Goal: Task Accomplishment & Management: Manage account settings

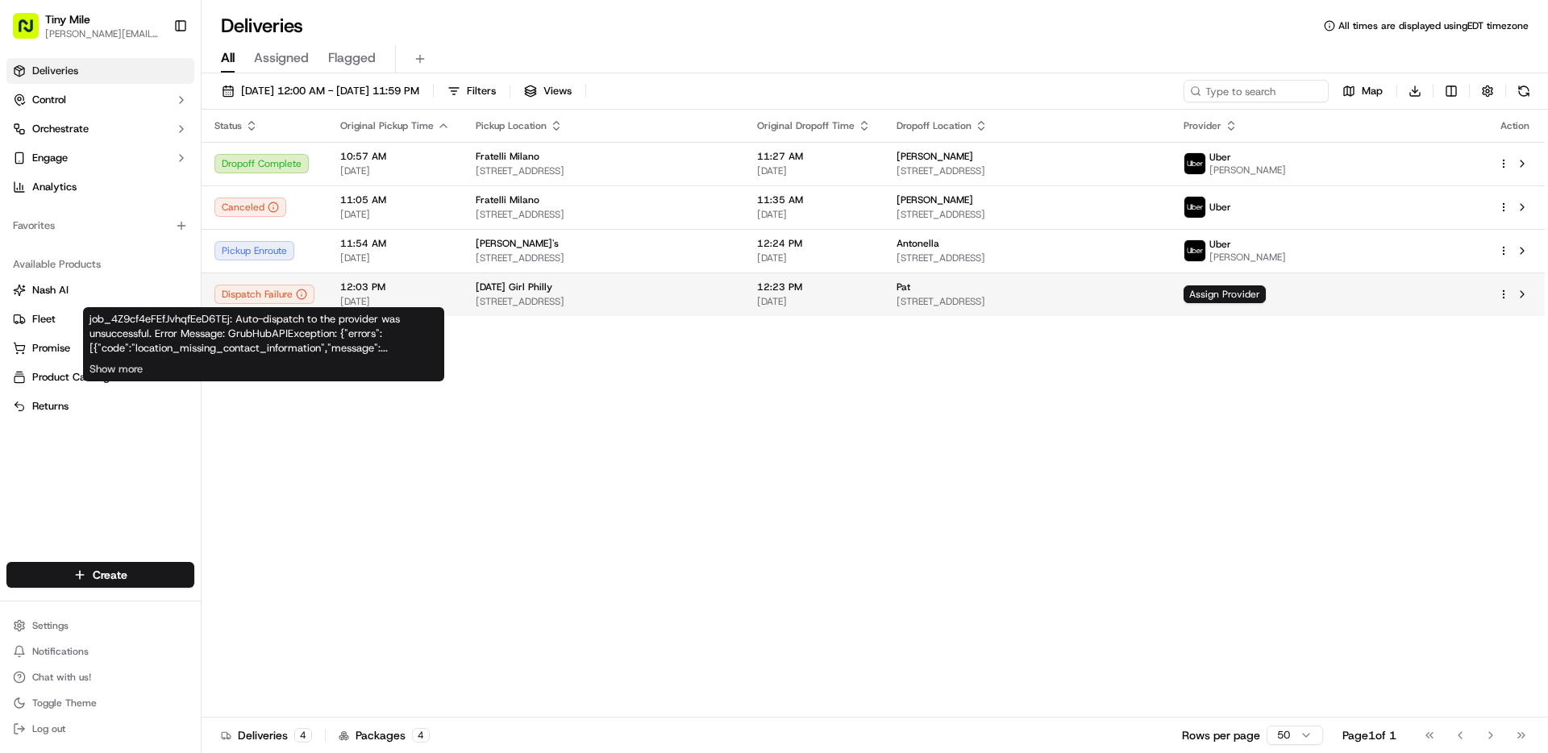
click at [284, 295] on div "Dispatch Failure" at bounding box center [264, 294] width 100 height 19
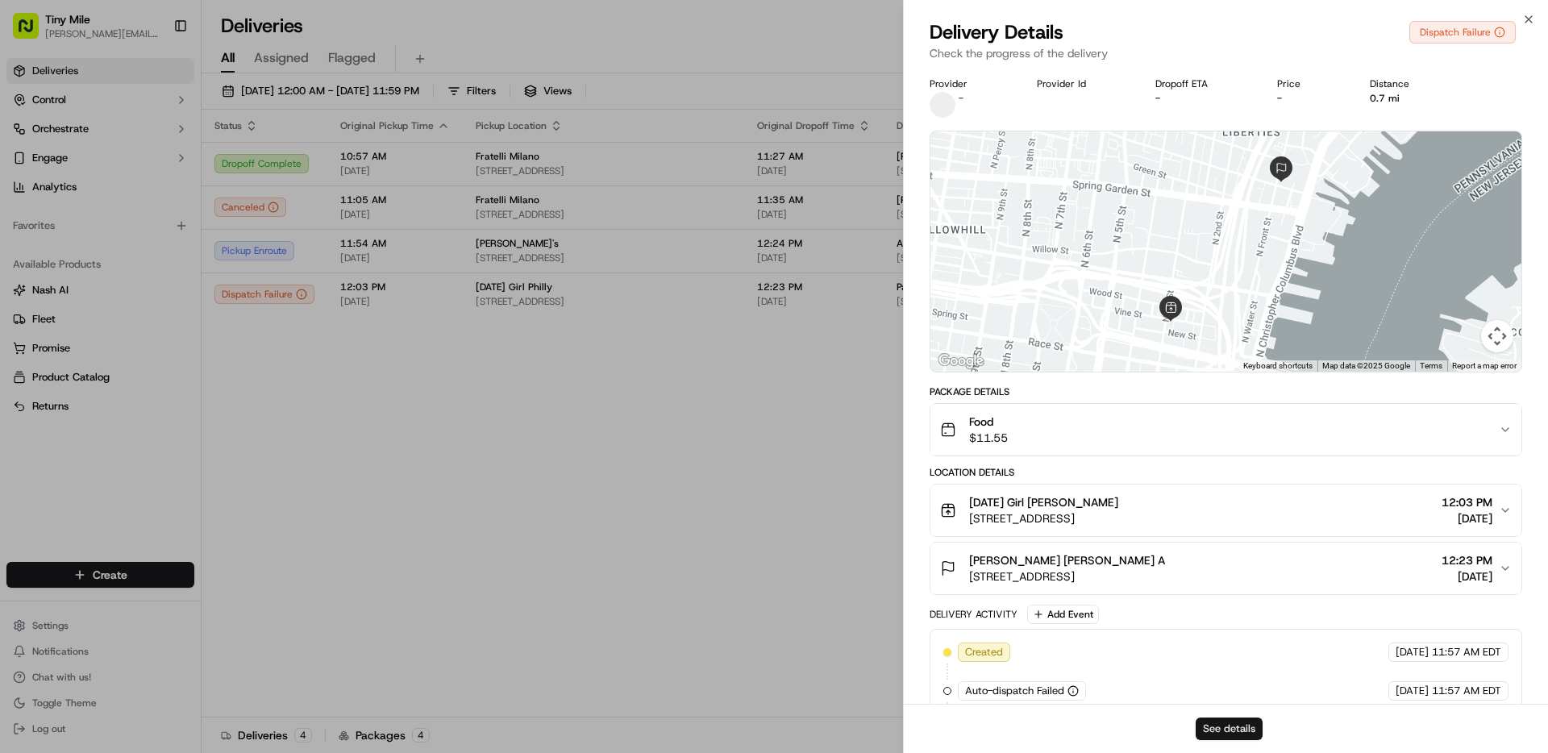
click at [1232, 734] on button "See details" at bounding box center [1228, 728] width 67 height 23
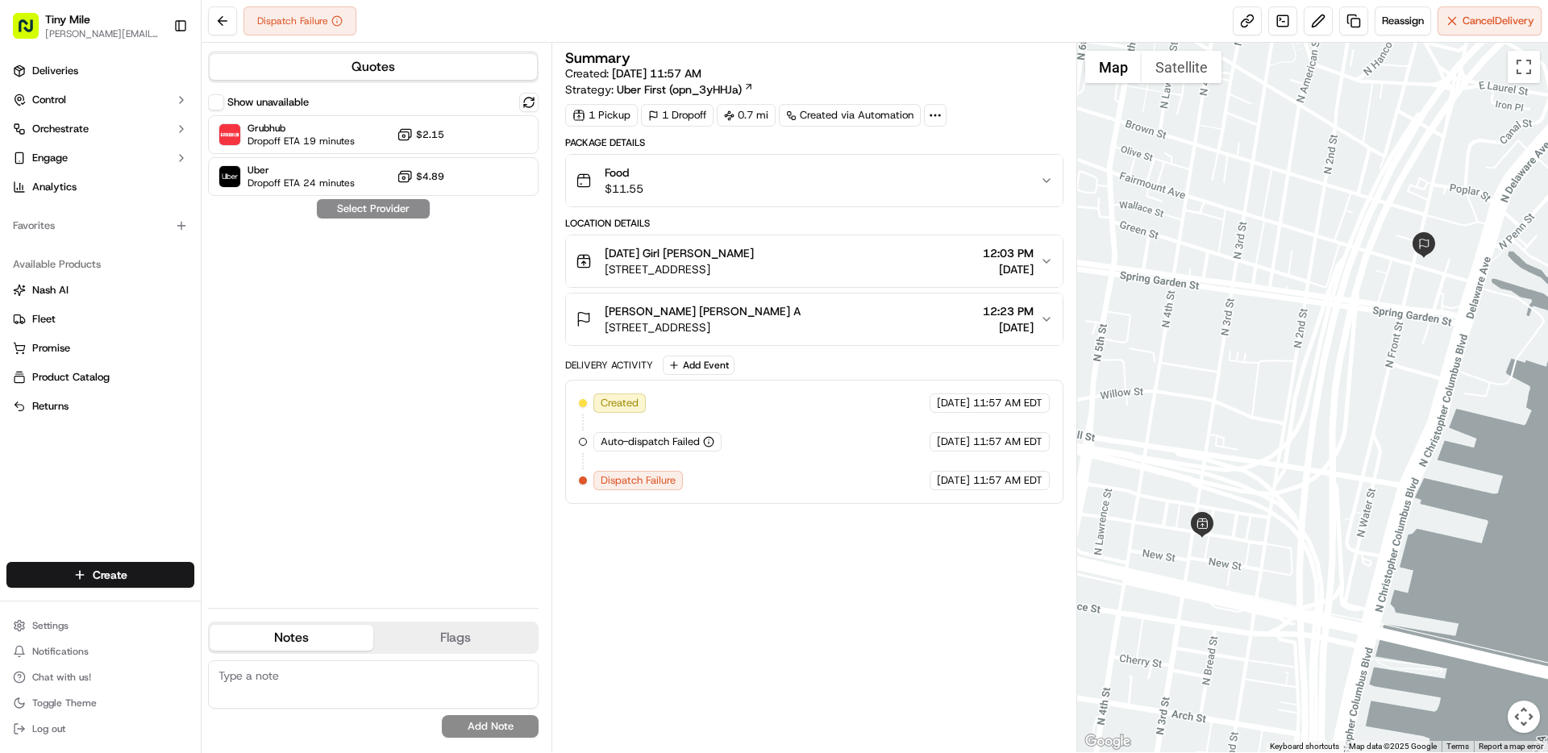
click at [268, 96] on label "Show unavailable" at bounding box center [267, 102] width 81 height 15
click at [224, 96] on button "Show unavailable" at bounding box center [216, 102] width 16 height 16
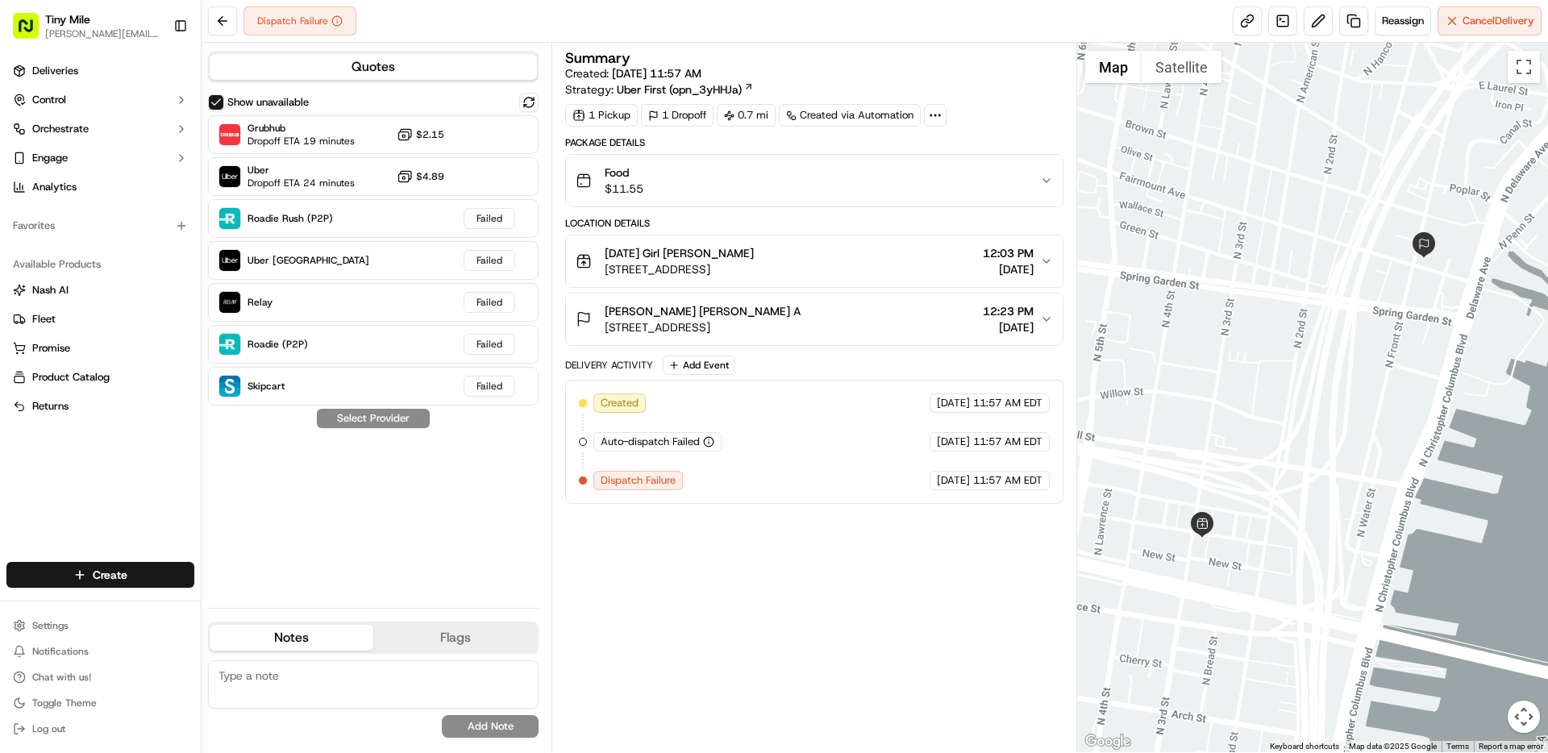
click at [253, 98] on label "Show unavailable" at bounding box center [267, 102] width 81 height 15
click at [224, 98] on button "Show unavailable" at bounding box center [216, 102] width 16 height 16
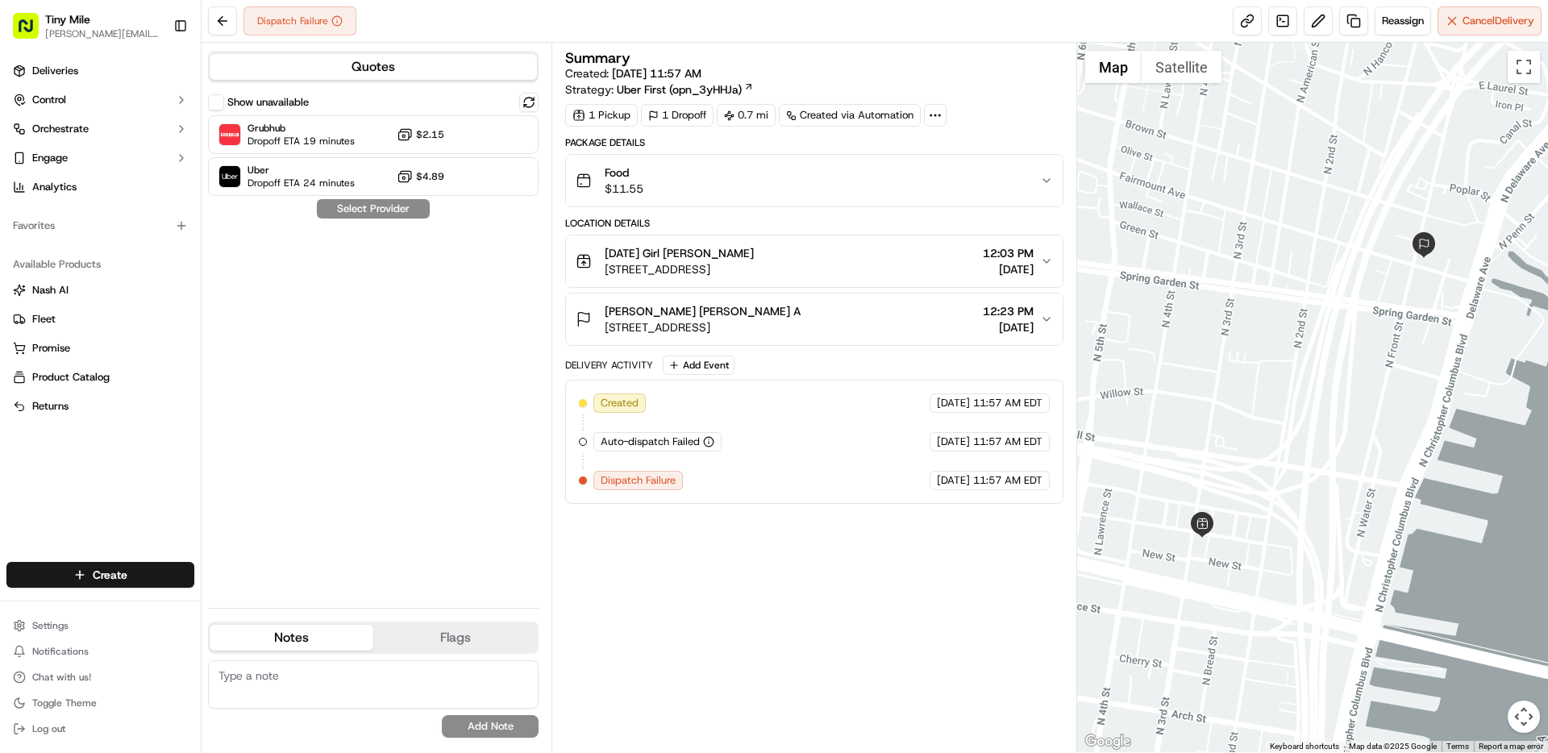
click at [630, 480] on span "Dispatch Failure" at bounding box center [637, 480] width 75 height 15
click at [780, 548] on div "Summary Created: 09/22/2025 11:57 AM Strategy: Uber First (opn_3yHHJa) 1 Pickup…" at bounding box center [813, 397] width 497 height 693
click at [222, 15] on button at bounding box center [222, 20] width 29 height 29
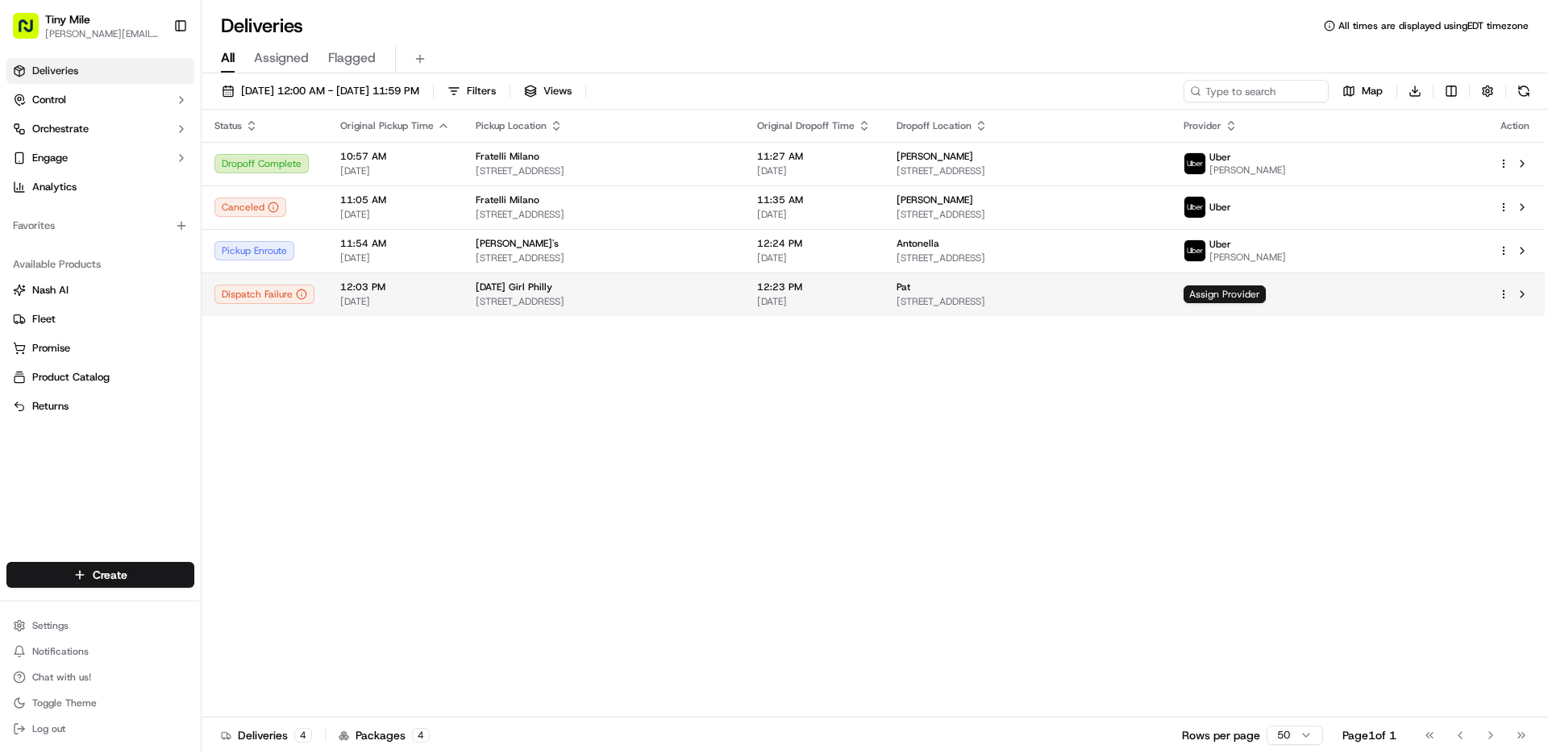
click at [533, 293] on span "[DATE] Girl Philly" at bounding box center [514, 286] width 77 height 13
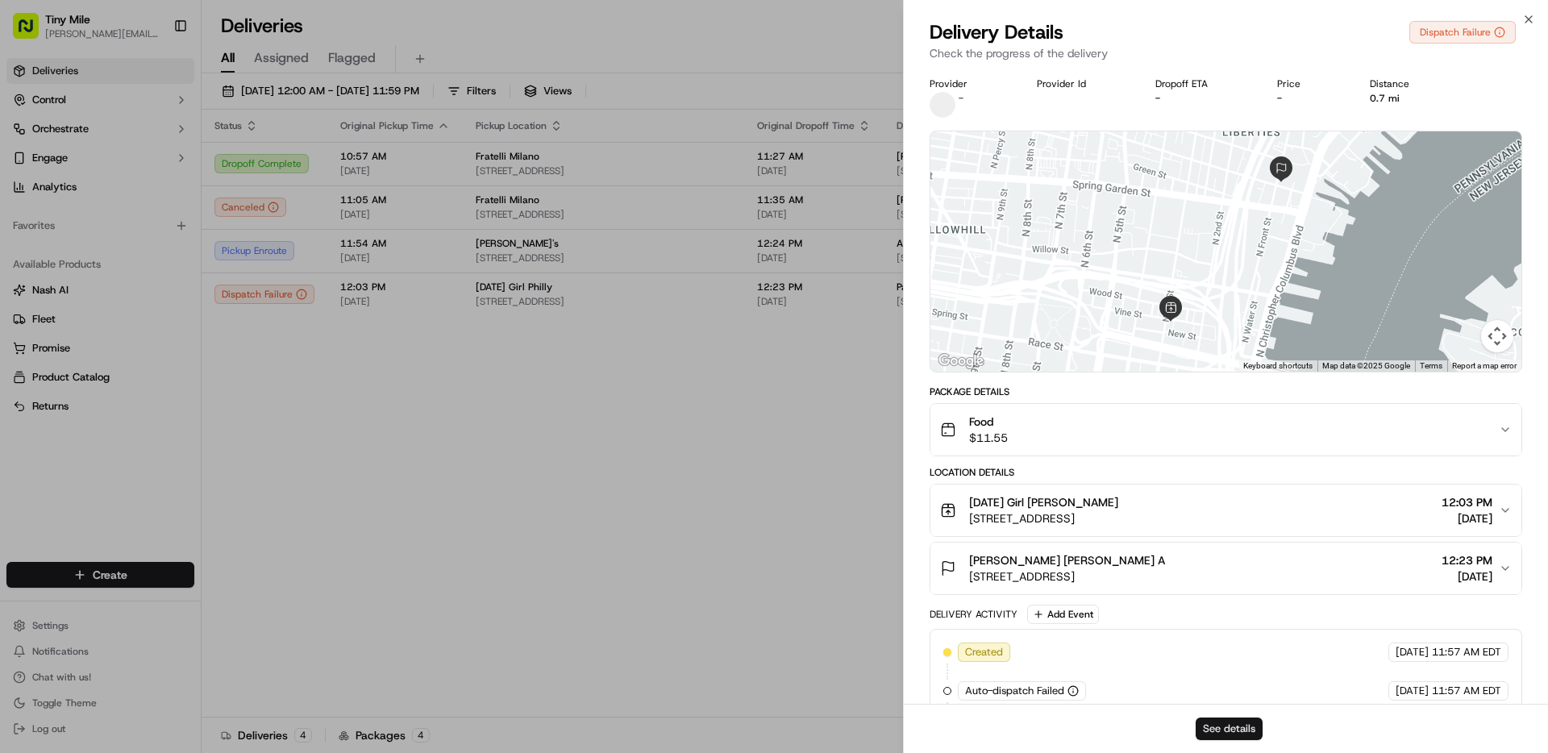
click at [1245, 725] on button "See details" at bounding box center [1228, 728] width 67 height 23
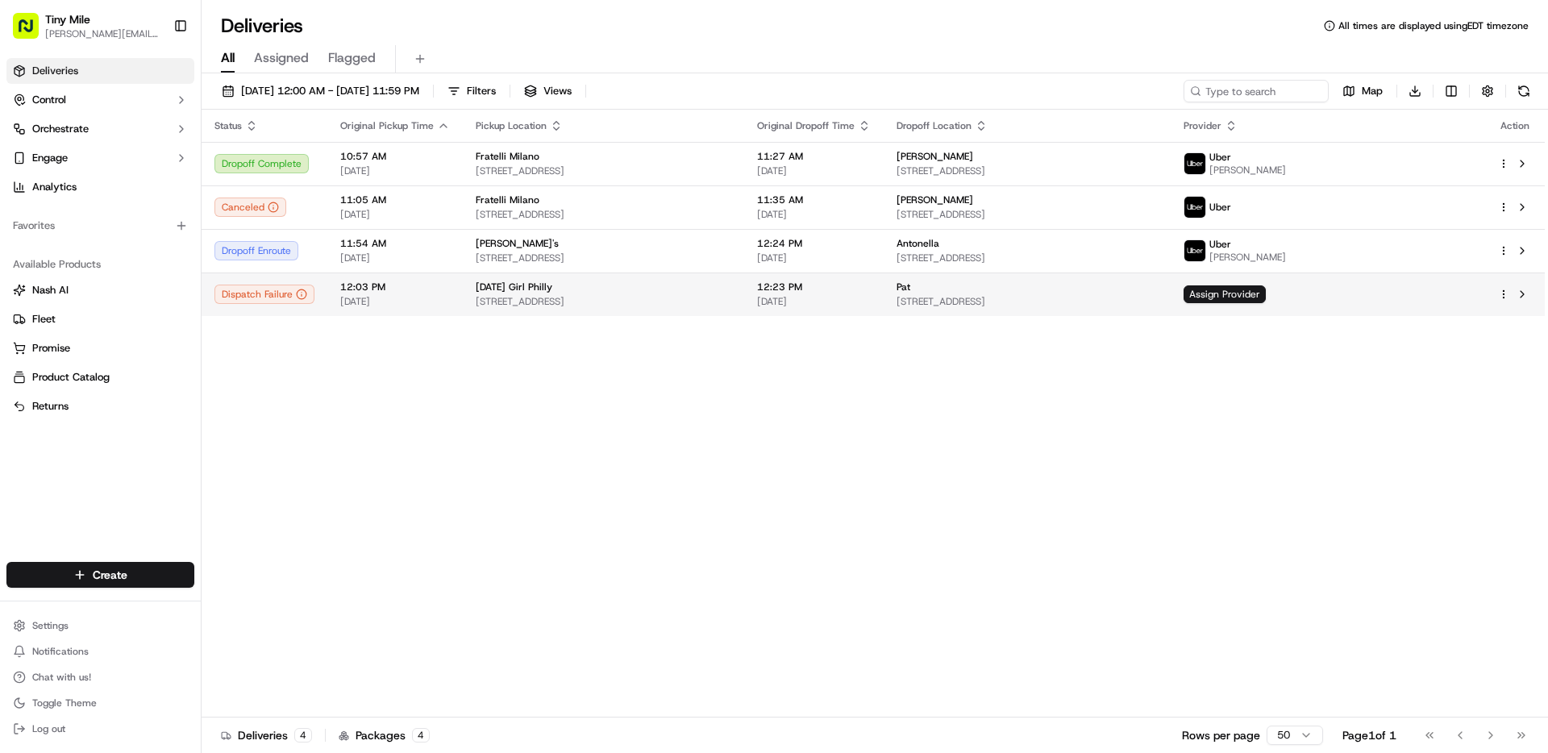
click at [434, 298] on span "[DATE]" at bounding box center [395, 301] width 110 height 13
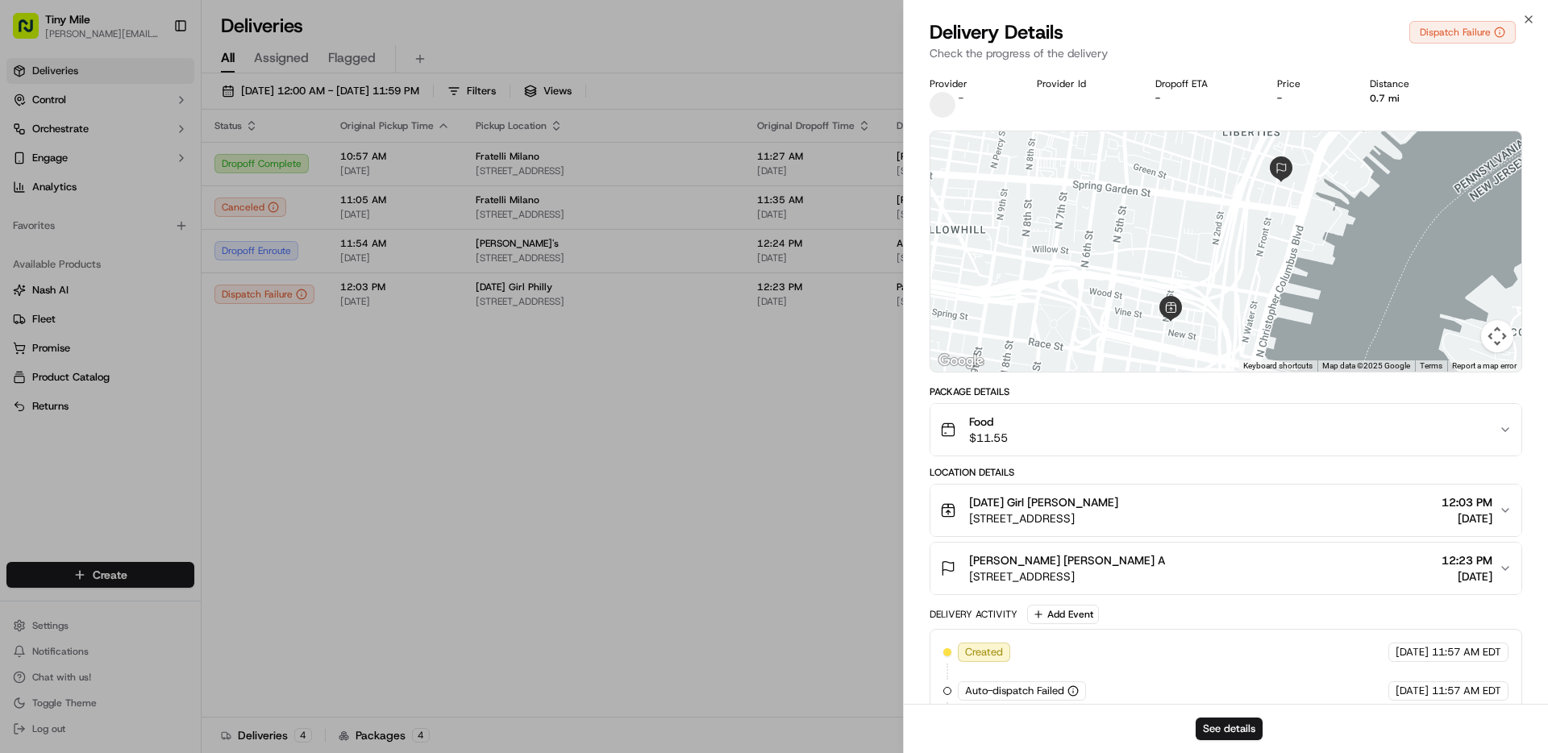
drag, startPoint x: 1170, startPoint y: 548, endPoint x: 1180, endPoint y: 560, distance: 15.5
click at [1171, 549] on button "Pat Pat A 703 N Front St, Philadelphia, PA 19123, USA 12:23 PM 09/22/2025" at bounding box center [1225, 568] width 591 height 52
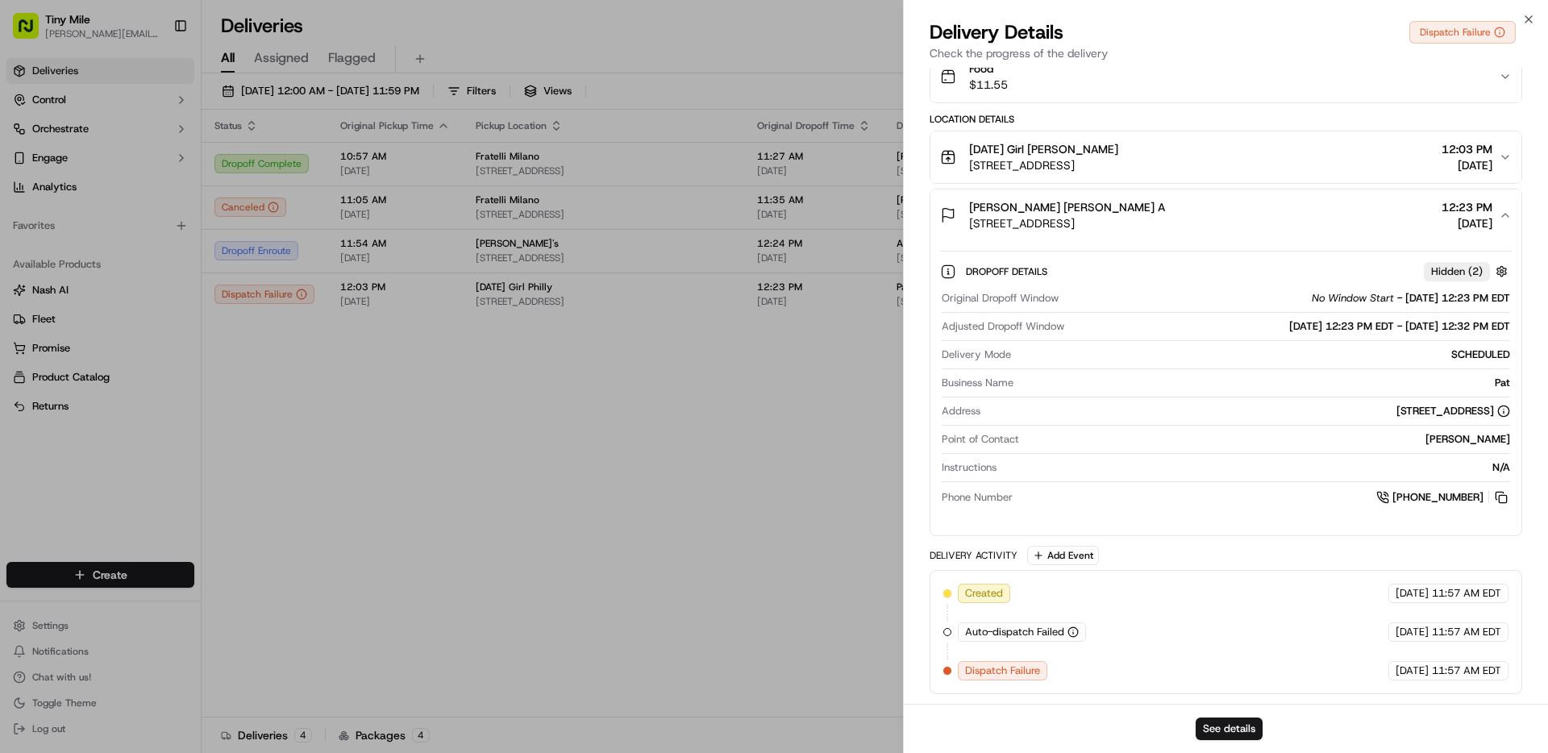
scroll to position [216, 0]
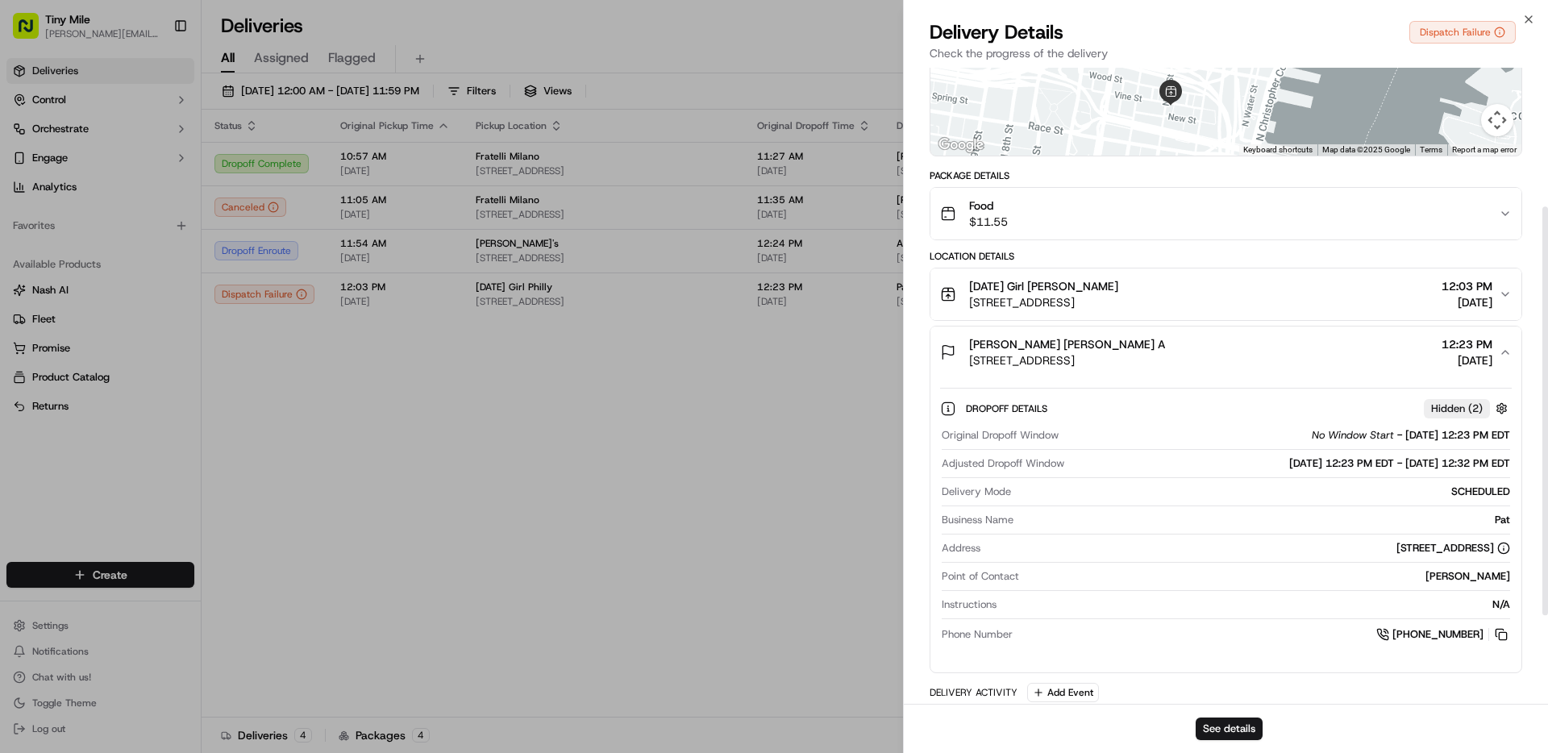
click at [1109, 285] on div "Sunday Girl Philly Pat A" at bounding box center [1043, 286] width 149 height 16
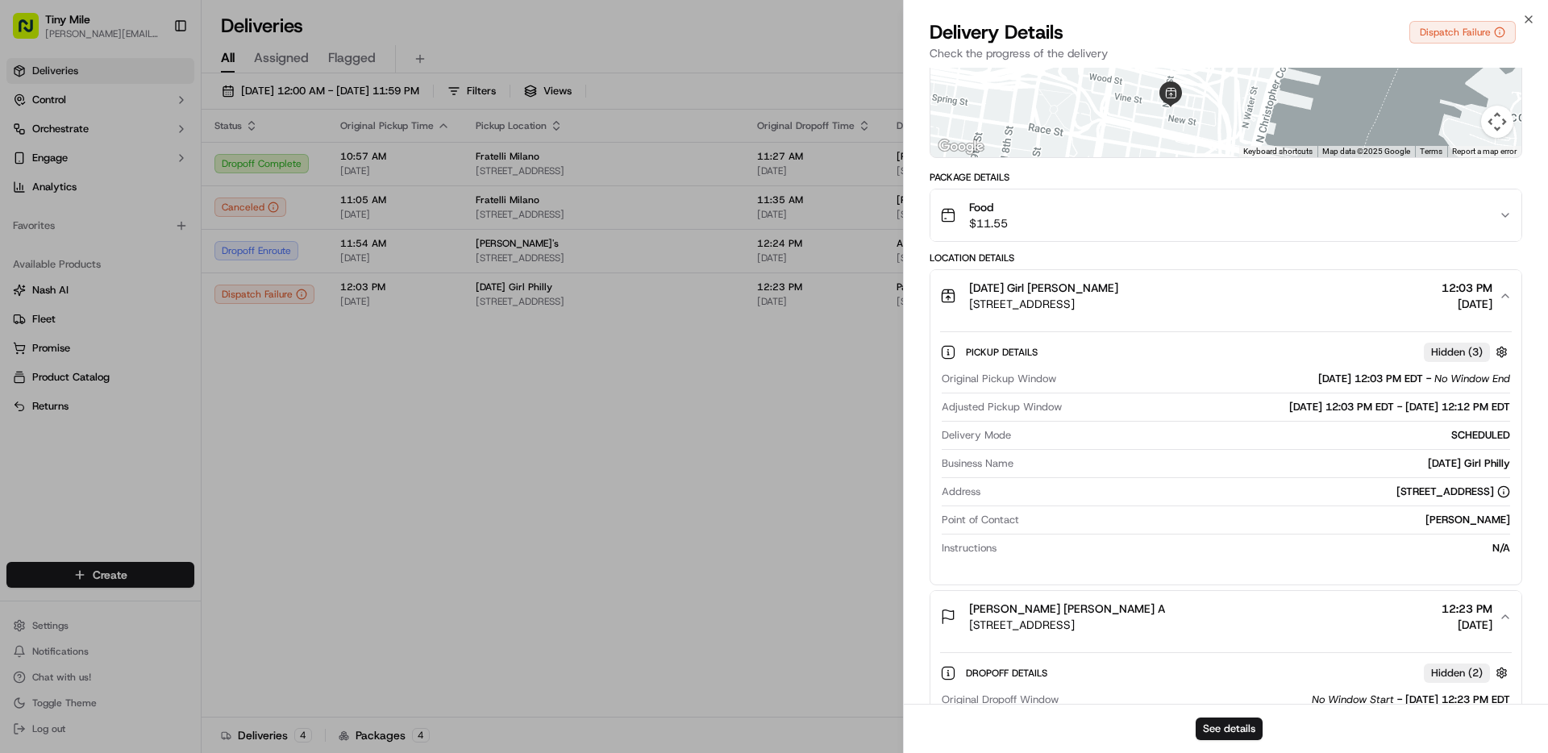
scroll to position [214, 0]
click at [1421, 305] on div "Sunday Girl Philly Pat A 263 N 3rd St, Philadelphia, PA 19106, USA 12:03 PM 09/…" at bounding box center [1219, 296] width 559 height 32
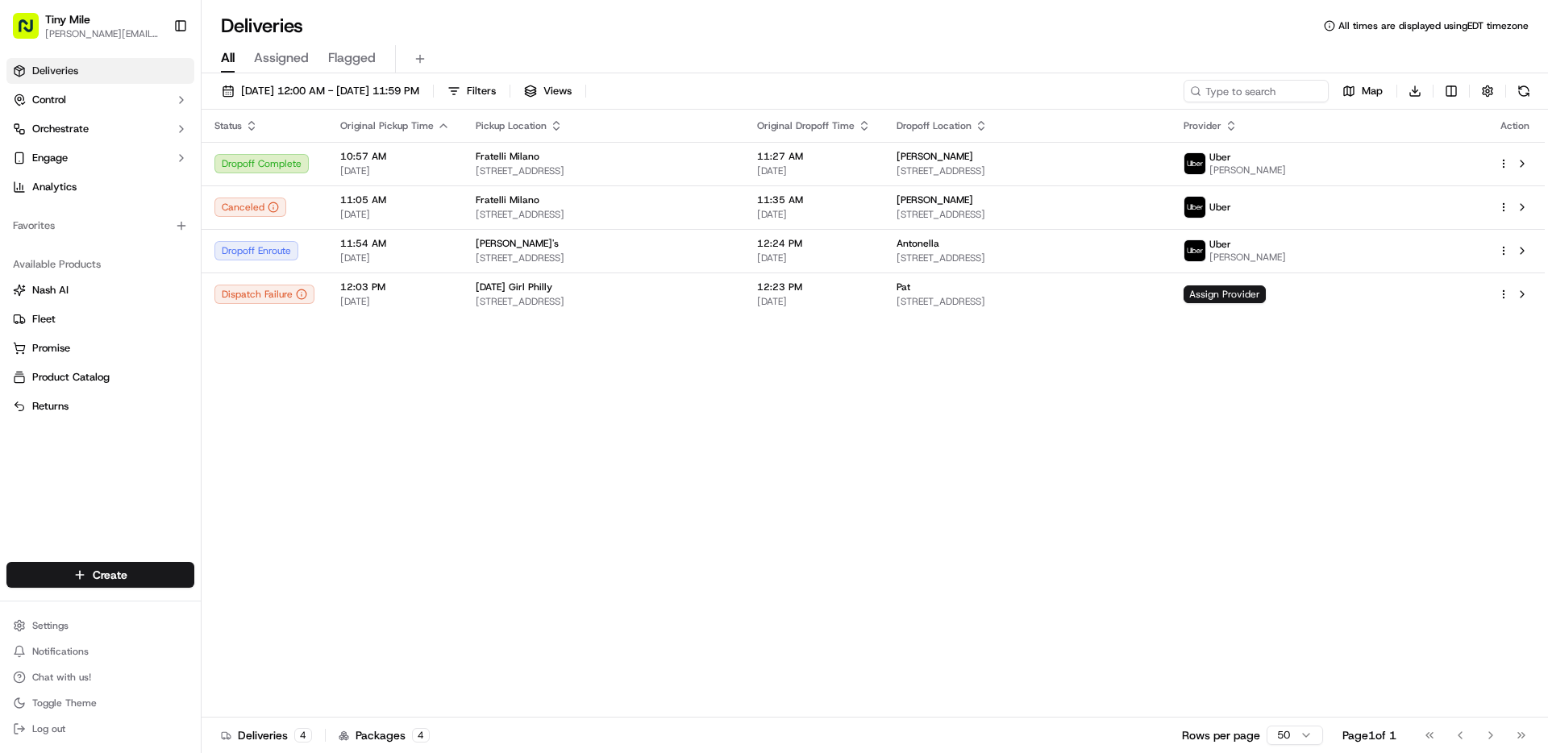
click at [103, 70] on link "Deliveries" at bounding box center [100, 71] width 188 height 26
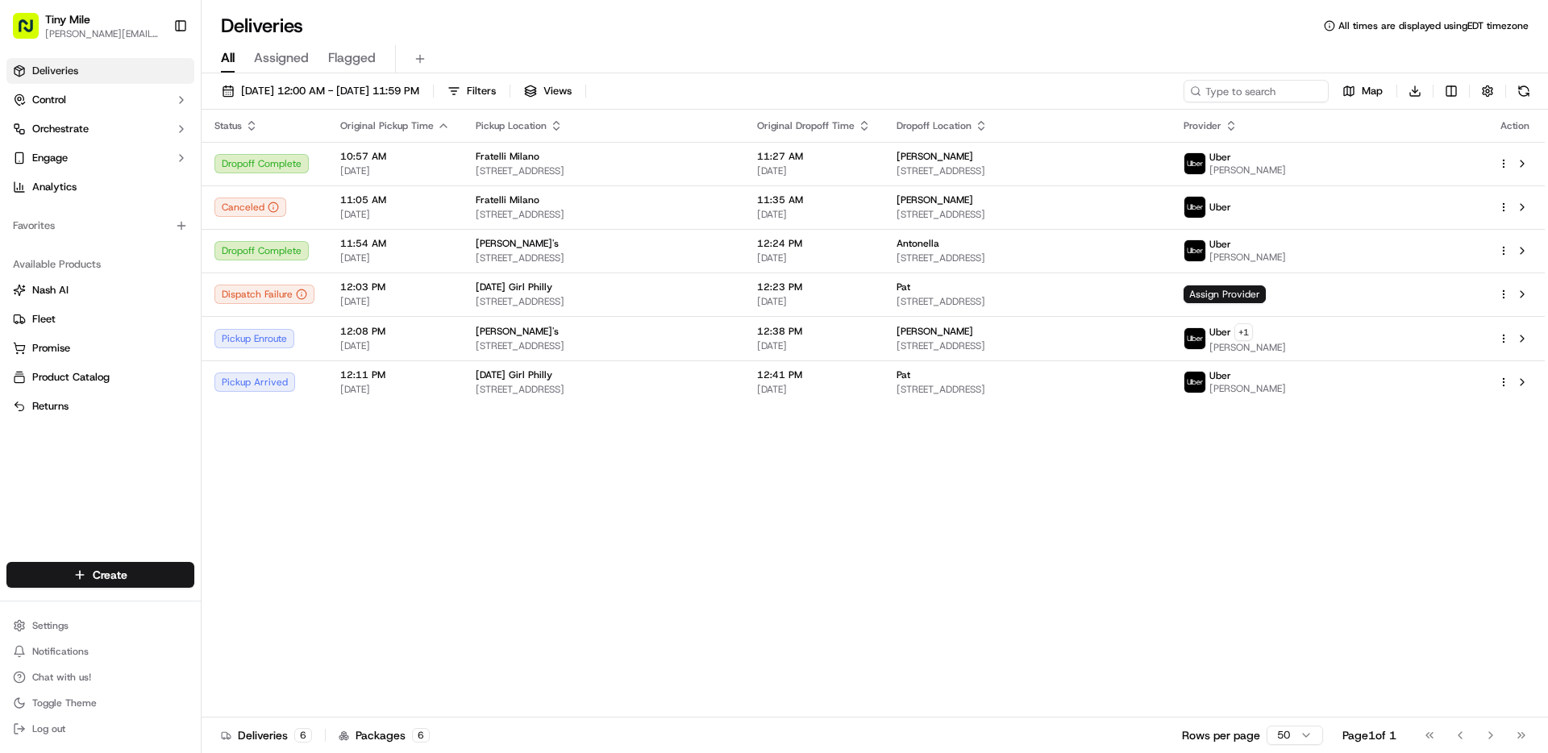
click at [841, 496] on div "Status Original Pickup Time Pickup Location Original Dropoff Time Dropoff Locat…" at bounding box center [873, 414] width 1343 height 608
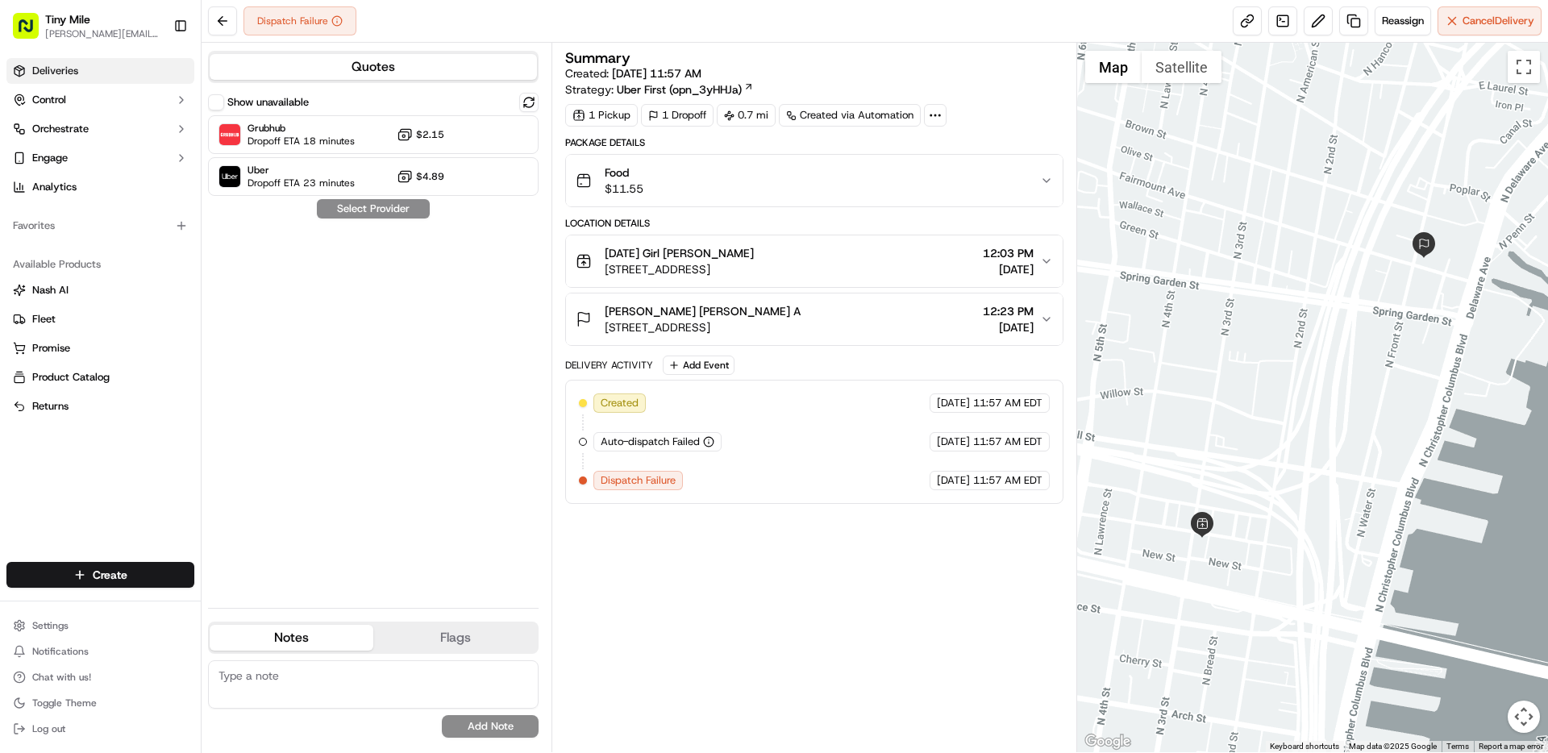
click at [74, 64] on span "Deliveries" at bounding box center [55, 71] width 46 height 15
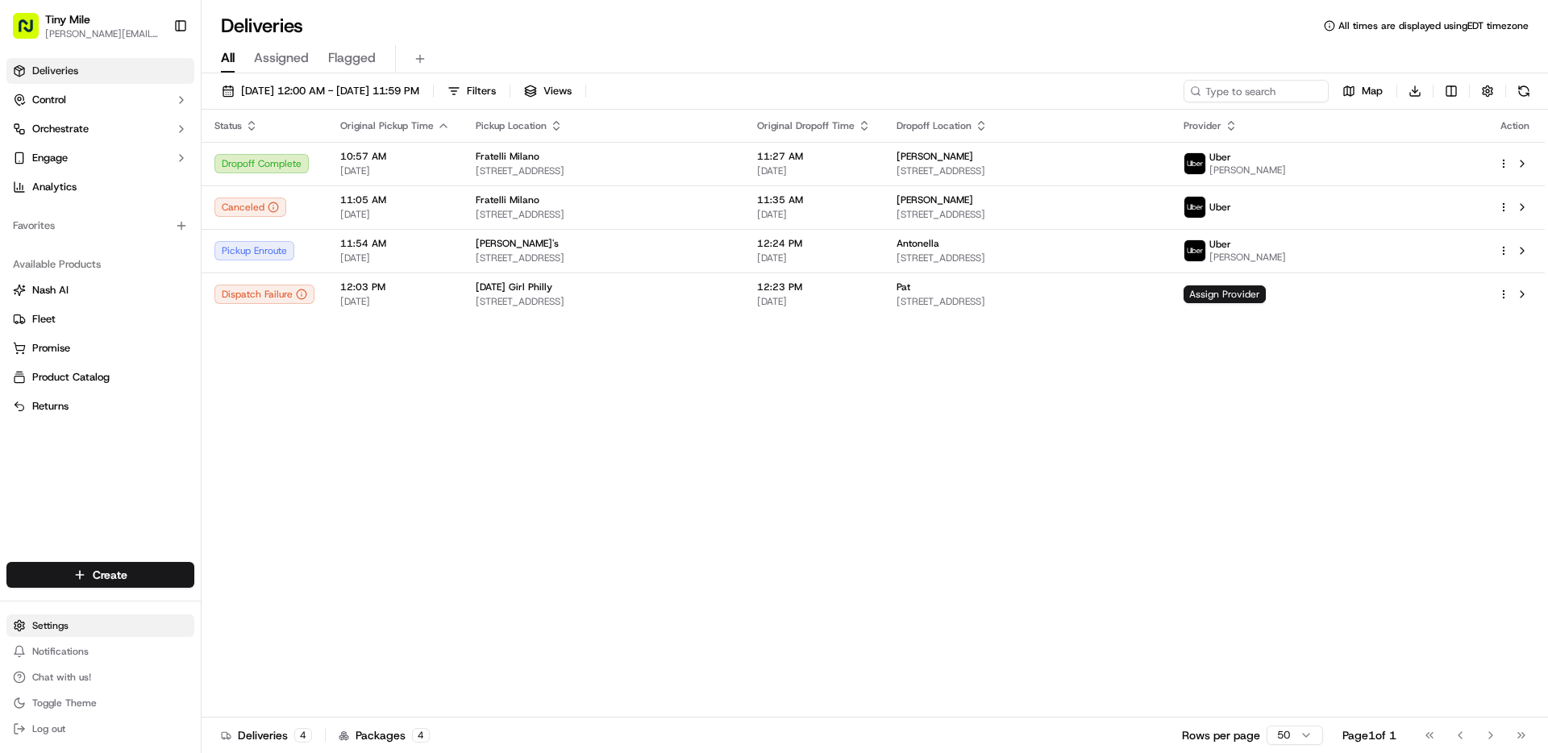
click at [48, 625] on html "Tiny Mile [PERSON_NAME][EMAIL_ADDRESS] Toggle Sidebar Deliveries Control Orches…" at bounding box center [774, 376] width 1548 height 753
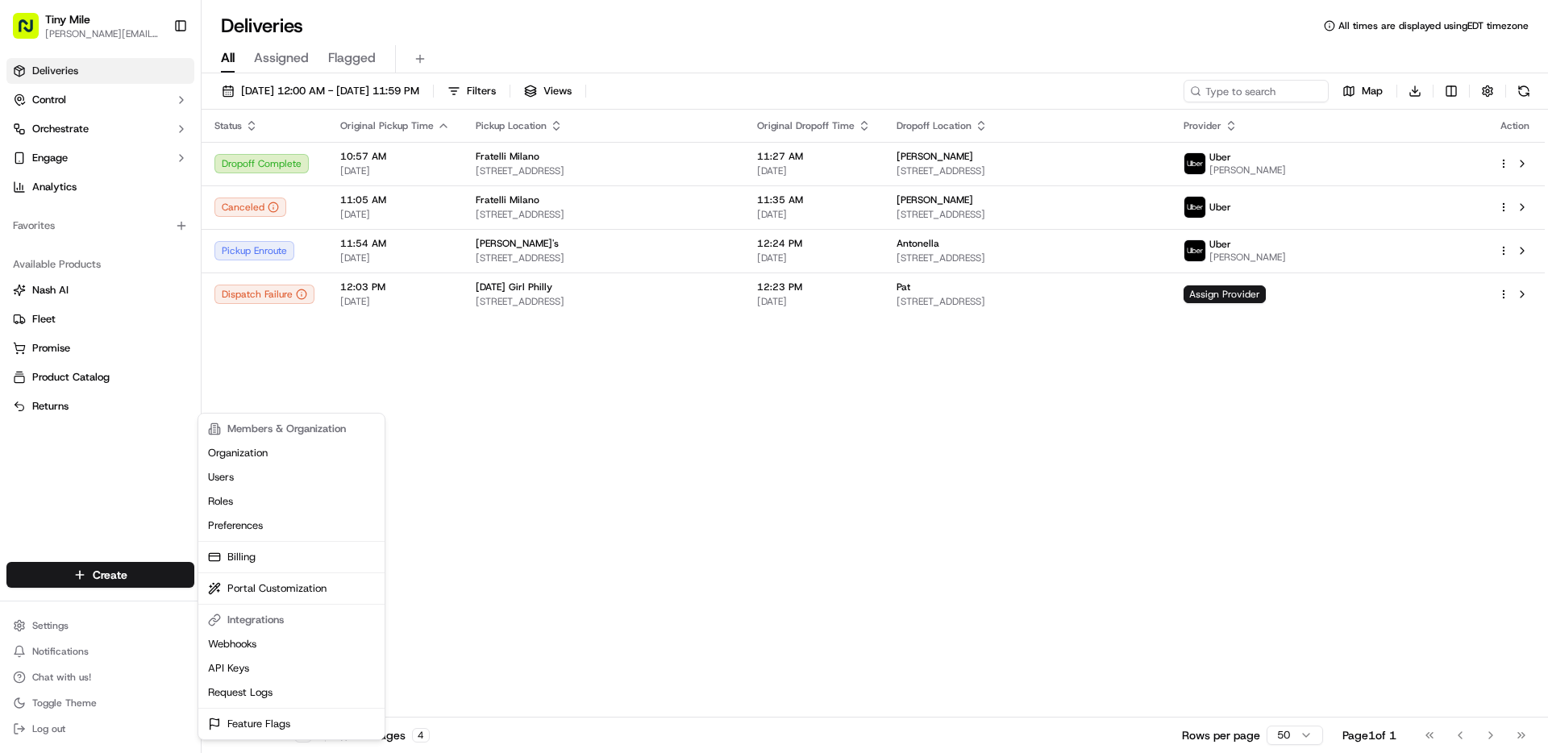
click at [43, 635] on html "Tiny Mile denny@tinymile.ai Toggle Sidebar Deliveries Control Orchestrate Engag…" at bounding box center [774, 376] width 1548 height 753
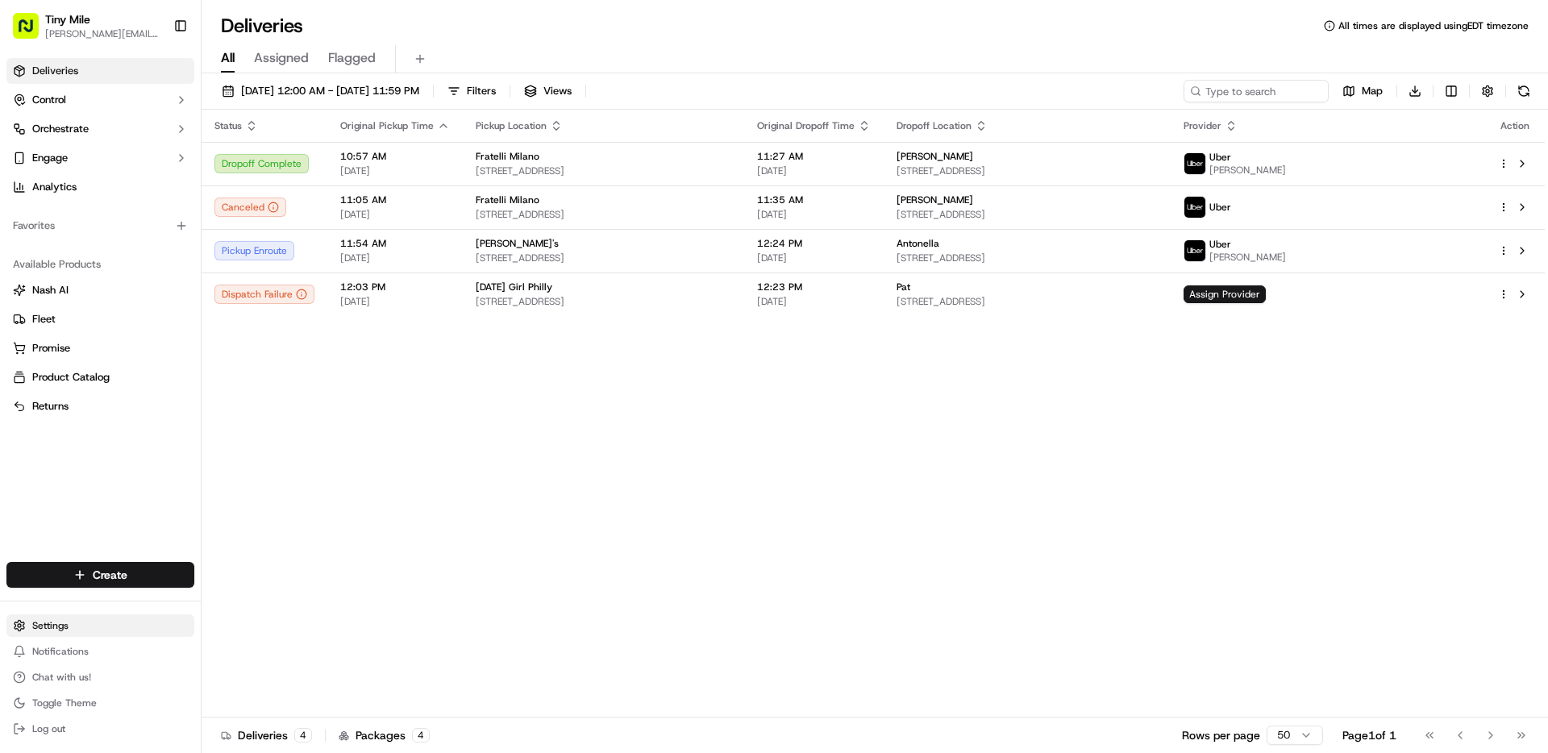
click at [49, 625] on html "Tiny Mile denny@tinymile.ai Toggle Sidebar Deliveries Control Orchestrate Engag…" at bounding box center [774, 376] width 1548 height 753
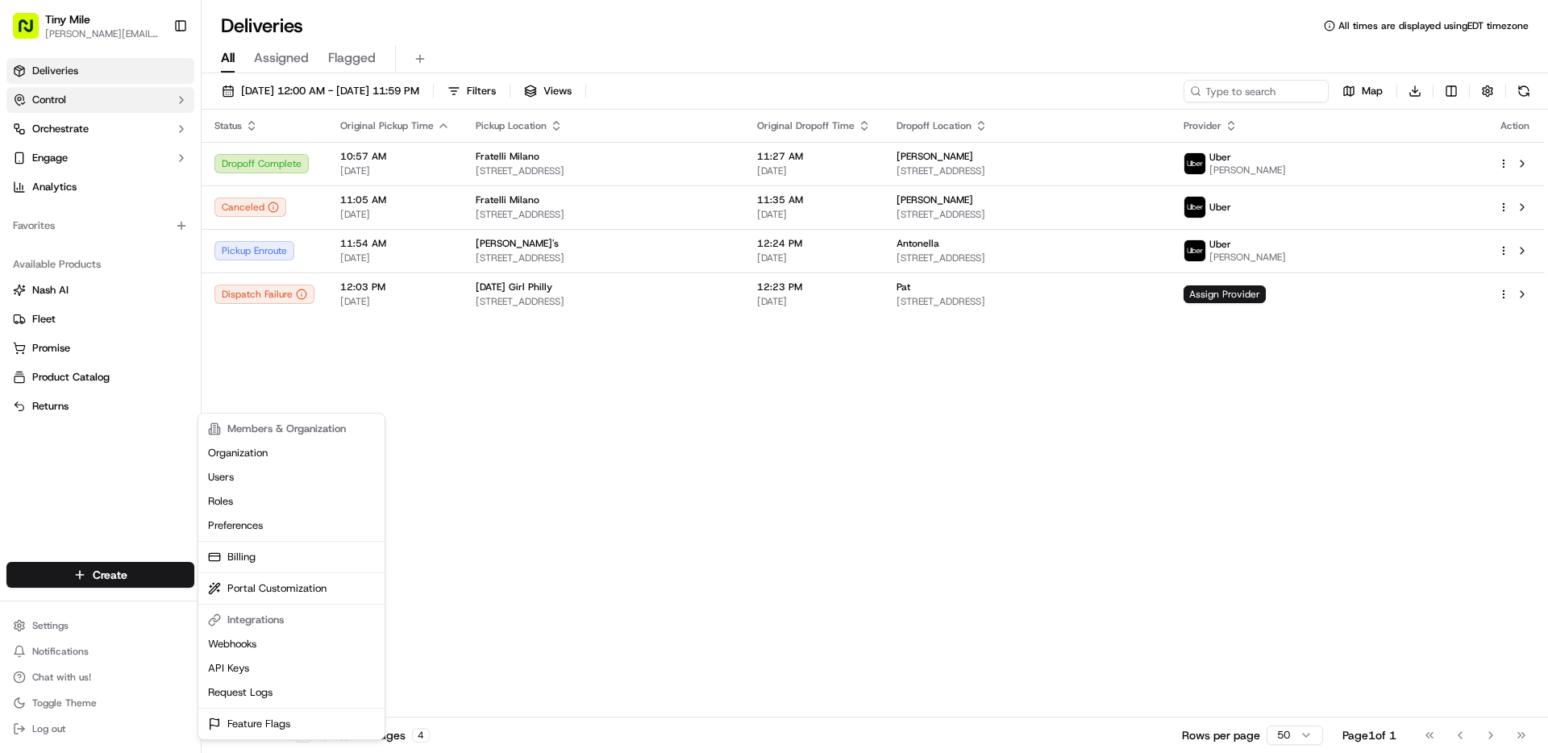
click at [134, 93] on html "Tiny Mile denny@tinymile.ai Toggle Sidebar Deliveries Control Orchestrate Engag…" at bounding box center [774, 376] width 1548 height 753
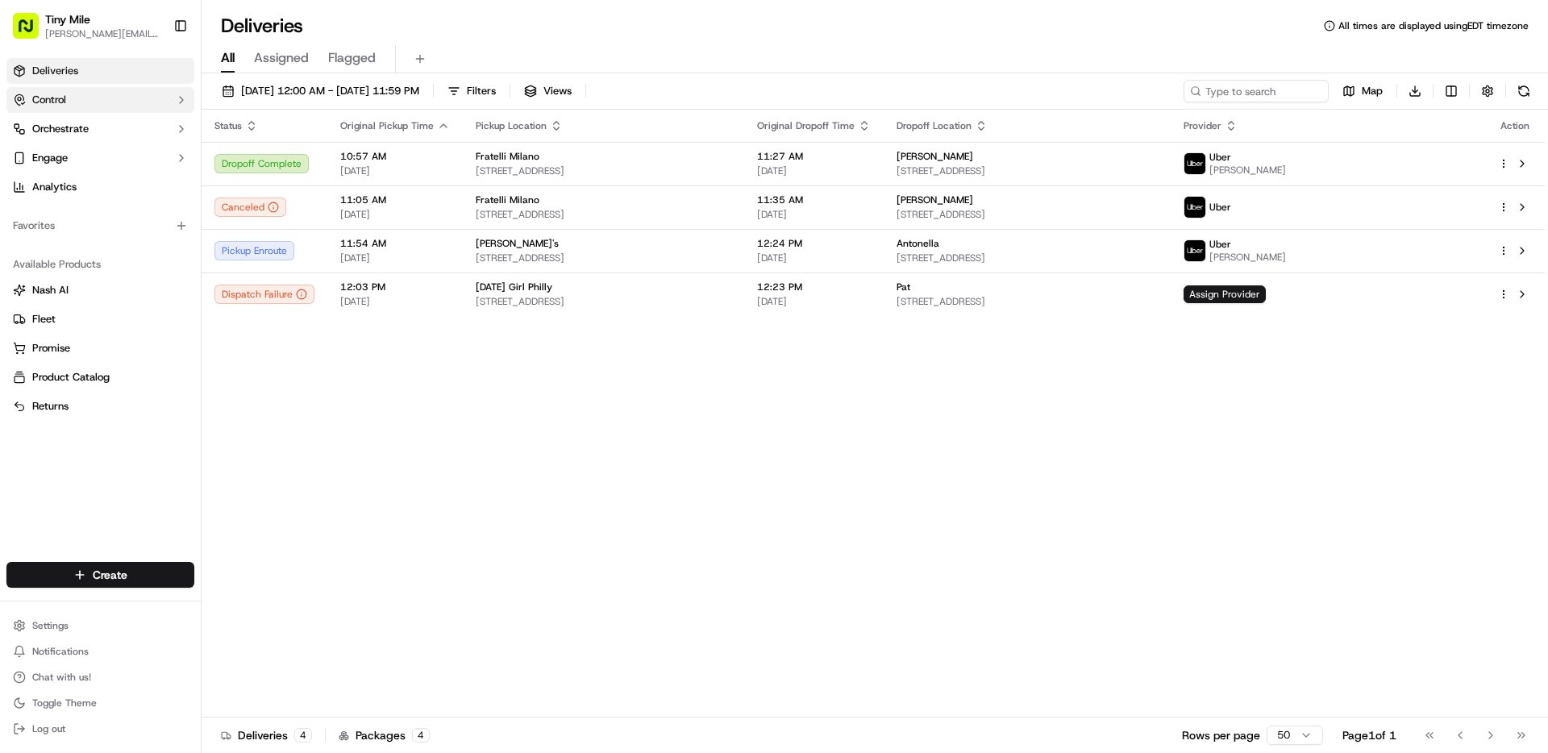
click at [143, 96] on button "Control" at bounding box center [100, 100] width 188 height 26
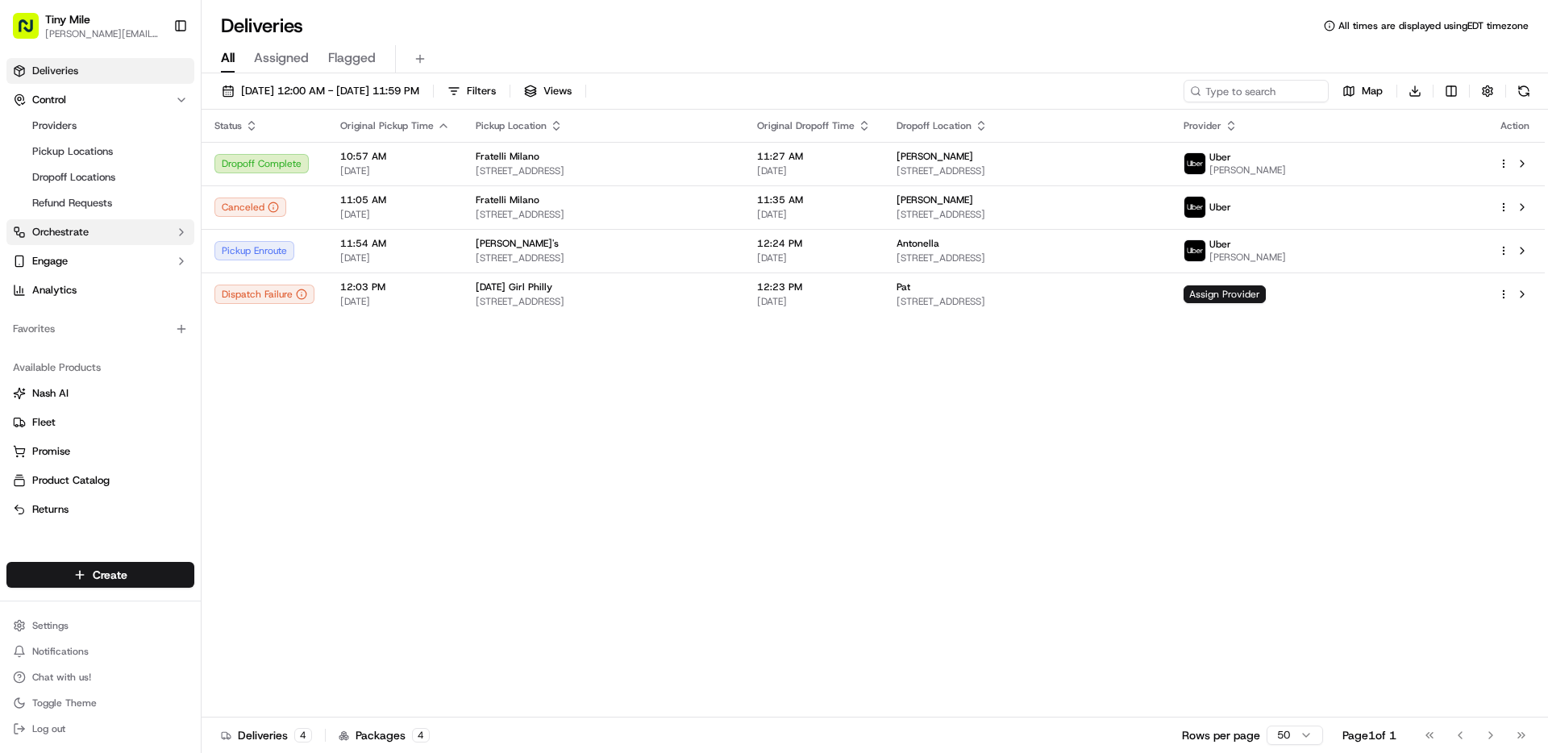
click at [158, 222] on button "Orchestrate" at bounding box center [100, 232] width 188 height 26
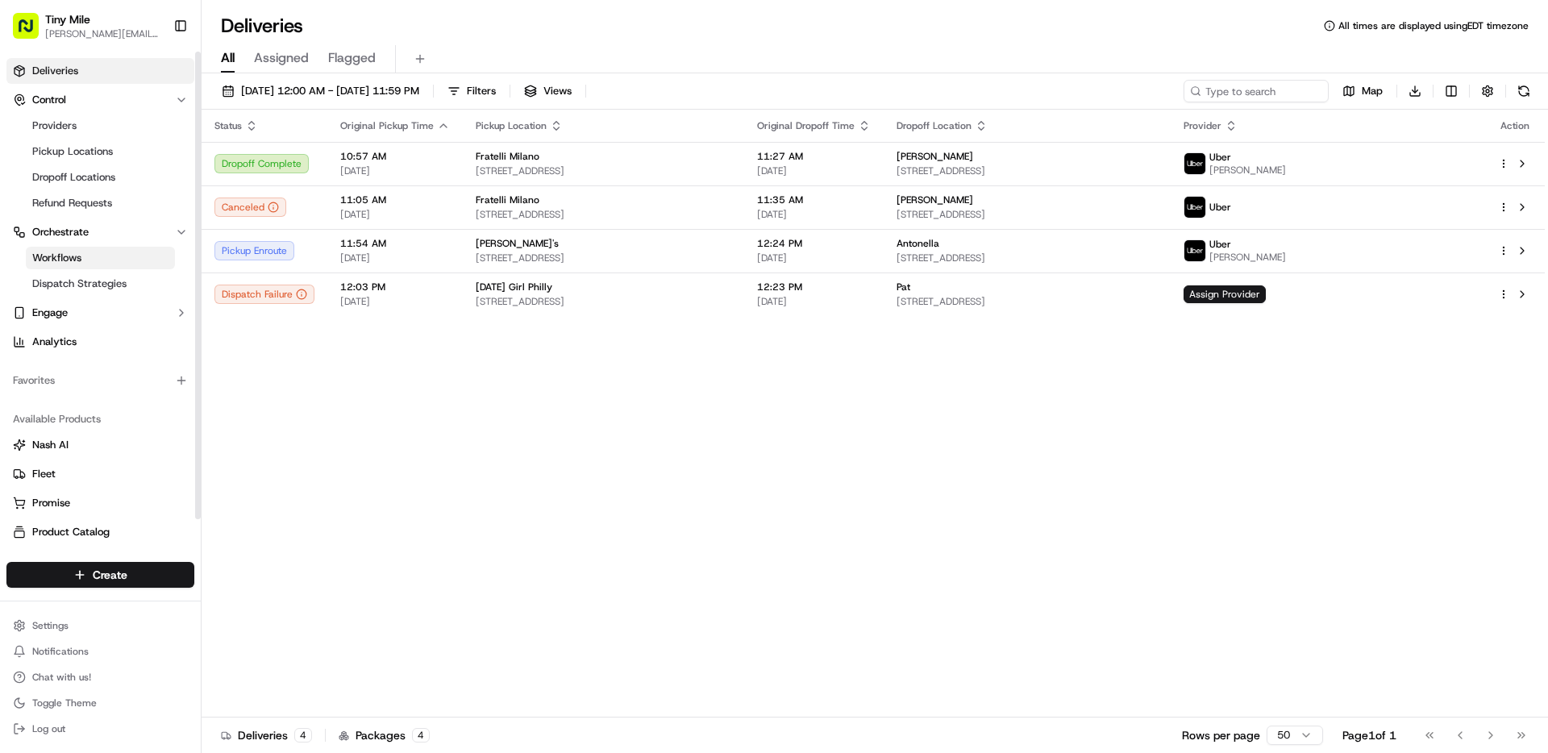
click at [124, 260] on link "Workflows" at bounding box center [100, 258] width 149 height 23
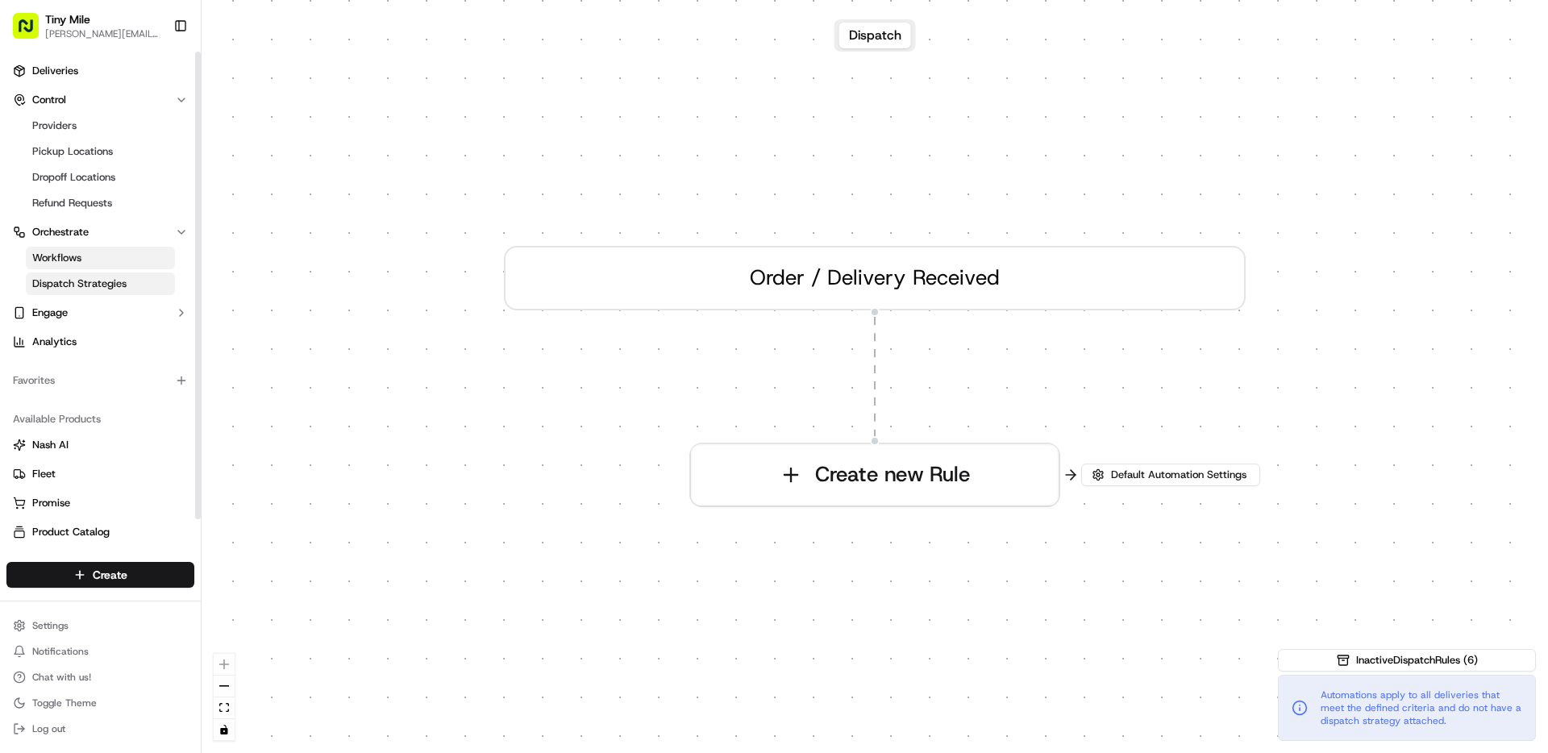
click at [123, 290] on span "Dispatch Strategies" at bounding box center [79, 283] width 94 height 15
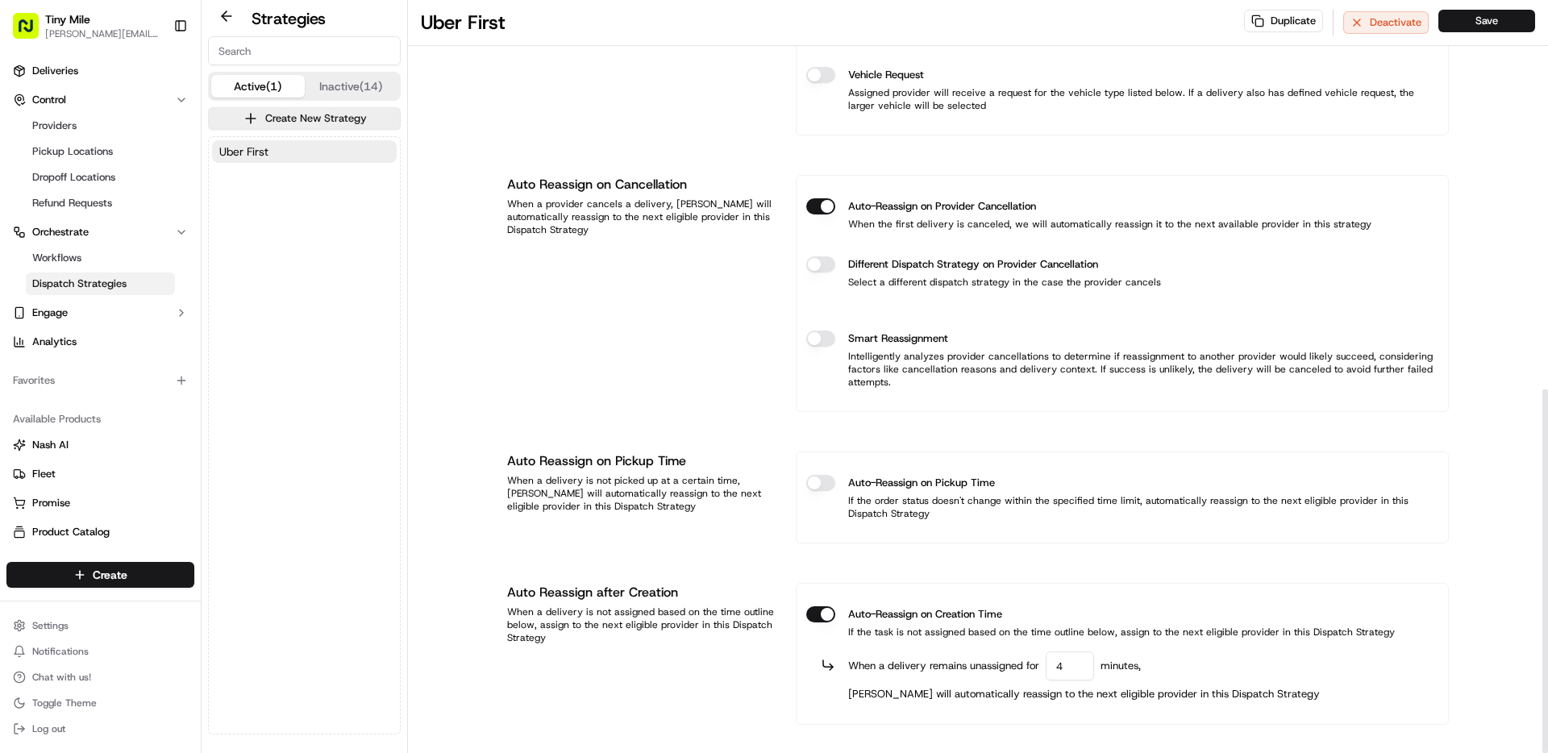
scroll to position [804, 0]
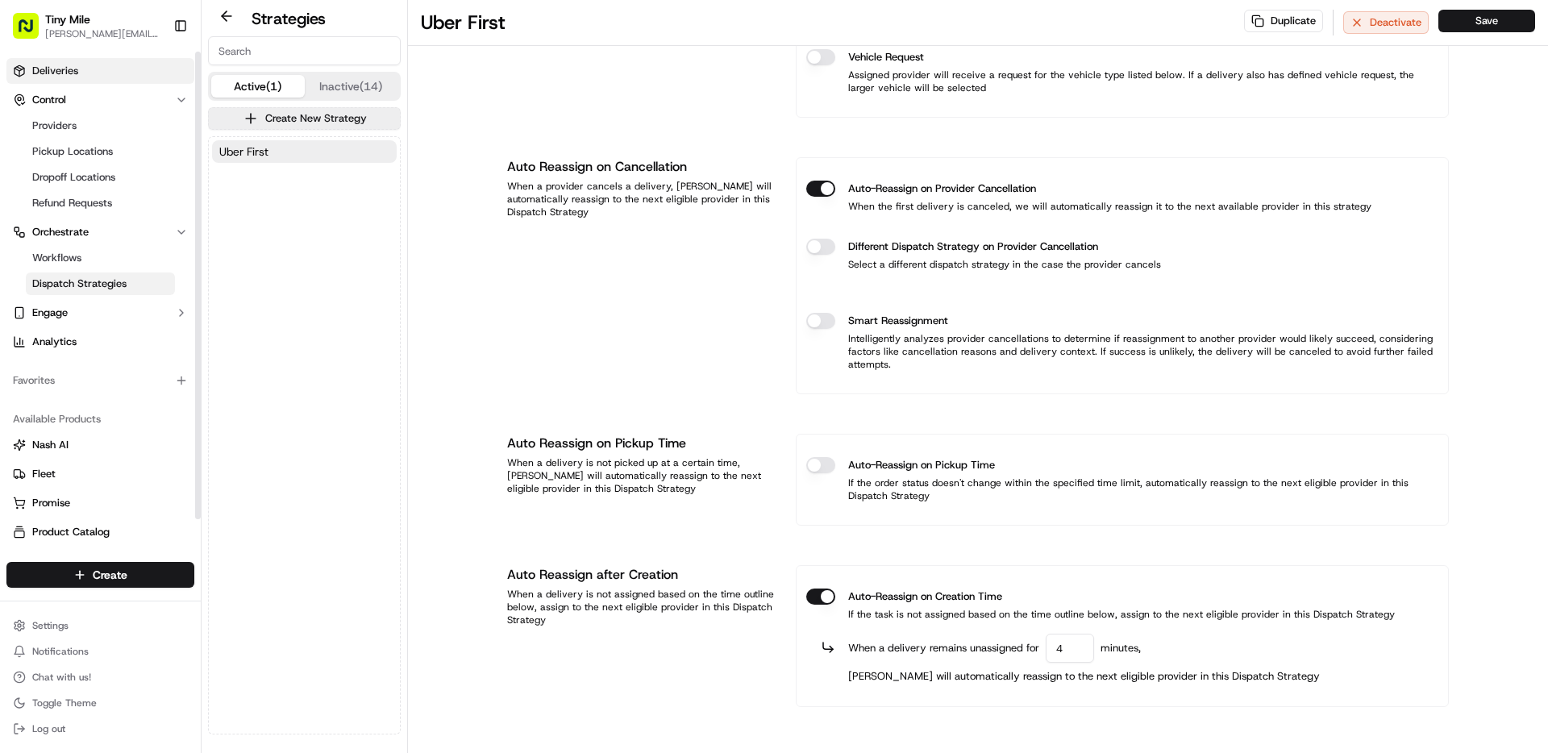
click at [67, 64] on span "Deliveries" at bounding box center [55, 71] width 46 height 15
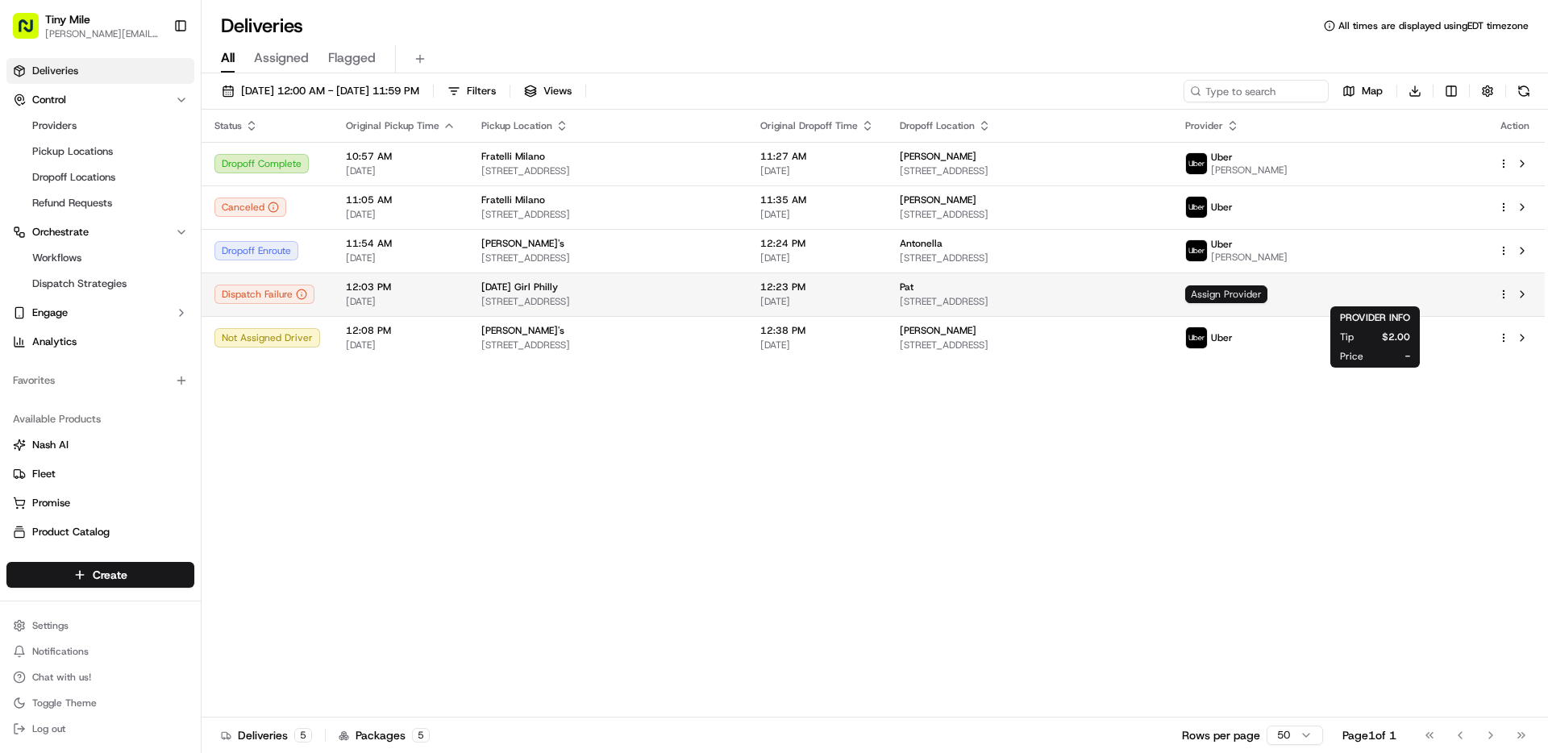
click at [1267, 290] on span "Assign Provider" at bounding box center [1226, 294] width 82 height 18
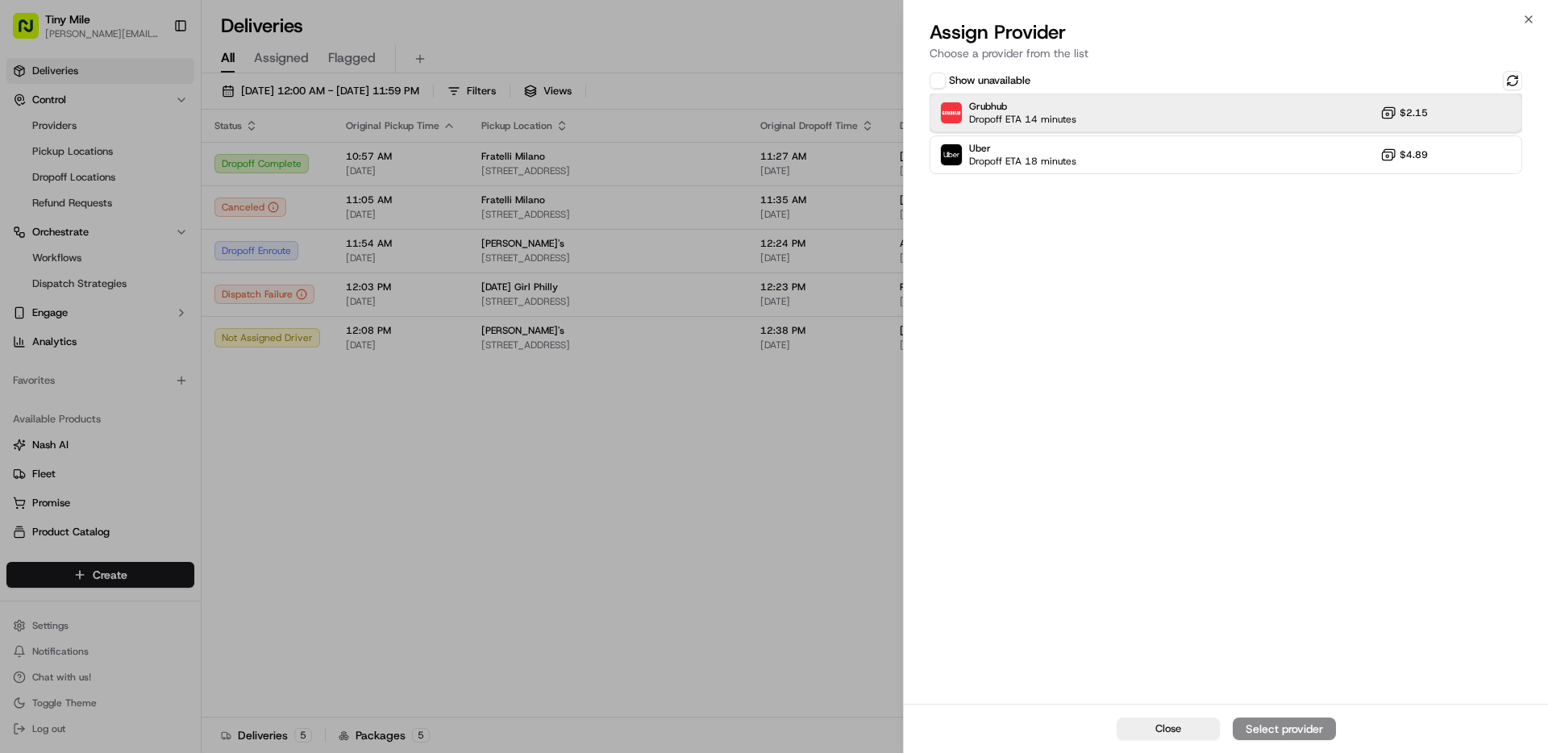
click at [1175, 123] on div "Grubhub Dropoff ETA 14 minutes $2.15" at bounding box center [1225, 112] width 592 height 39
click at [1301, 726] on div "Assign Provider" at bounding box center [1283, 729] width 79 height 16
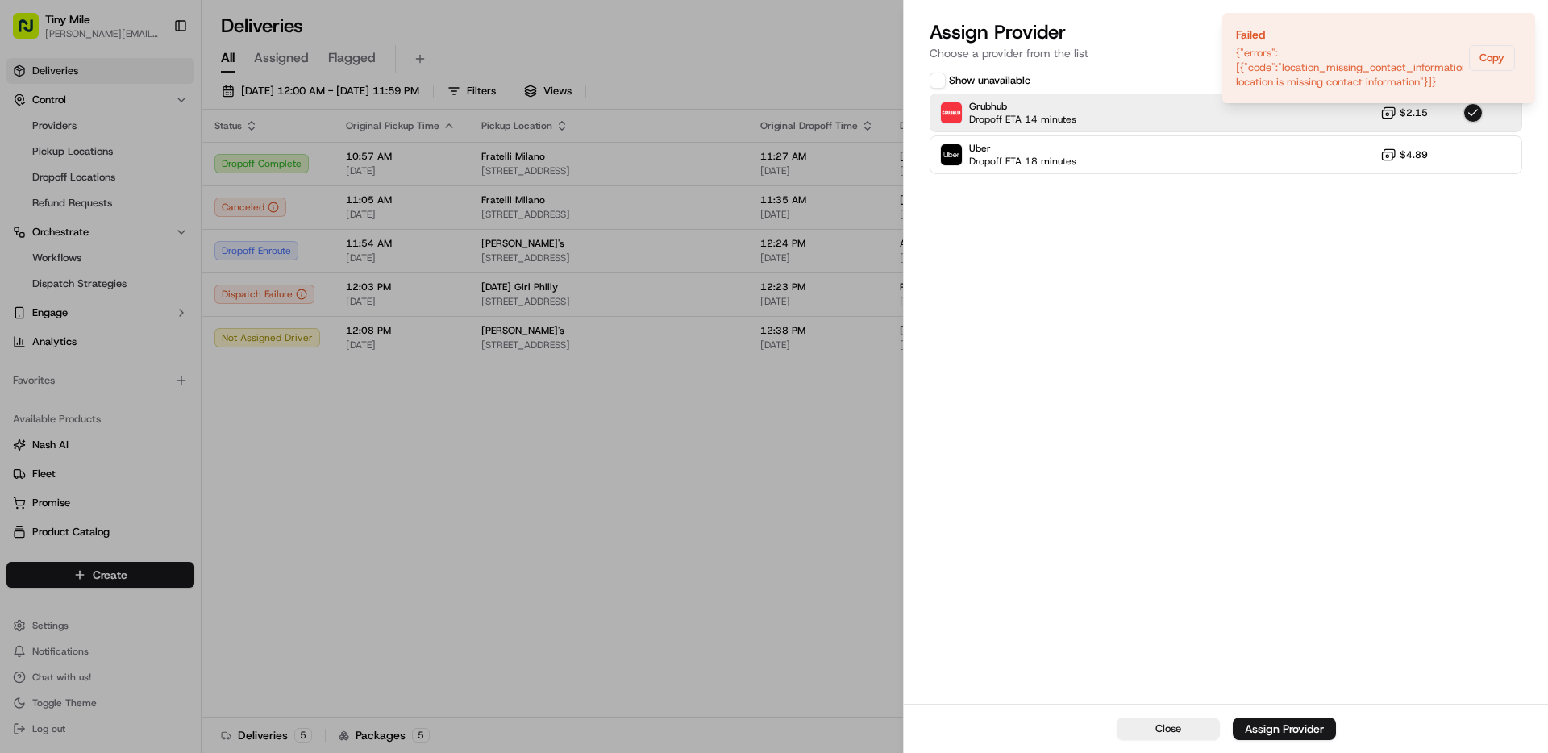
click at [1425, 281] on div "Show unavailable Grubhub Dropoff ETA 14 minutes $2.15 Uber Dropoff ETA 18 minut…" at bounding box center [1226, 386] width 644 height 636
click at [1521, 23] on icon "Notifications (F8)" at bounding box center [1520, 26] width 13 height 13
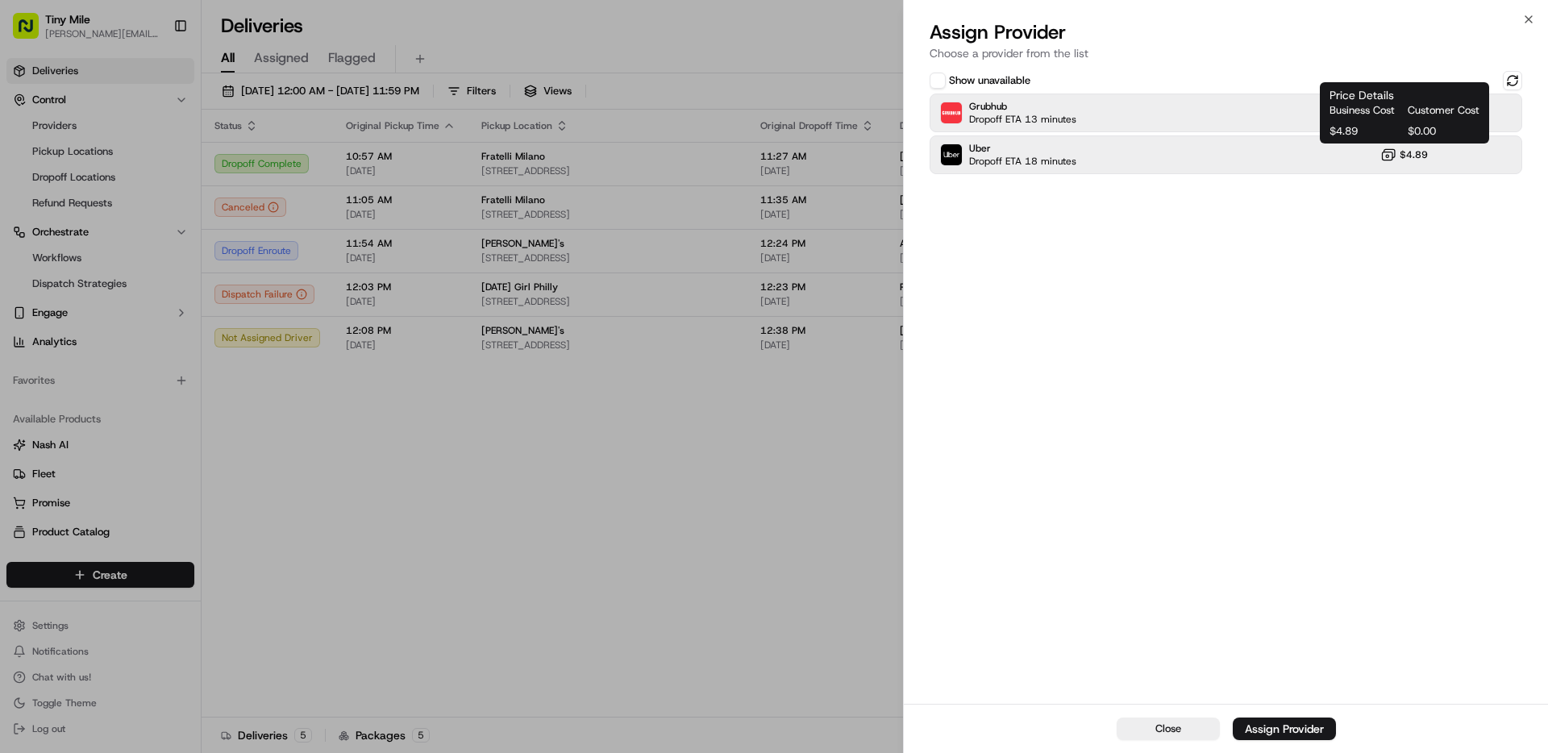
click at [1414, 156] on span "$4.89" at bounding box center [1413, 154] width 28 height 13
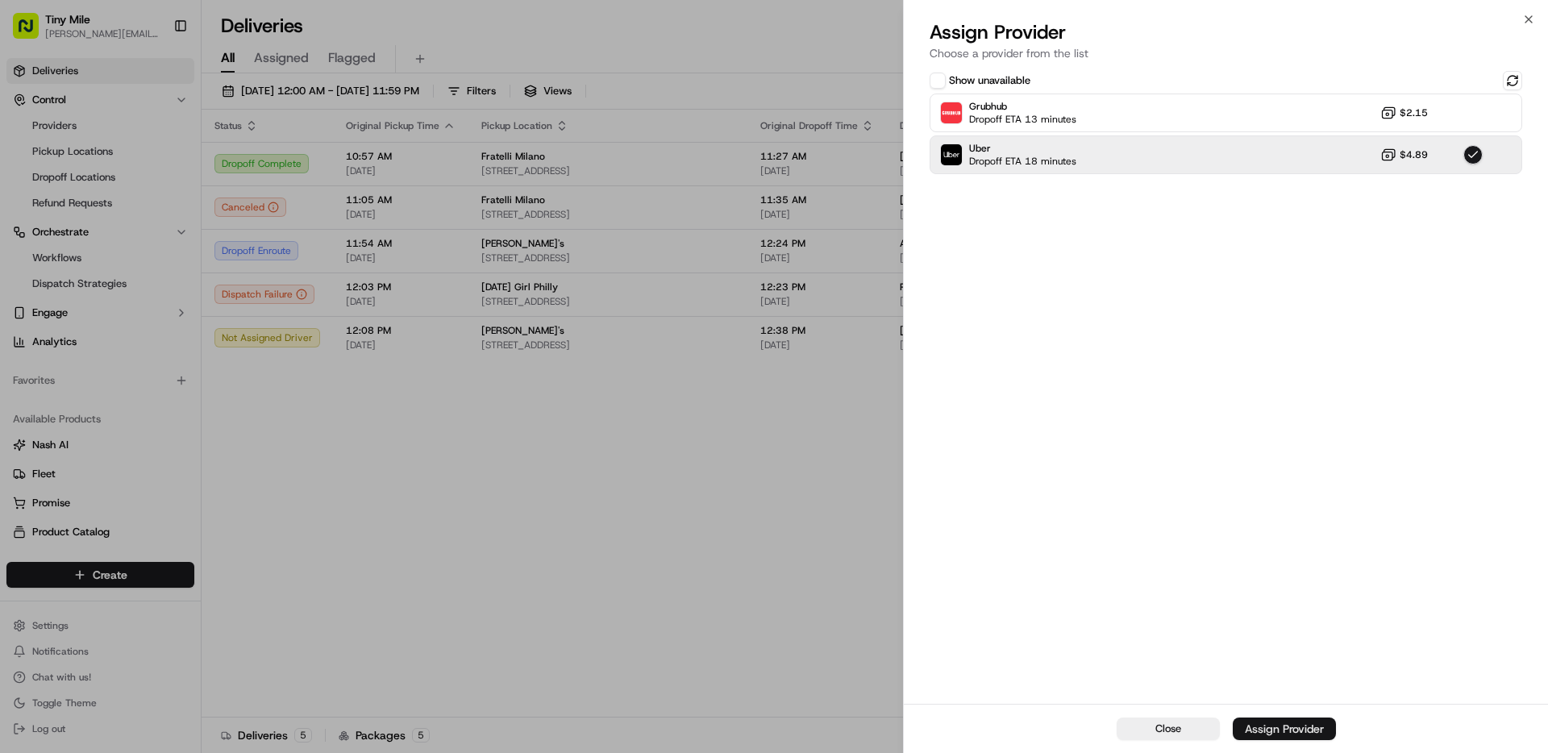
click at [1287, 723] on div "Assign Provider" at bounding box center [1283, 729] width 79 height 16
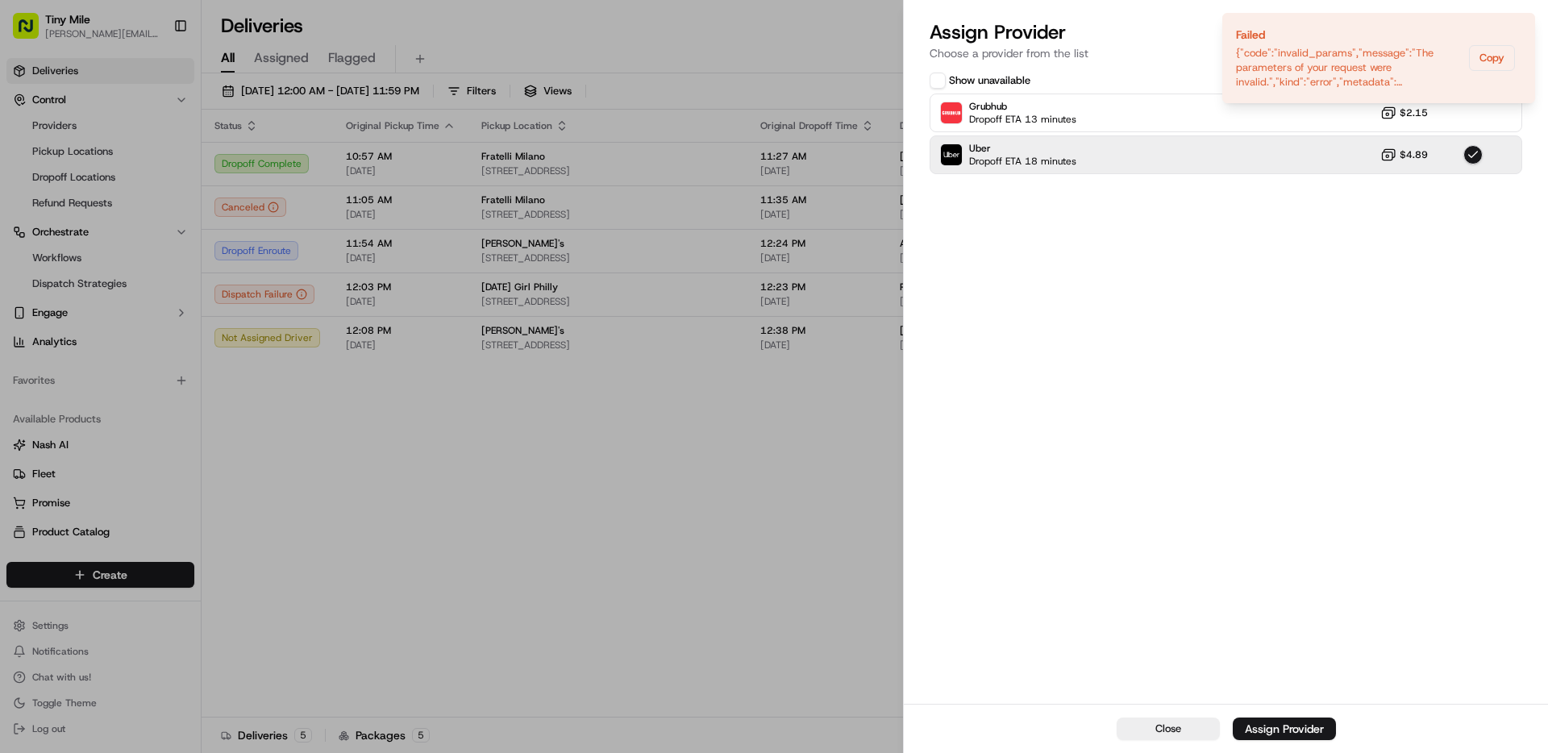
click at [1406, 245] on div "Show unavailable Grubhub Dropoff ETA 13 minutes $2.15 Uber Dropoff ETA 18 minut…" at bounding box center [1226, 386] width 644 height 636
click at [1257, 413] on div "Show unavailable Grubhub Dropoff ETA 13 minutes $2.15 Uber Dropoff ETA 18 minut…" at bounding box center [1226, 386] width 644 height 636
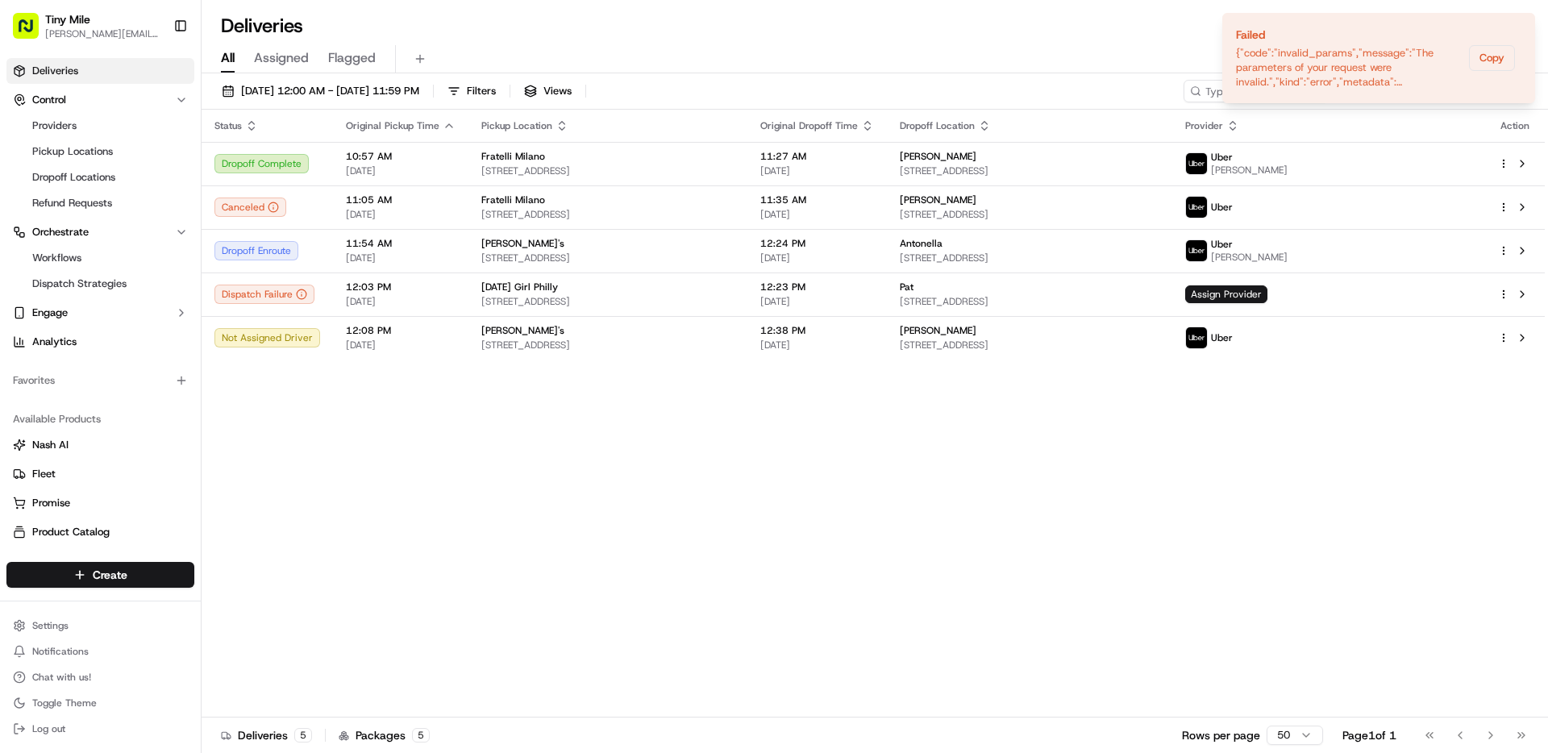
drag, startPoint x: 540, startPoint y: 561, endPoint x: 596, endPoint y: 514, distance: 72.7
click at [468, 299] on td "Sunday Girl Philly 263 N 3rd St, Philadelphia, PA 19106, USA" at bounding box center [607, 294] width 279 height 44
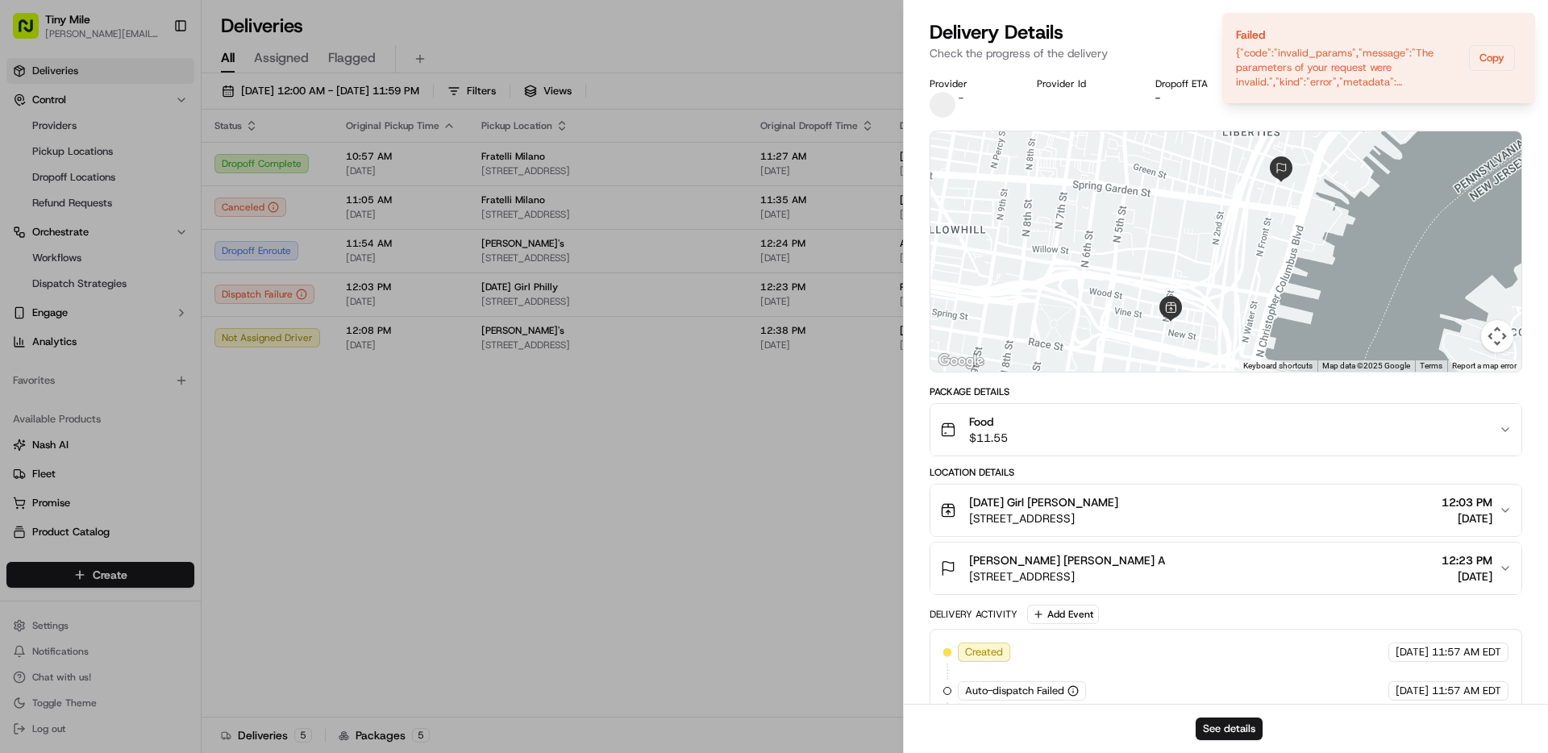
click at [1068, 528] on button "Sunday Girl Philly Pat A 263 N 3rd St, Philadelphia, PA 19106, USA 12:03 PM 09/…" at bounding box center [1225, 510] width 591 height 52
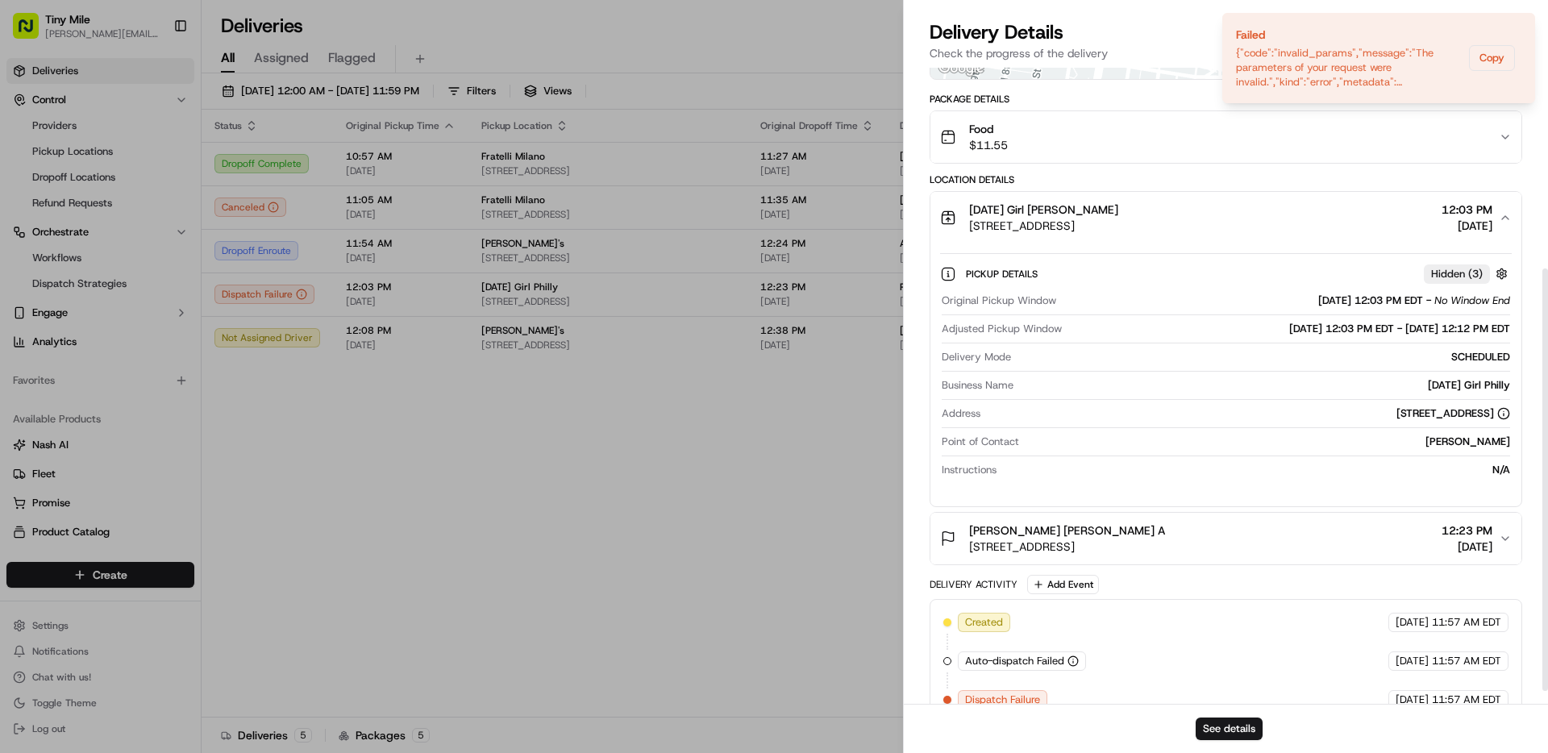
scroll to position [322, 0]
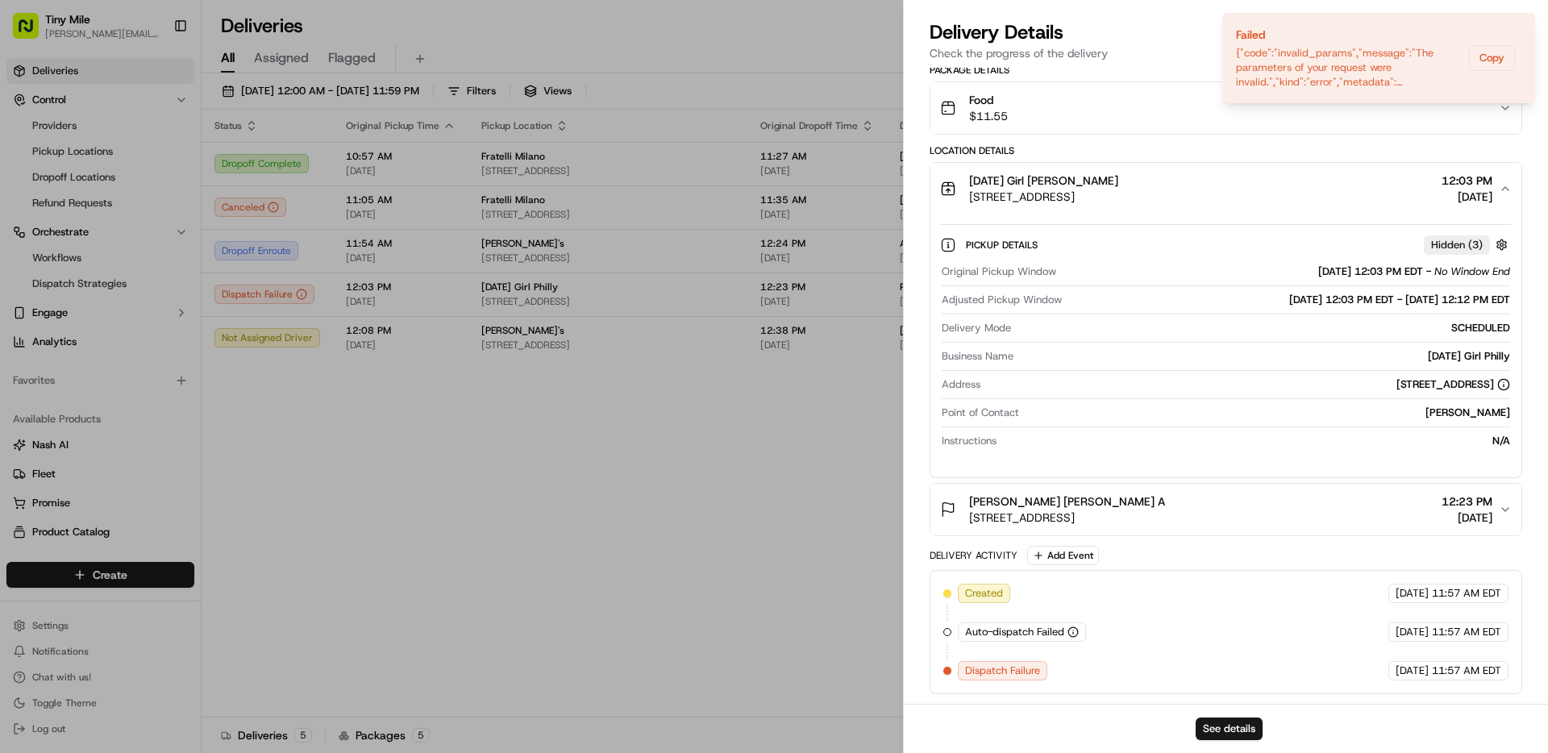
click at [1073, 519] on span "[STREET_ADDRESS]" at bounding box center [1067, 517] width 196 height 16
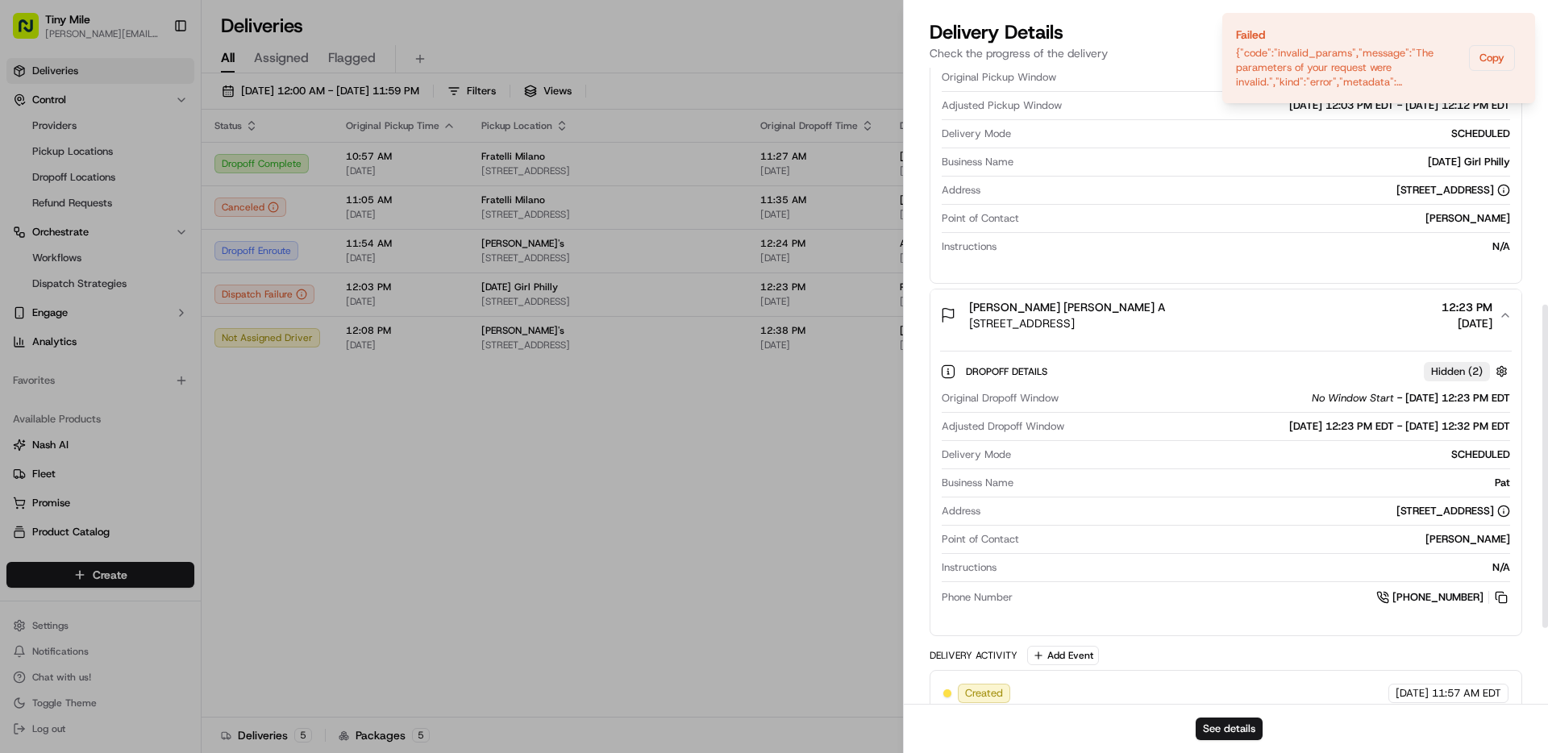
scroll to position [361, 0]
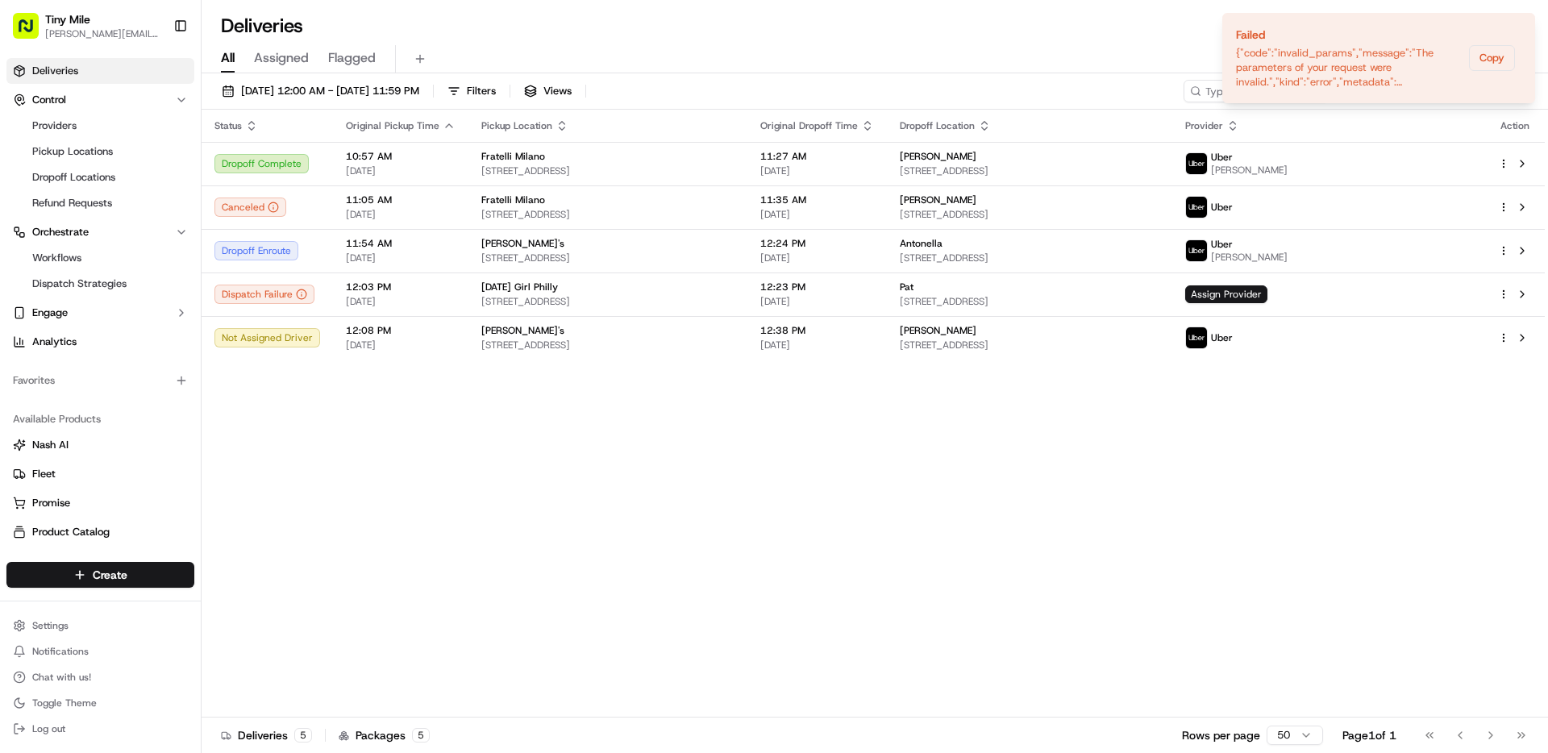
click at [1324, 486] on div "Status Original Pickup Time Pickup Location Original Dropoff Time Dropoff Locat…" at bounding box center [873, 414] width 1343 height 608
click at [1302, 627] on div "Status Original Pickup Time Pickup Location Original Dropoff Time Dropoff Locat…" at bounding box center [873, 414] width 1343 height 608
click at [1421, 530] on div "Status Original Pickup Time Pickup Location Original Dropoff Time Dropoff Locat…" at bounding box center [873, 414] width 1343 height 608
click at [1510, 8] on ol "Failed {"code":"invalid_params","message":"The parameters of your request were …" at bounding box center [1378, 58] width 339 height 116
click at [1091, 45] on div "All Assigned Flagged" at bounding box center [875, 59] width 1346 height 28
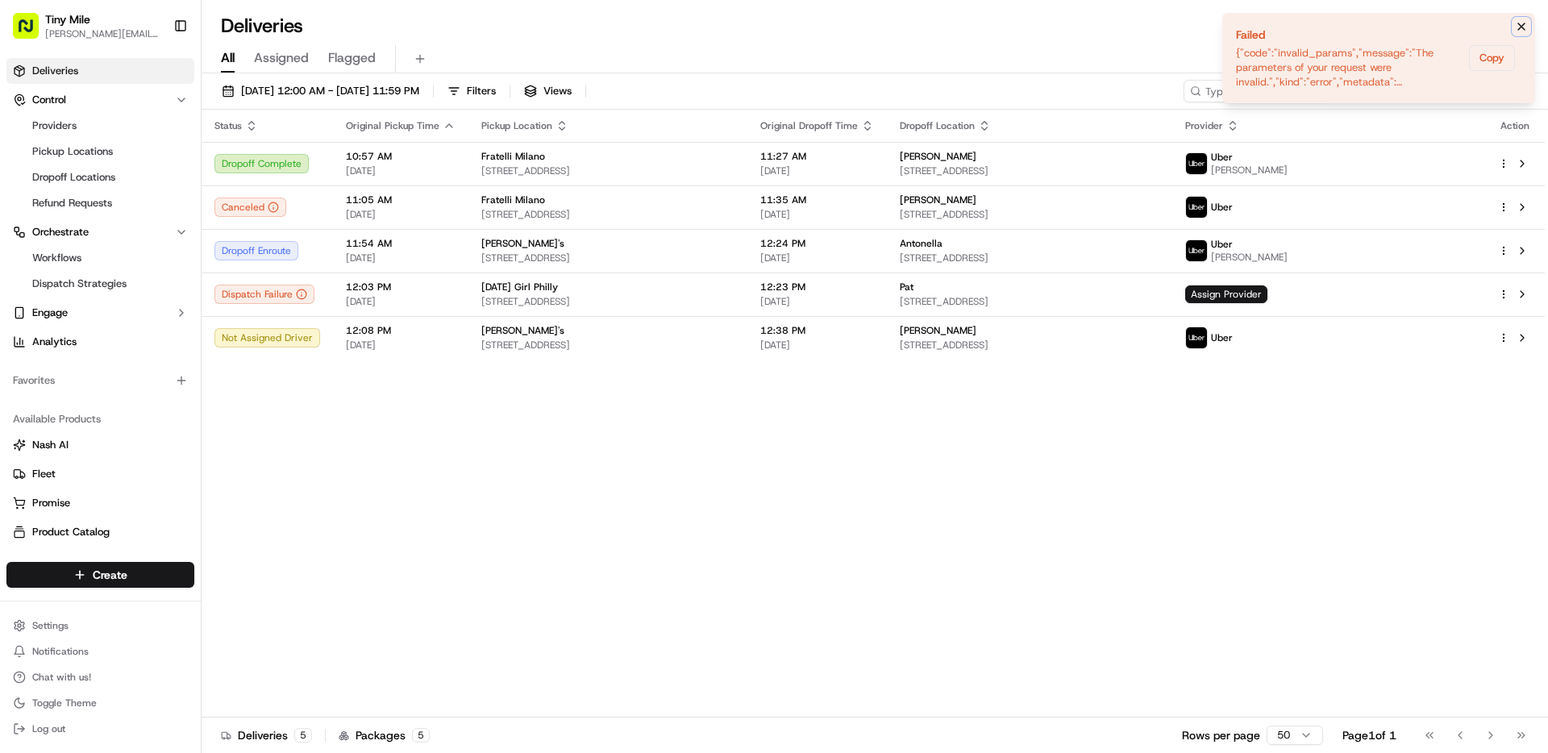
click at [1519, 20] on icon "Notifications (F8)" at bounding box center [1520, 26] width 13 height 13
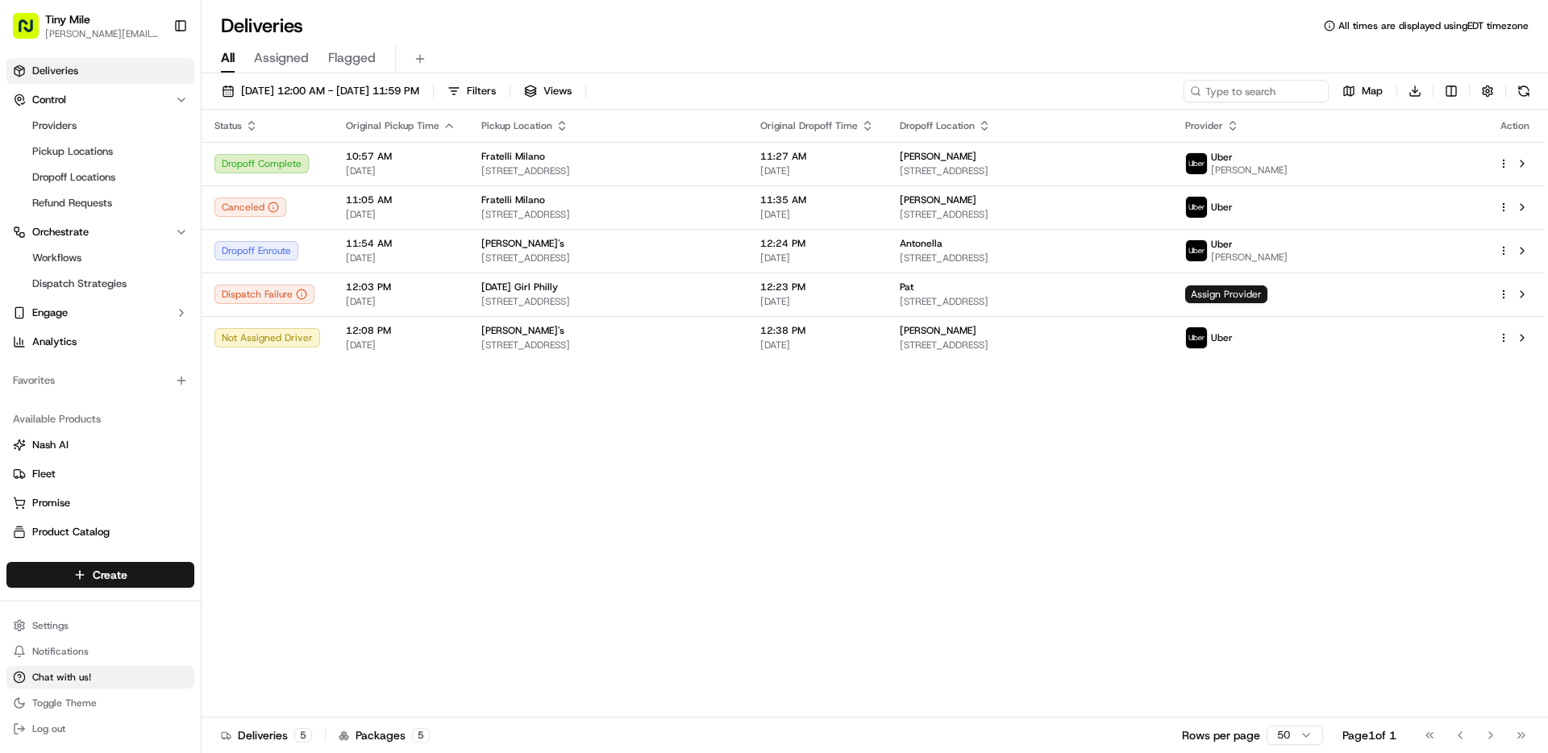
click at [87, 672] on span "Chat with us!" at bounding box center [61, 677] width 59 height 13
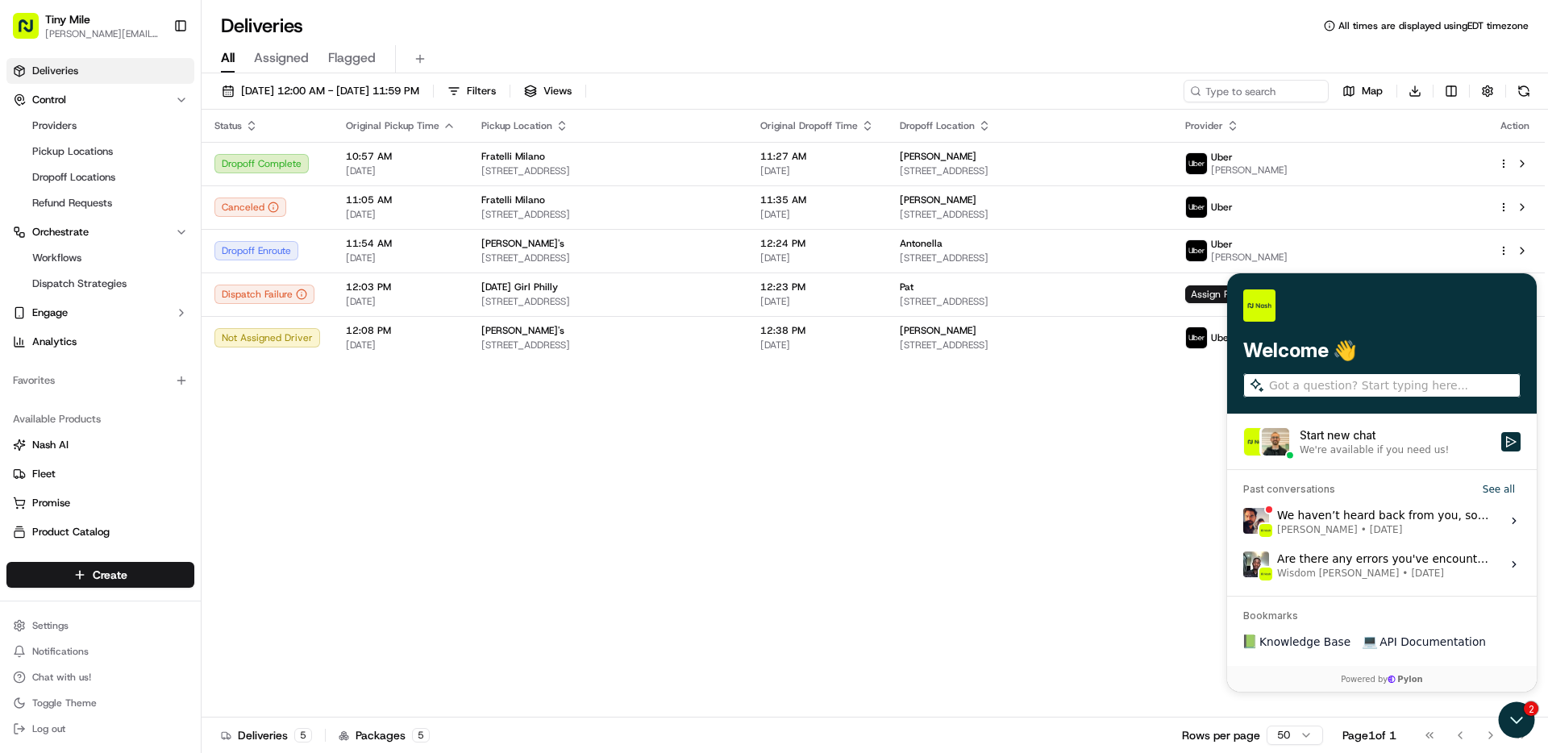
click at [1321, 381] on input "search" at bounding box center [1393, 385] width 248 height 17
type input "Hi, can you please help us understand an error for the order for [DATE] Girl Ph…"
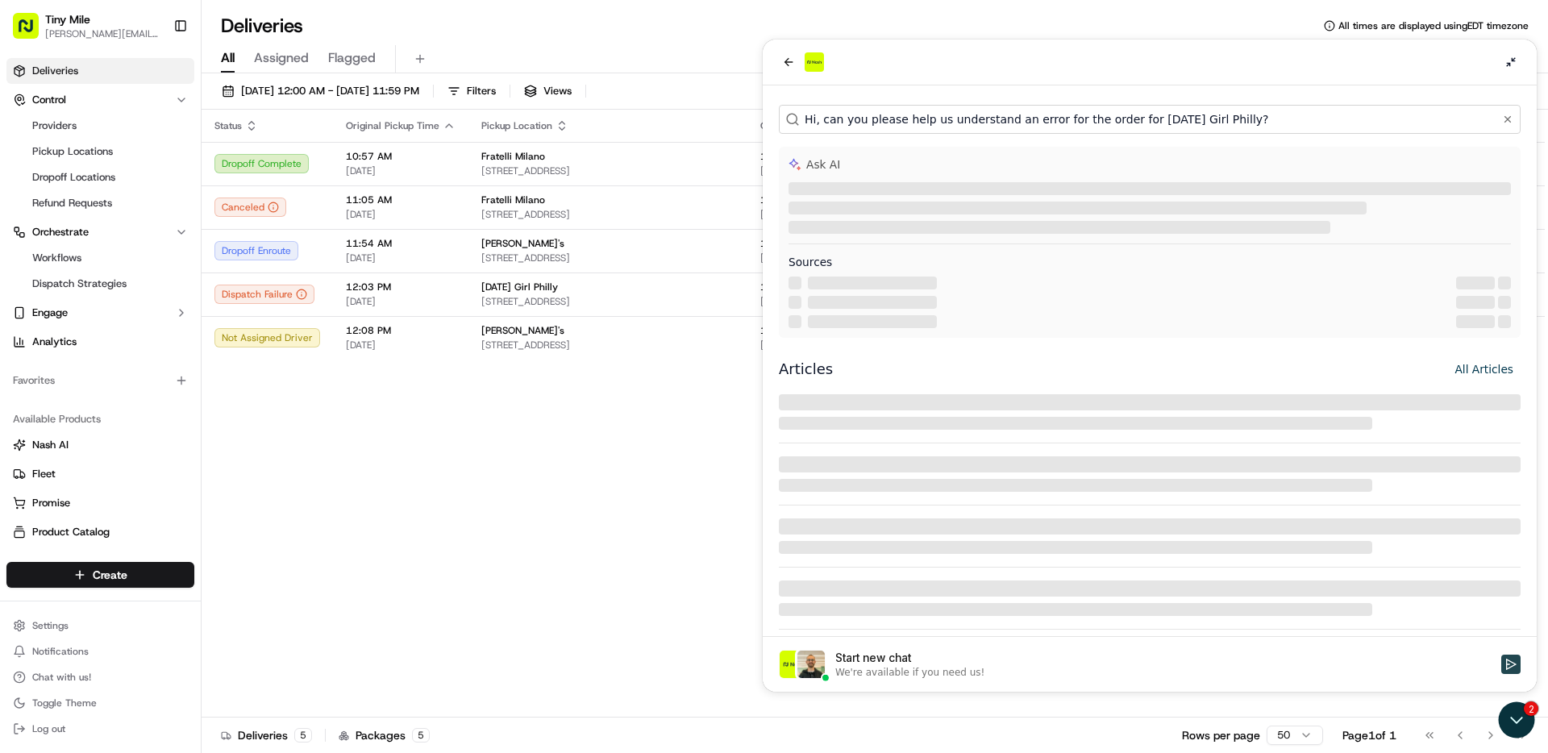
click at [1511, 662] on icon "Start new chat" at bounding box center [1511, 664] width 10 height 11
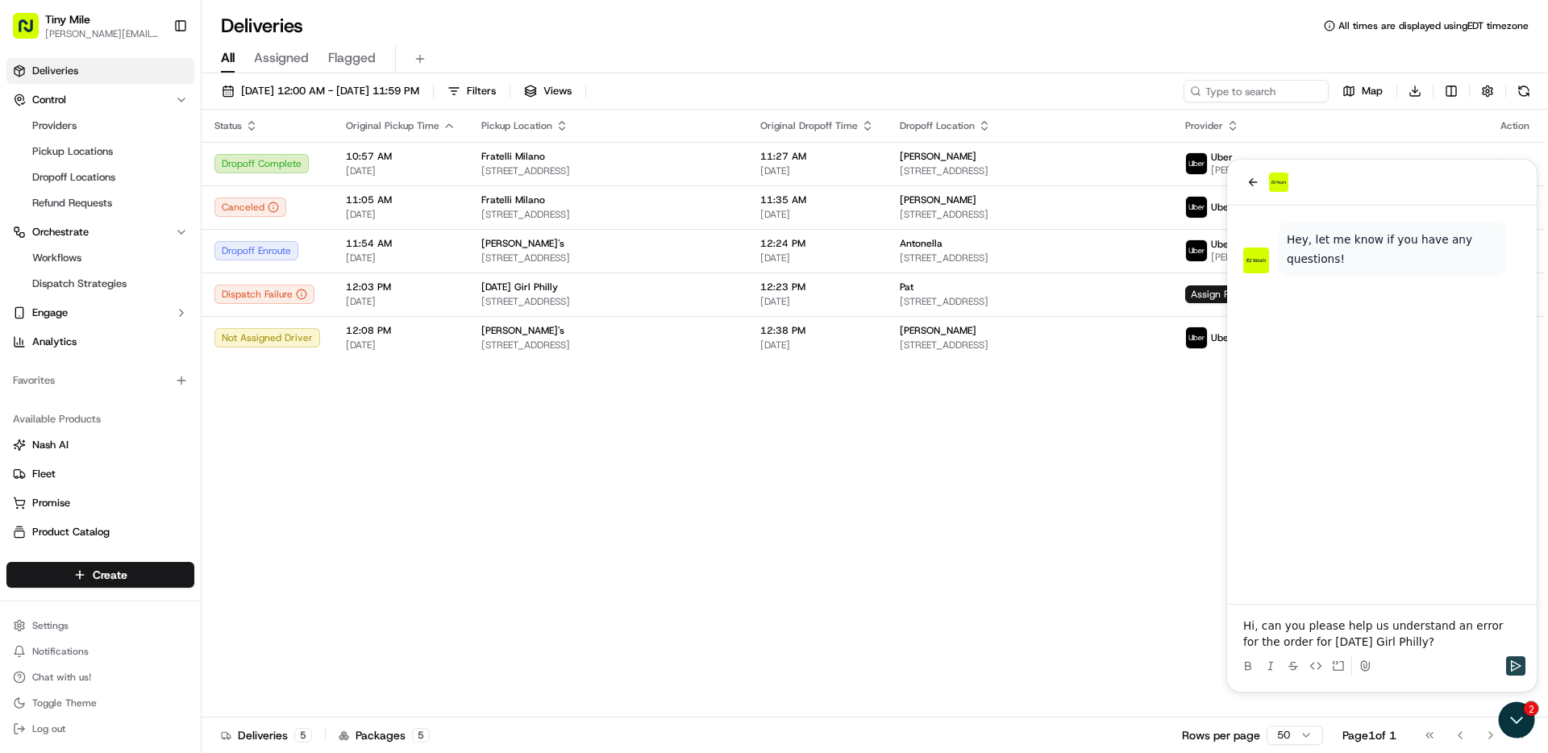
click at [1515, 662] on icon "Send" at bounding box center [1515, 665] width 13 height 13
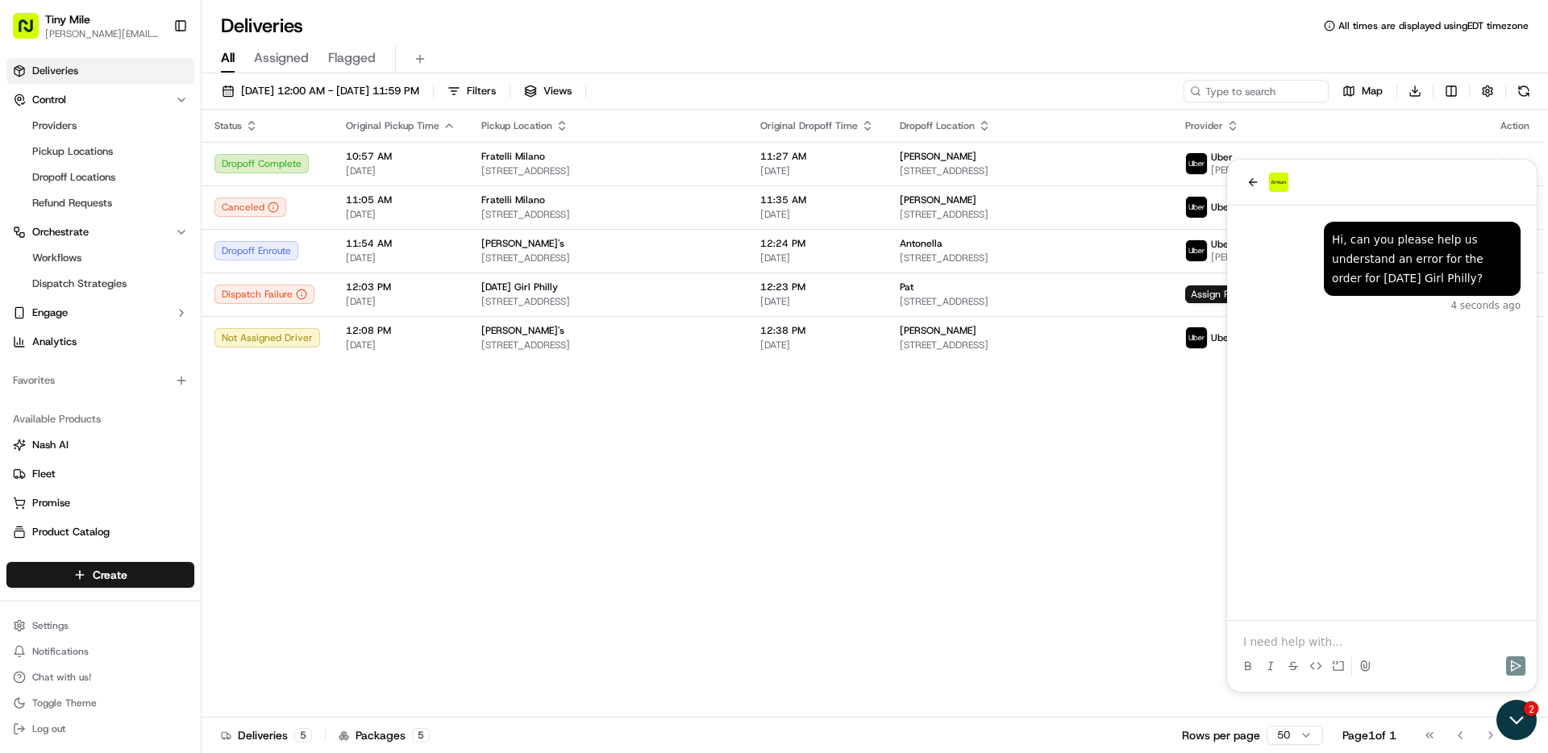
click at [1514, 729] on icon "Open customer support" at bounding box center [1516, 720] width 40 height 40
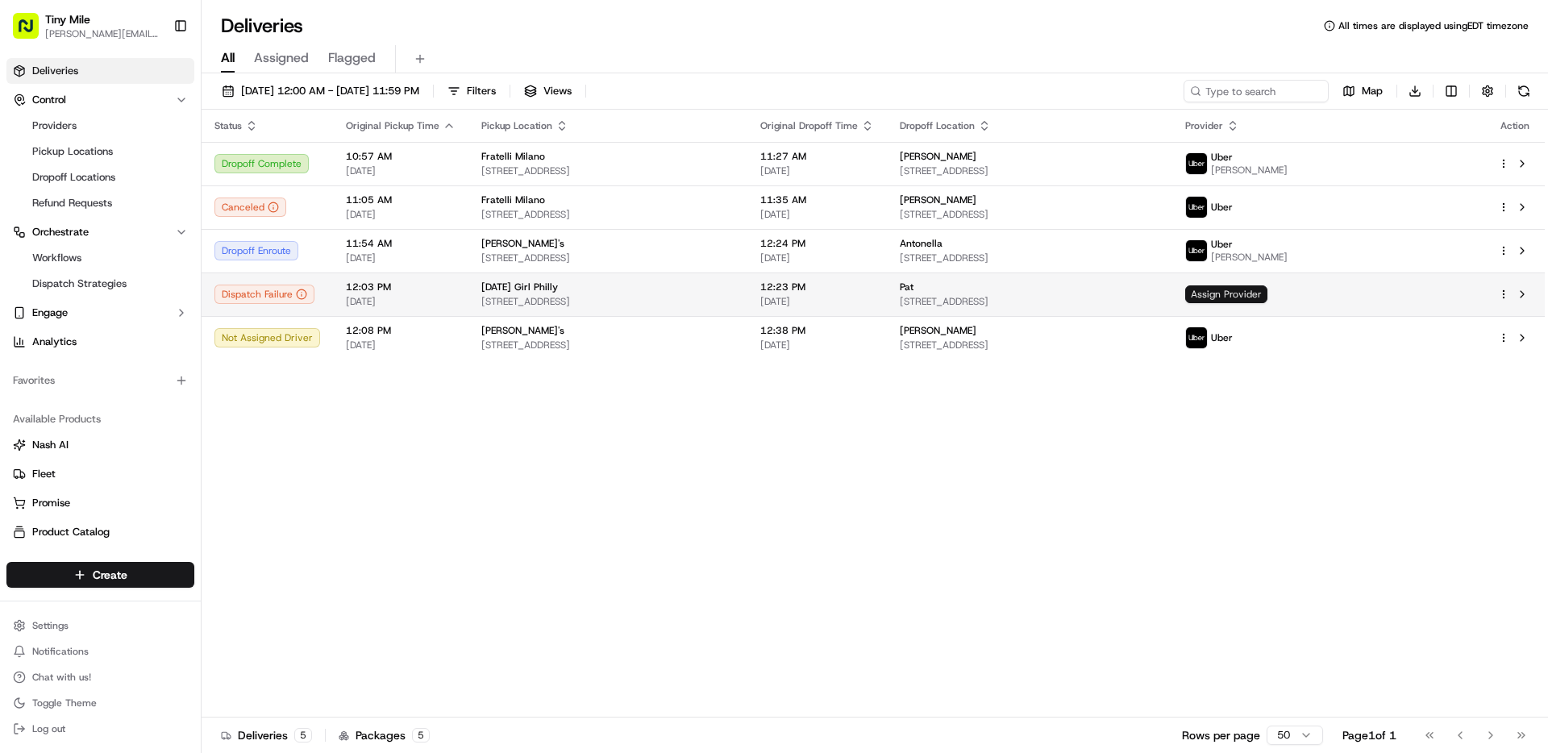
click at [1267, 291] on span "Assign Provider" at bounding box center [1226, 294] width 82 height 18
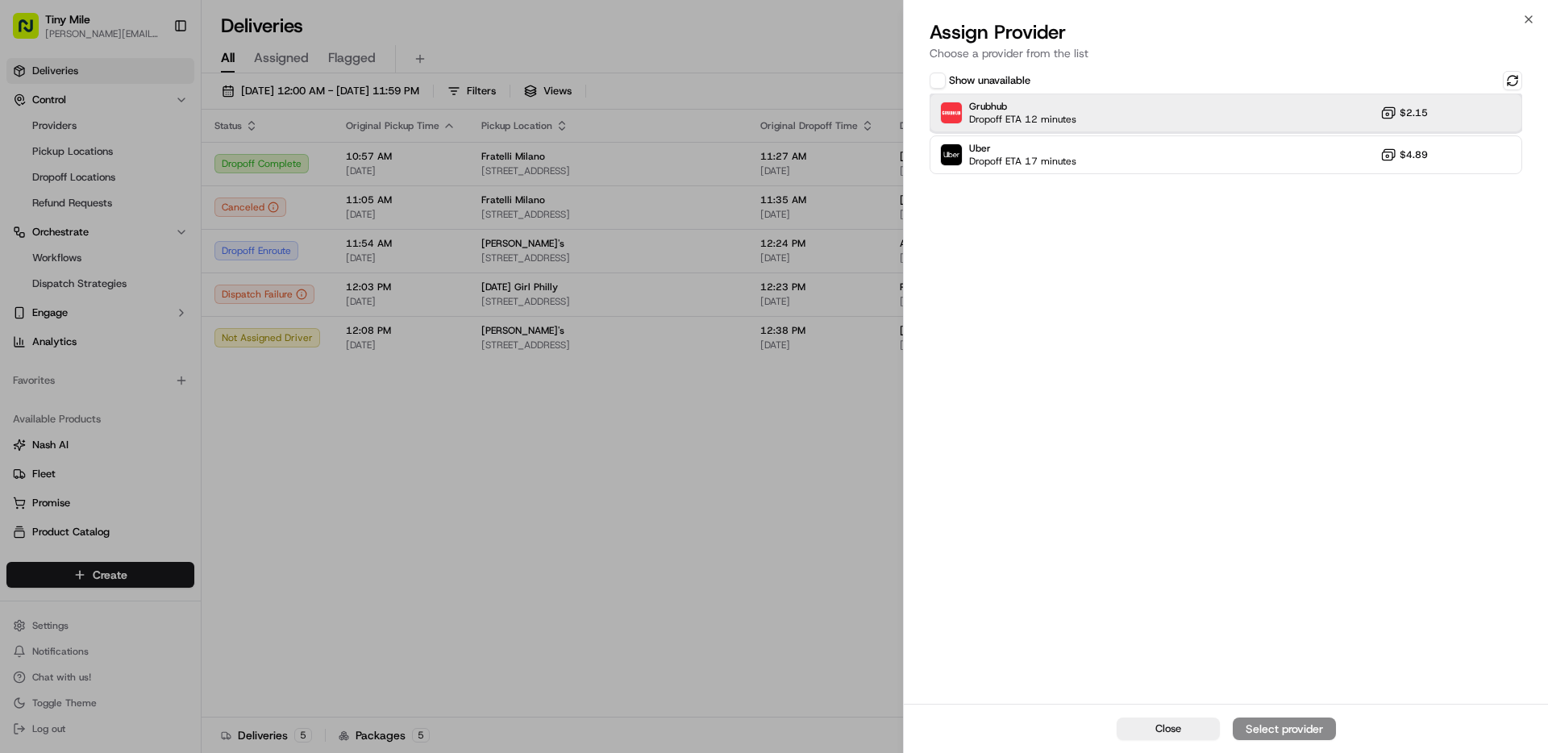
click at [983, 106] on span "Grubhub" at bounding box center [1022, 106] width 107 height 13
click at [1275, 726] on div "Assign Provider" at bounding box center [1283, 729] width 79 height 16
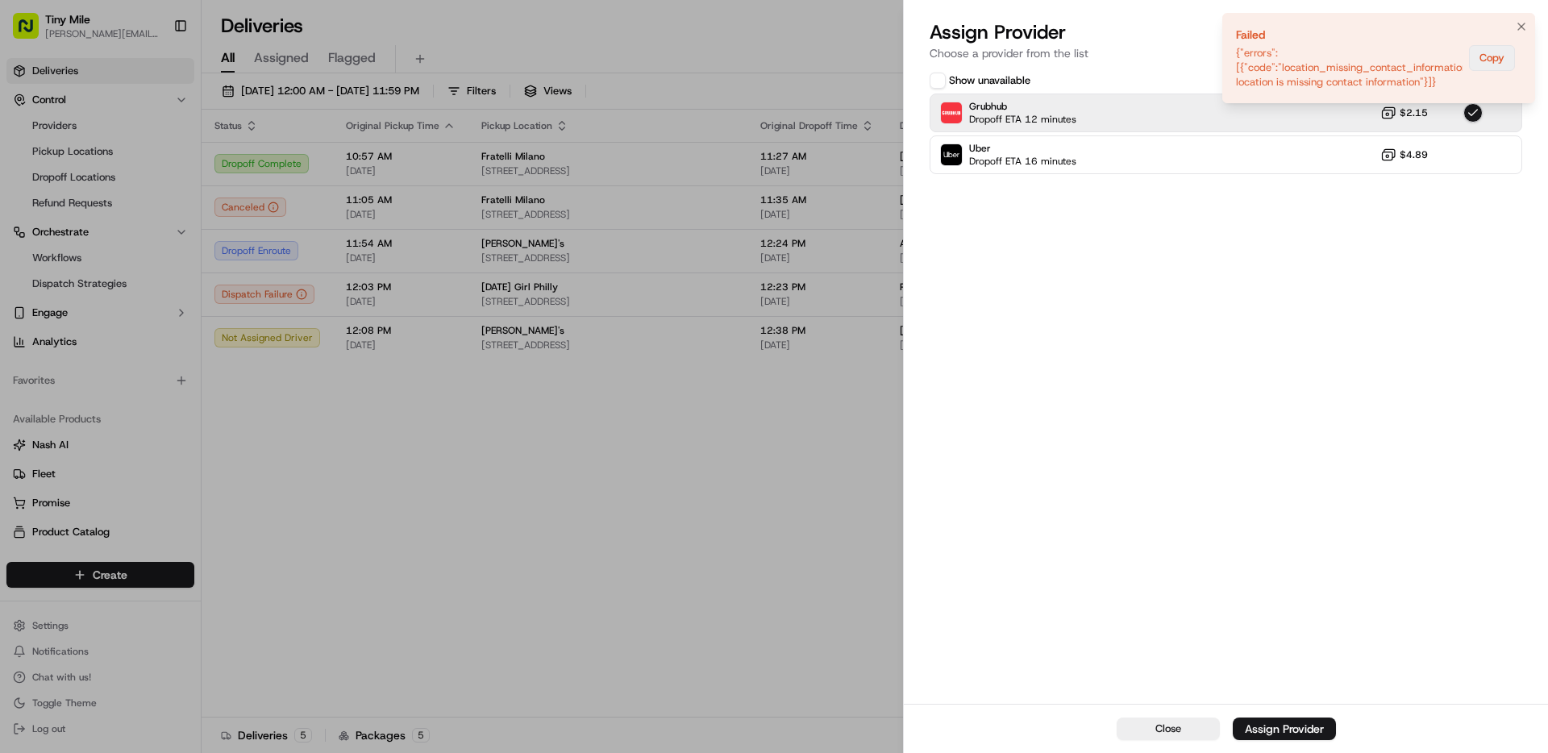
click at [1489, 60] on button "Copy" at bounding box center [1492, 58] width 46 height 26
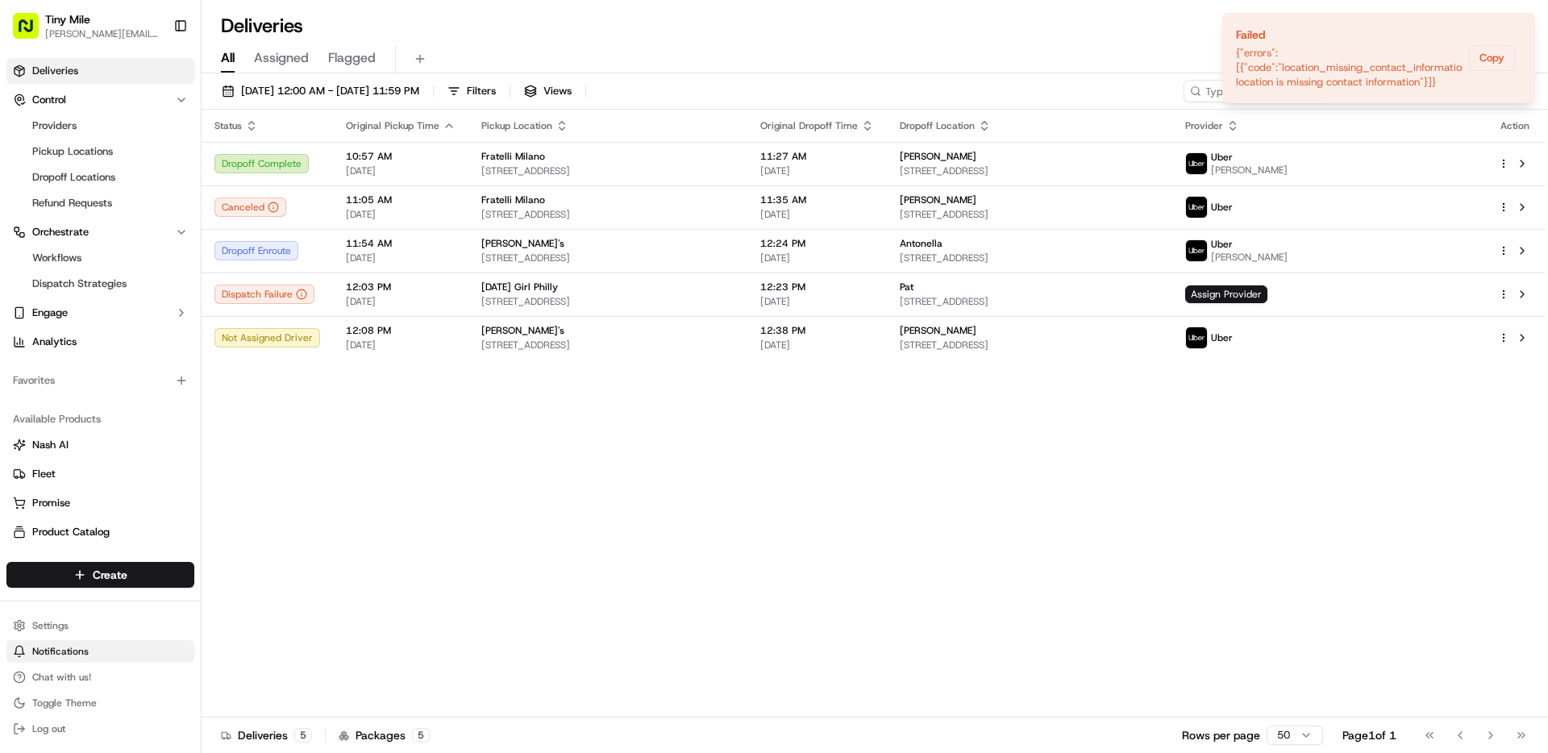
click at [68, 653] on span "Notifications" at bounding box center [60, 651] width 56 height 13
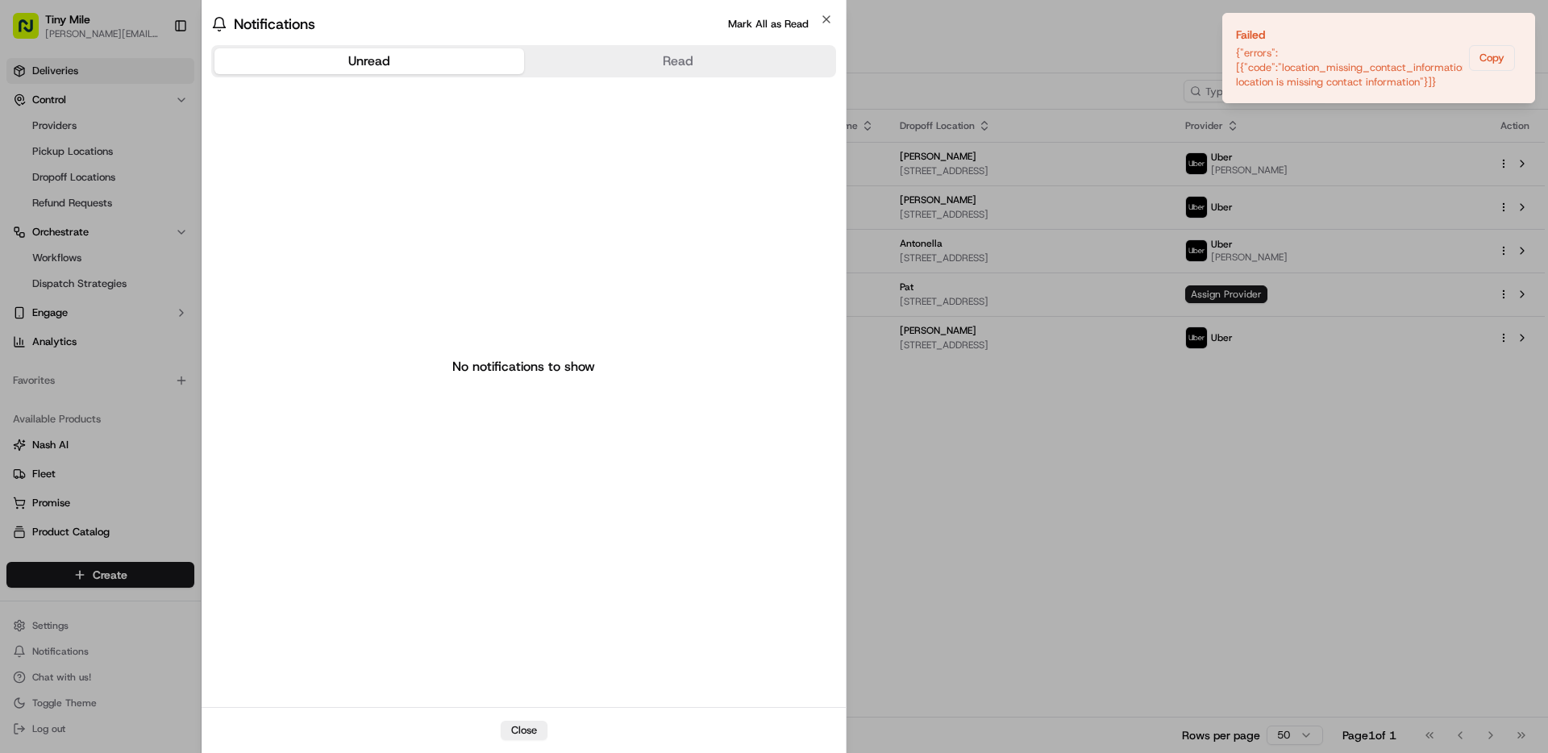
click at [82, 671] on div at bounding box center [774, 376] width 1548 height 753
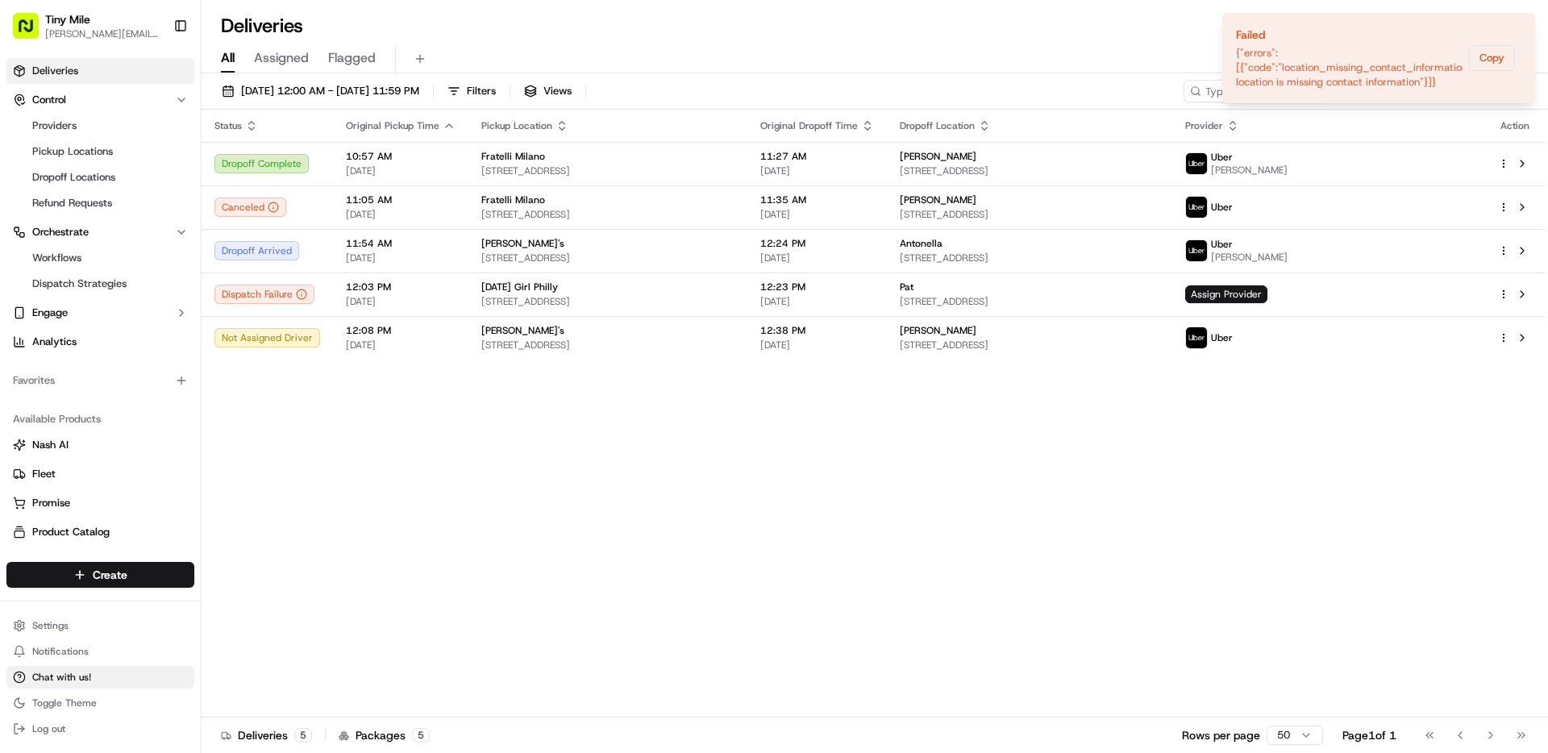
click at [79, 679] on span "Chat with us!" at bounding box center [61, 677] width 59 height 13
click at [68, 675] on span "Chat with us!" at bounding box center [61, 677] width 59 height 13
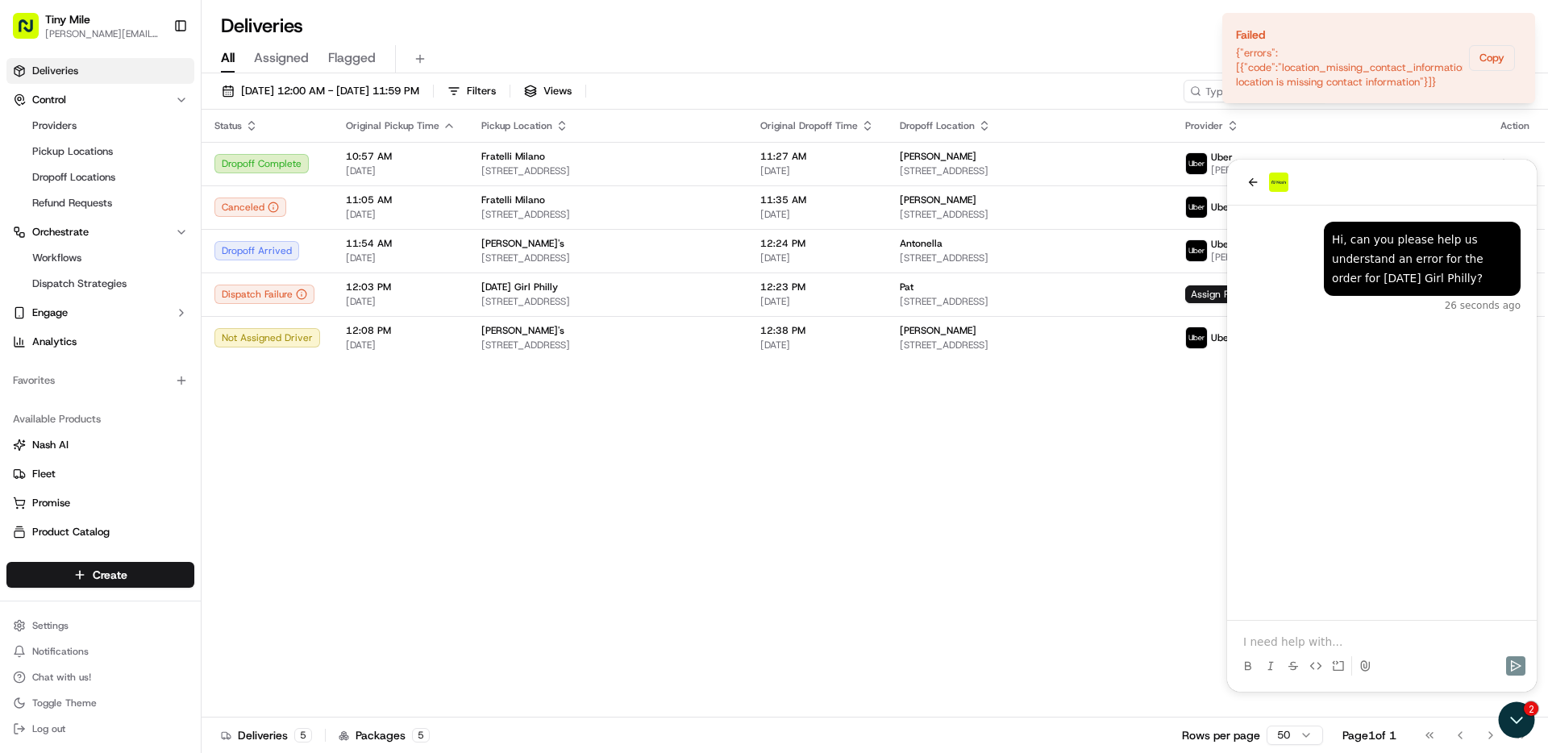
click at [1307, 651] on div at bounding box center [1381, 666] width 297 height 32
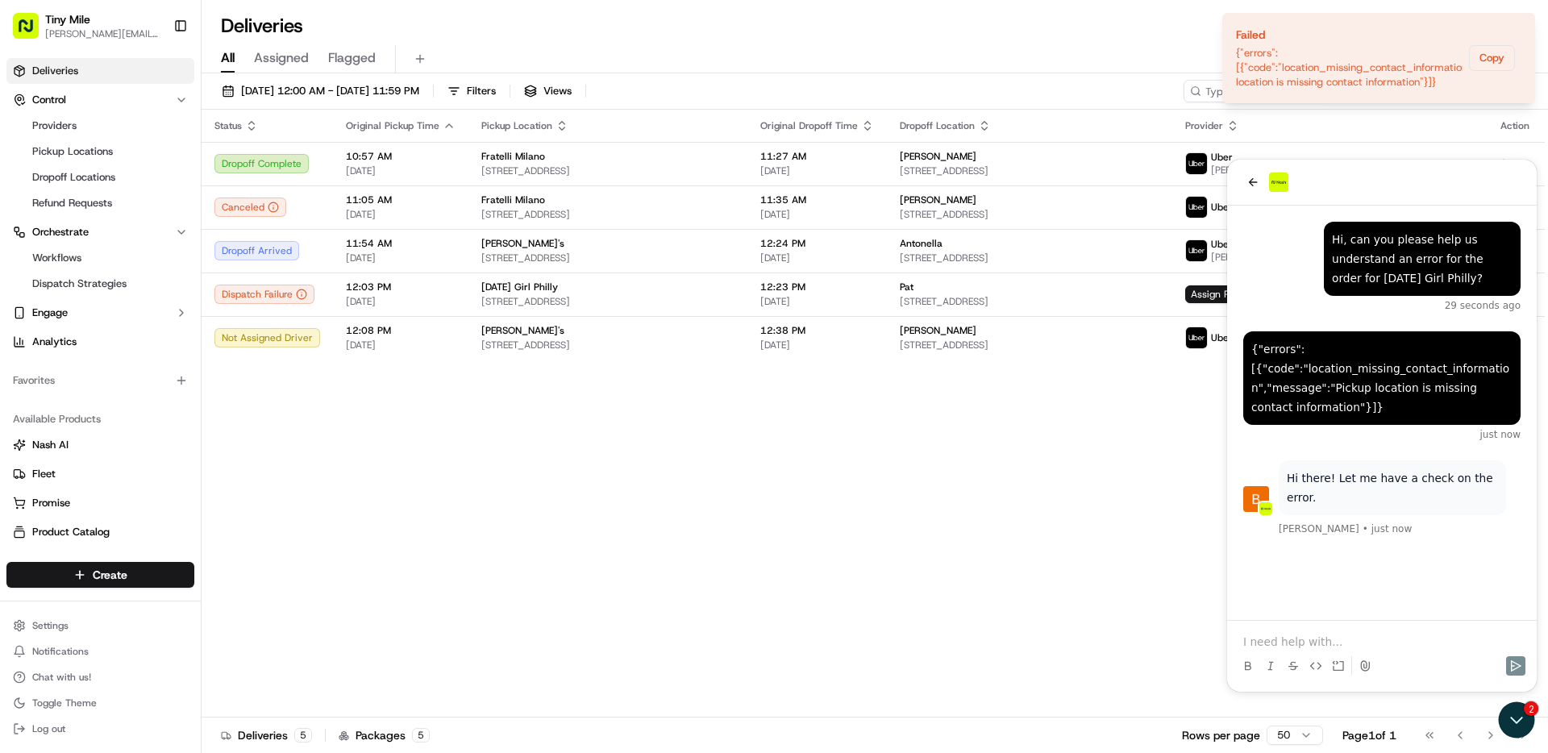
click at [1165, 469] on div "Status Original Pickup Time Pickup Location Original Dropoff Time Dropoff Locat…" at bounding box center [873, 414] width 1343 height 608
drag, startPoint x: 1523, startPoint y: 715, endPoint x: 3018, endPoint y: 1415, distance: 1651.8
click at [1523, 715] on icon "Open customer support" at bounding box center [1516, 720] width 40 height 40
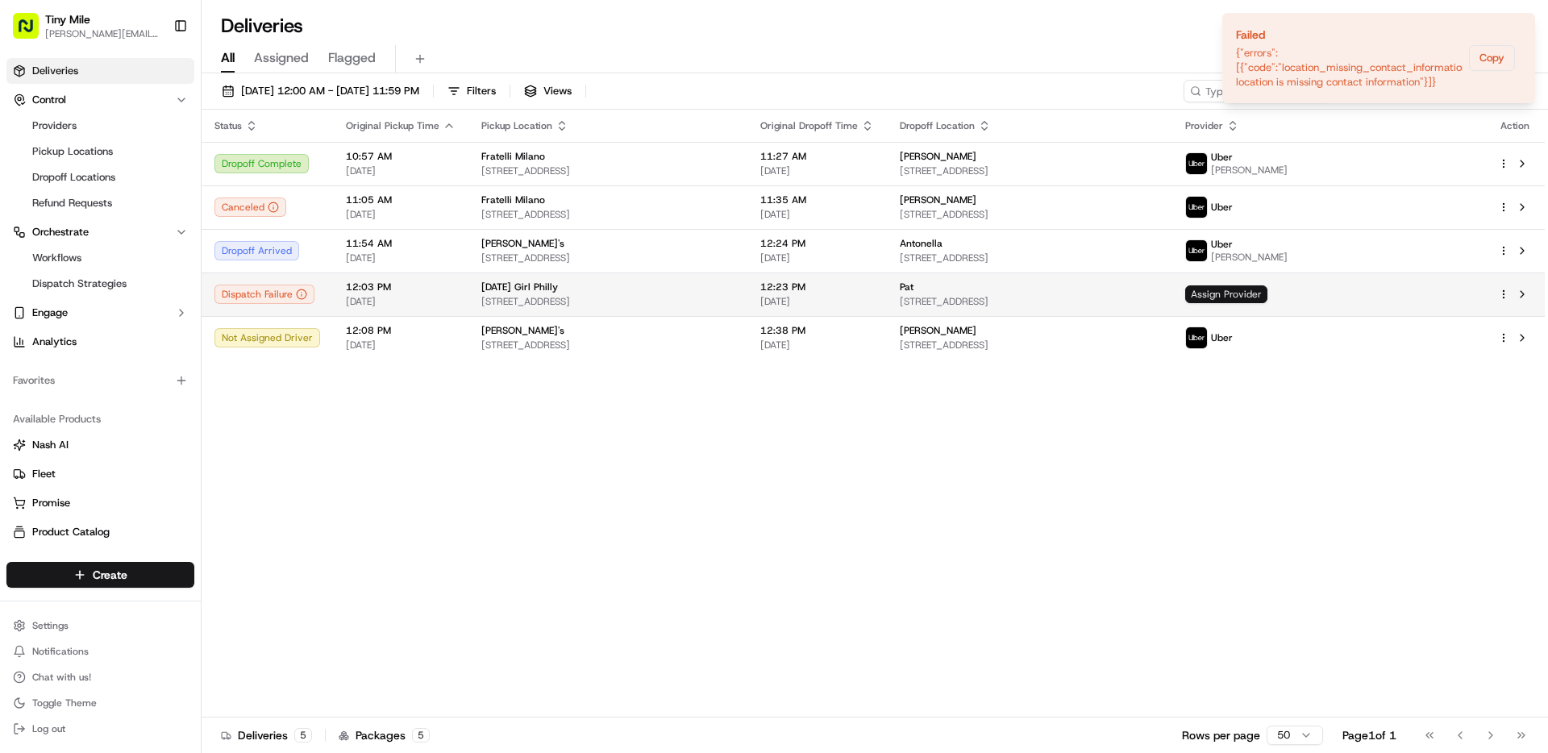
click at [1267, 290] on span "Assign Provider" at bounding box center [1226, 294] width 82 height 18
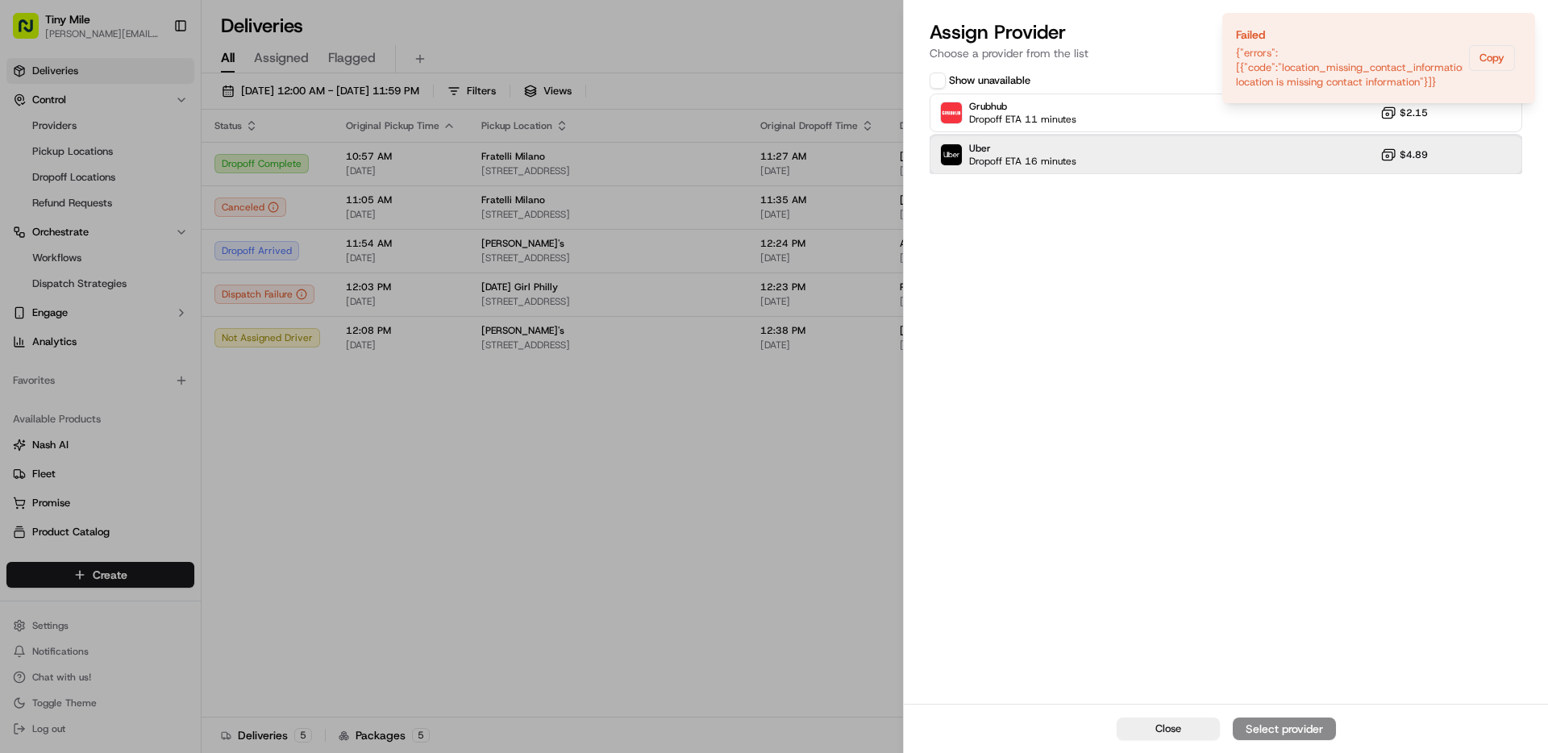
click at [1142, 150] on div "Uber Dropoff ETA 16 minutes $4.89" at bounding box center [1225, 154] width 592 height 39
click at [1303, 730] on div "Assign Provider" at bounding box center [1283, 729] width 79 height 16
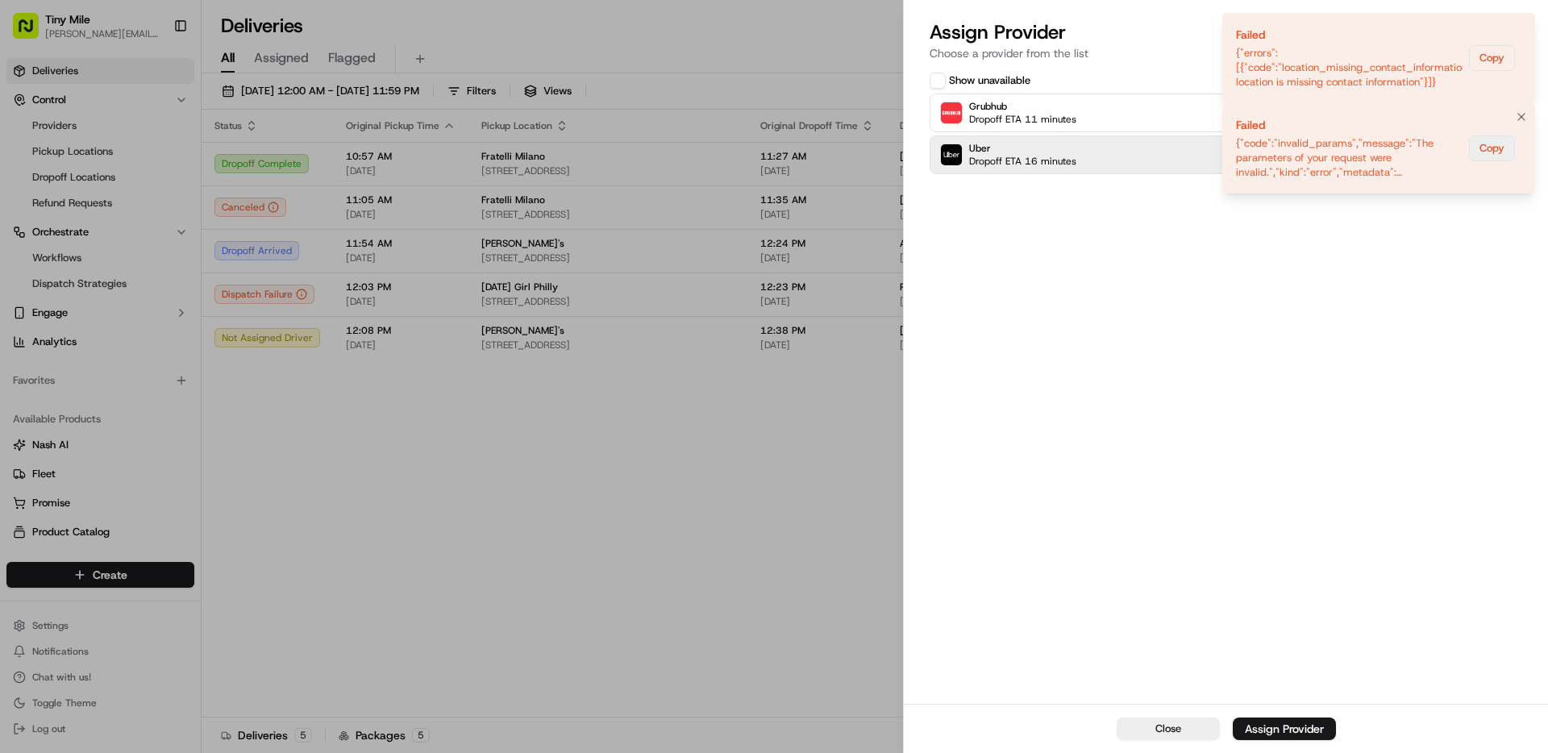
click at [1486, 150] on button "Copy" at bounding box center [1492, 148] width 46 height 26
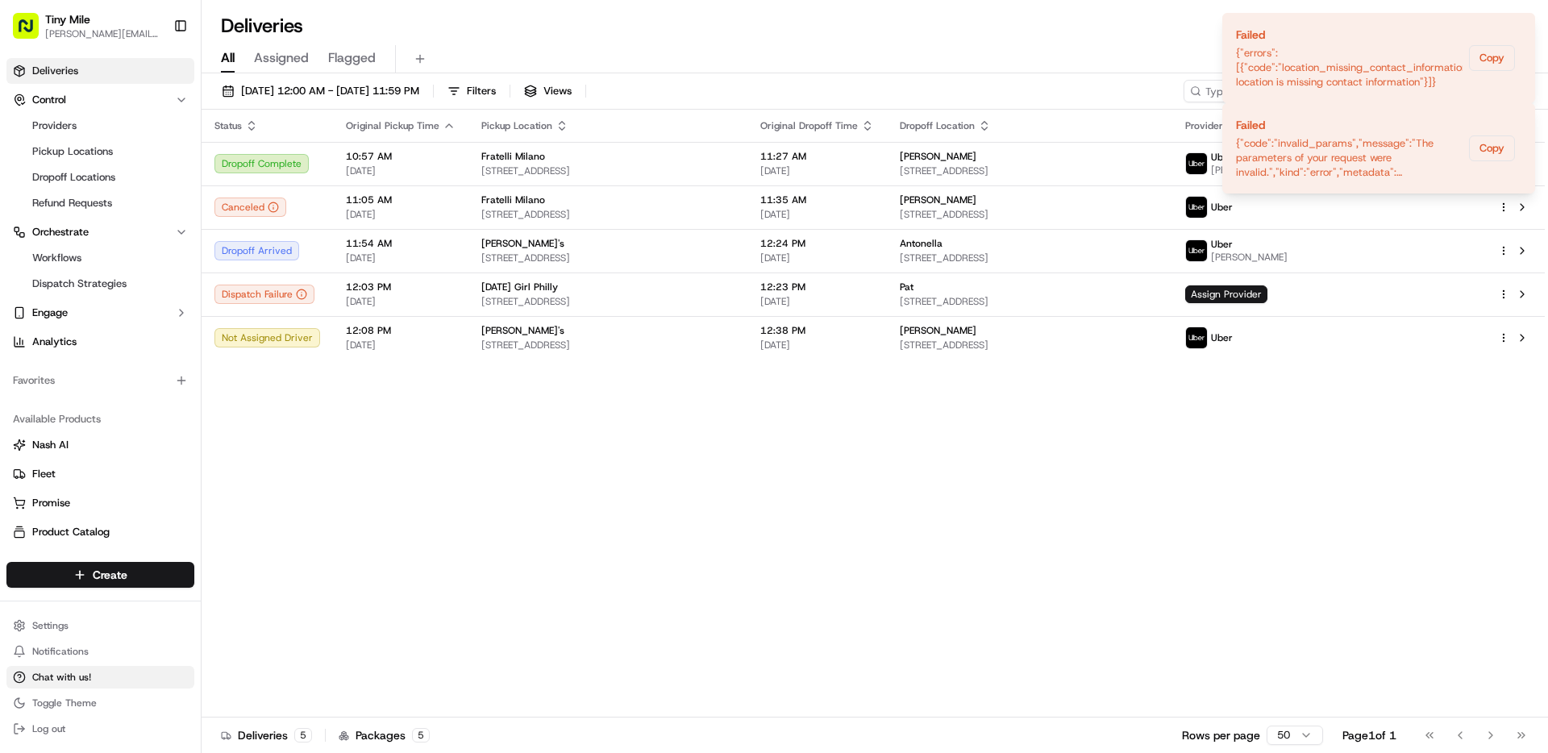
click at [53, 683] on button "Chat with us!" at bounding box center [100, 677] width 188 height 23
click at [41, 682] on span "Chat with us!" at bounding box center [61, 677] width 59 height 13
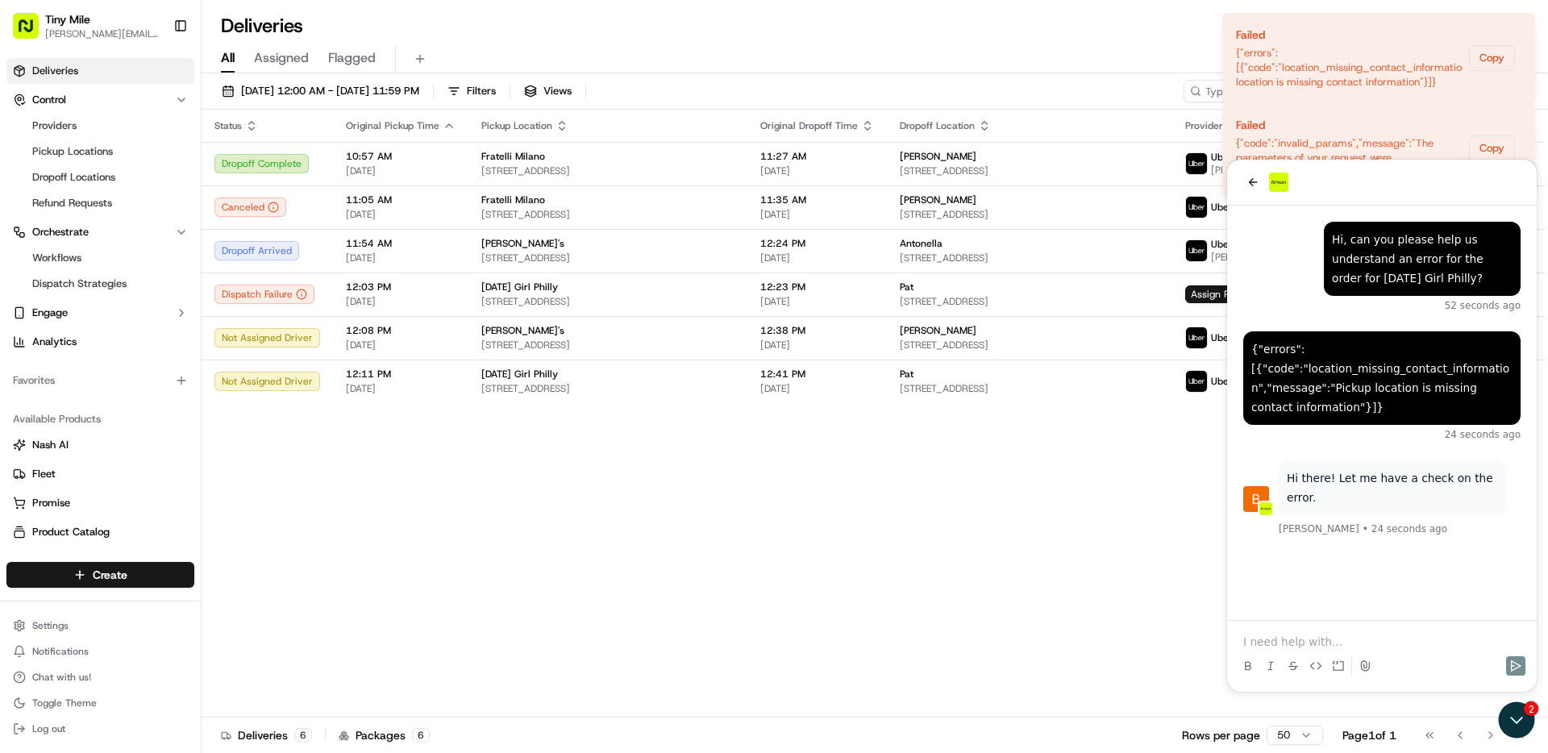
click at [1279, 634] on p at bounding box center [1381, 642] width 277 height 16
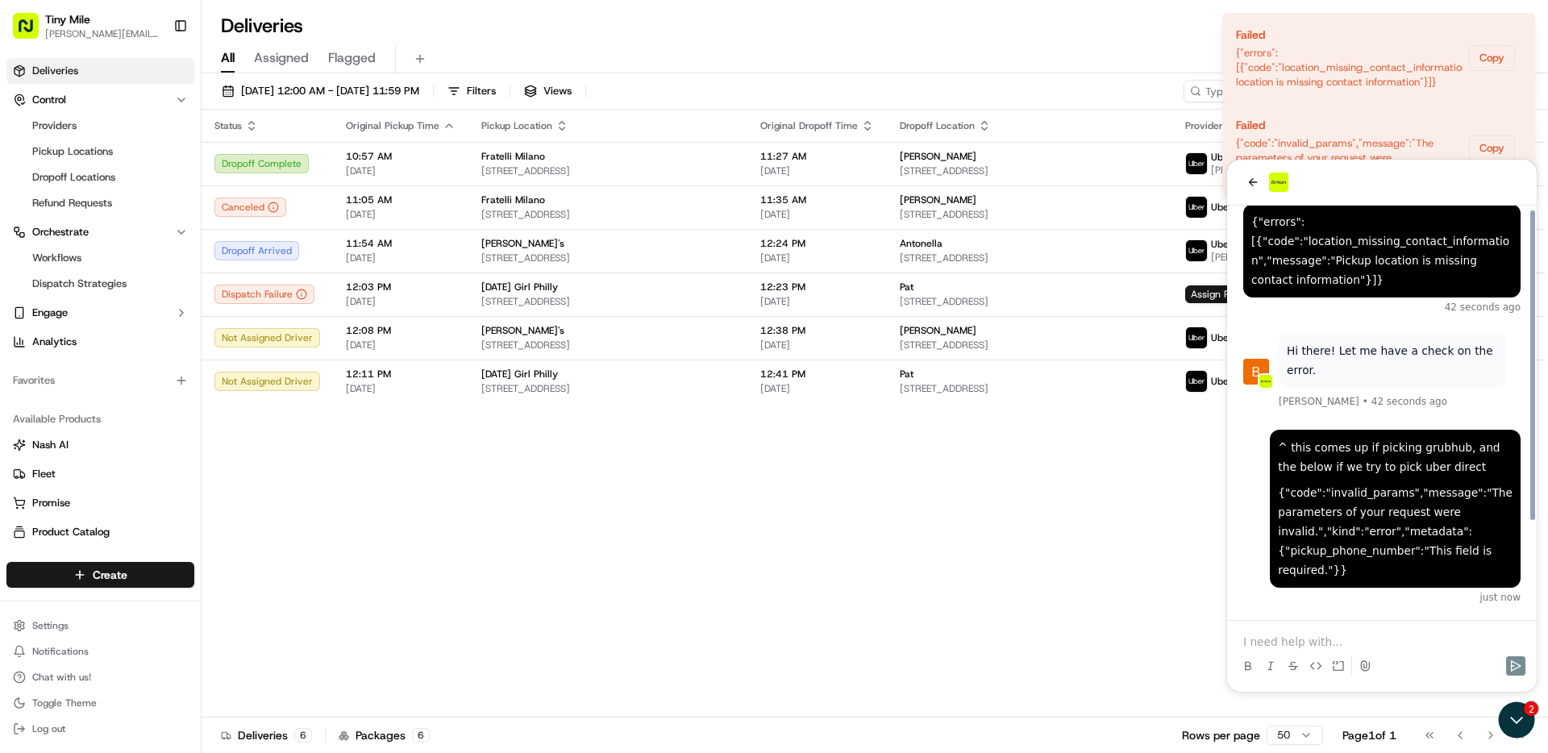
scroll to position [140, 0]
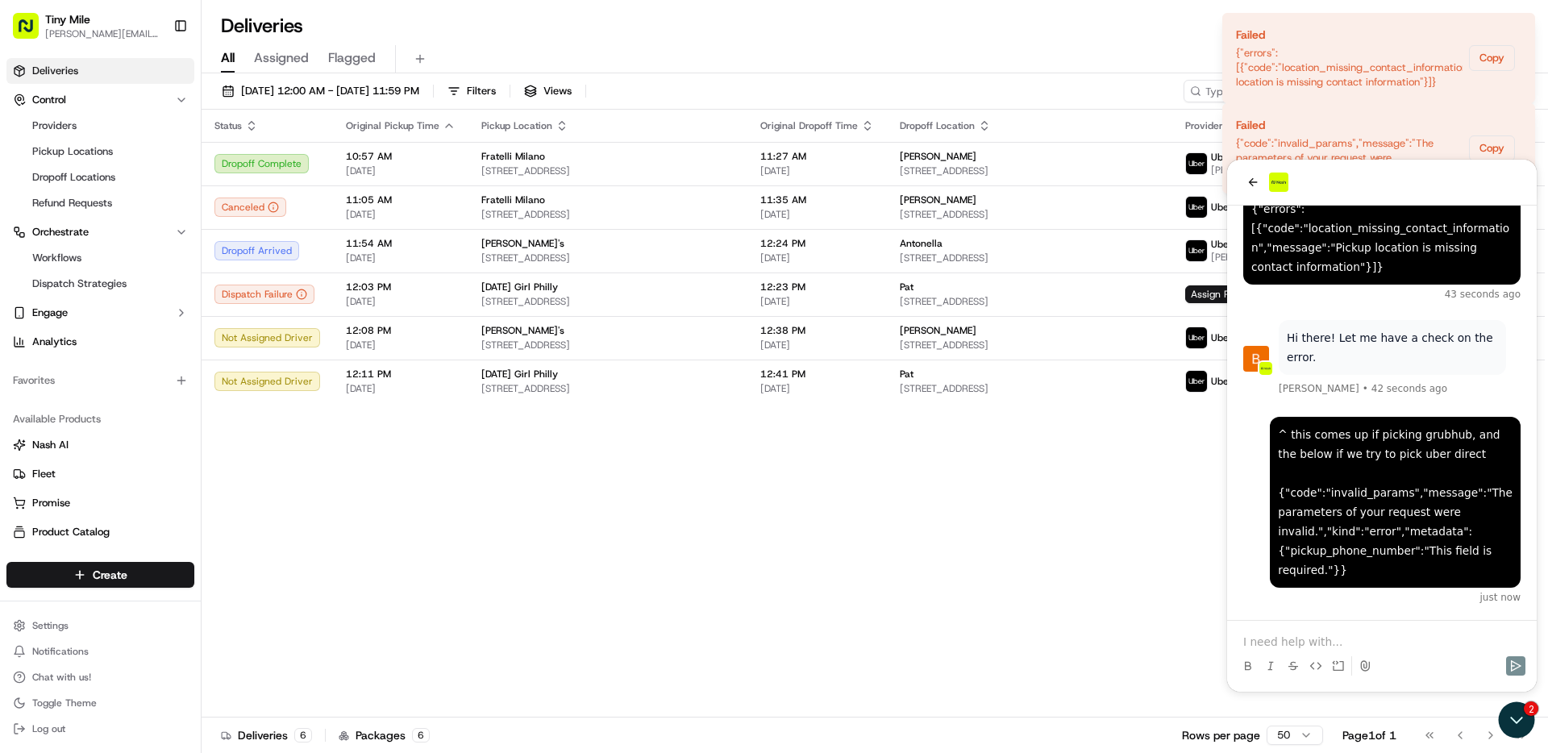
click at [1173, 601] on div "Status Original Pickup Time Pickup Location Original Dropoff Time Dropoff Locat…" at bounding box center [873, 414] width 1343 height 608
click at [1251, 183] on icon "back" at bounding box center [1252, 182] width 13 height 13
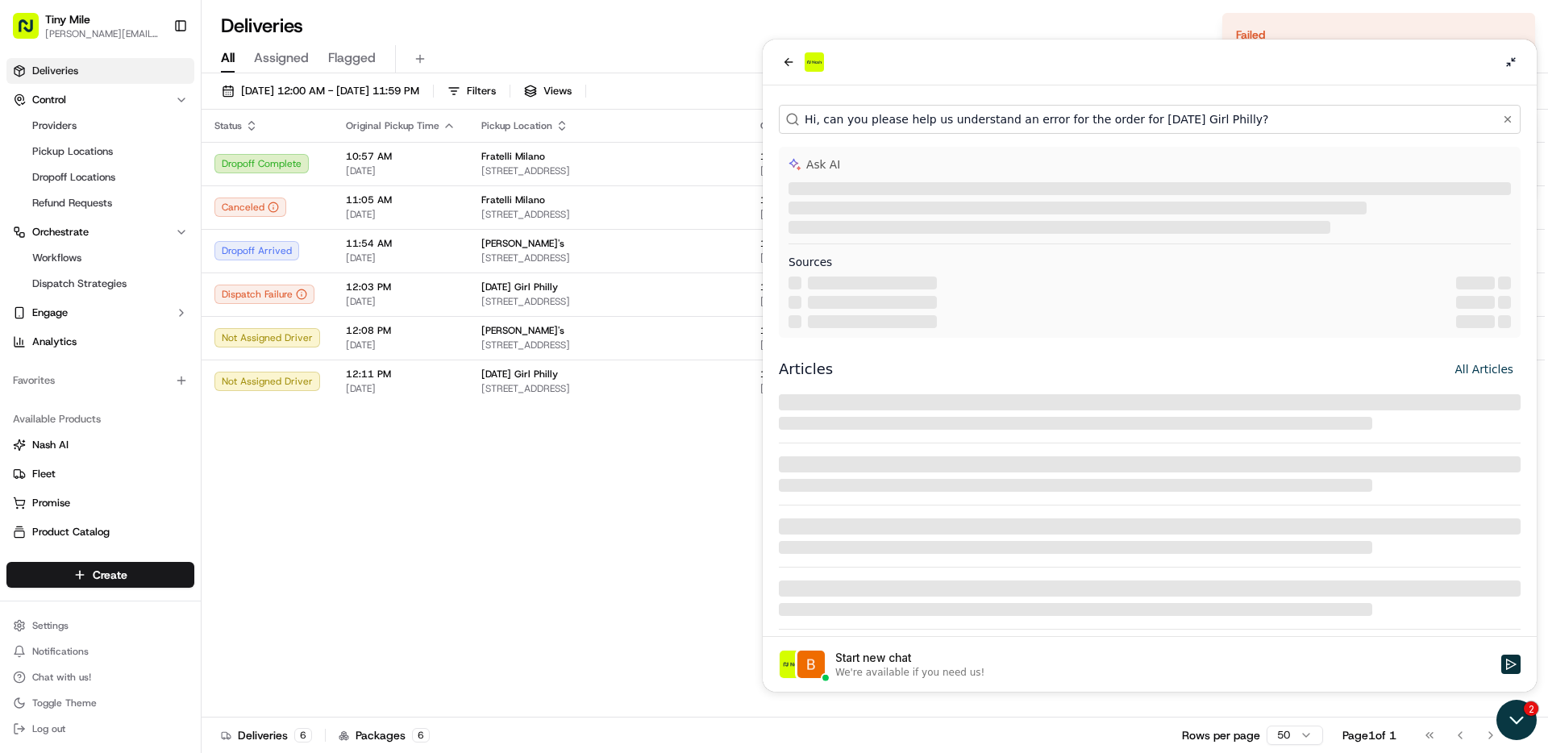
click at [1528, 724] on icon "Open customer support" at bounding box center [1516, 720] width 40 height 40
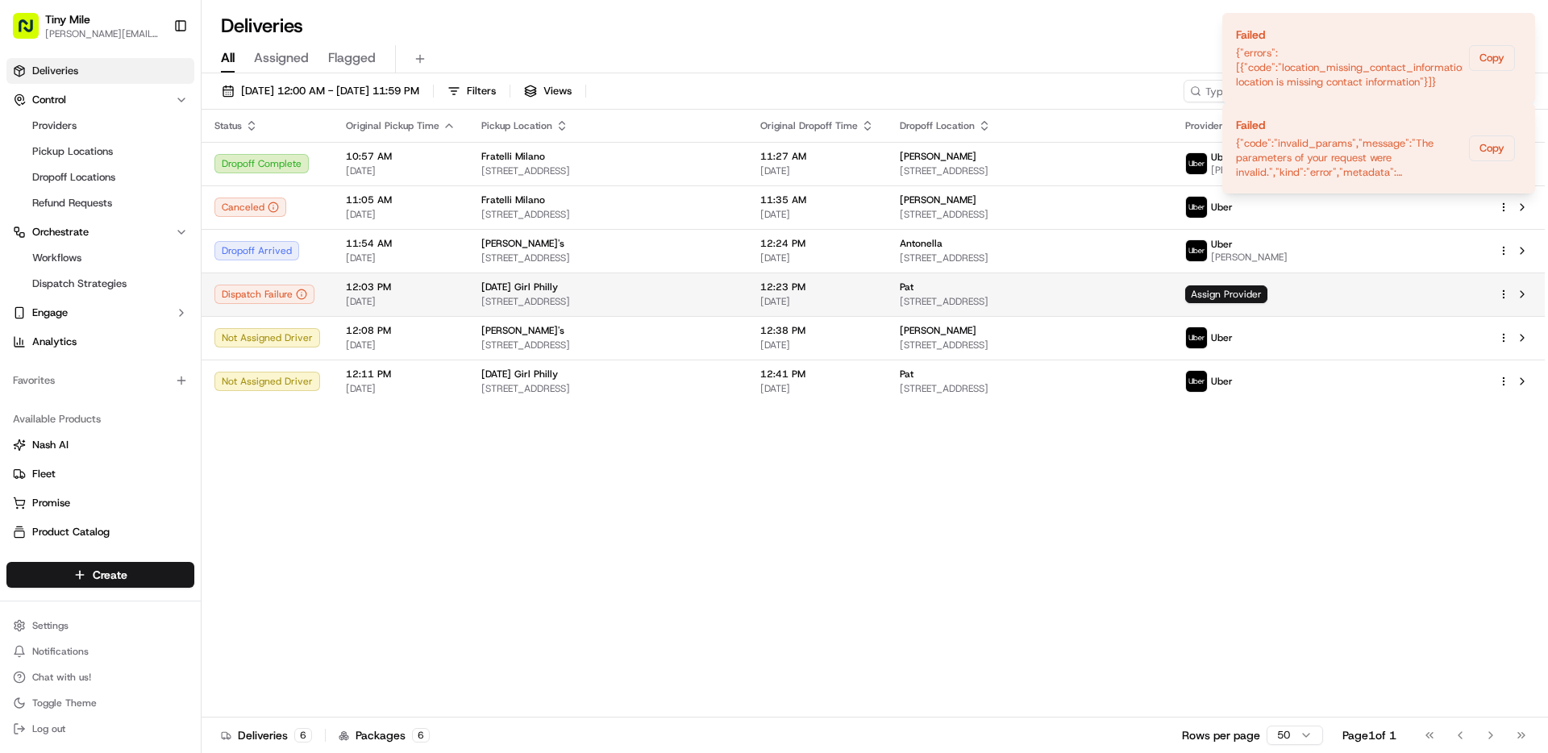
click at [1159, 305] on span "[STREET_ADDRESS]" at bounding box center [1029, 301] width 260 height 13
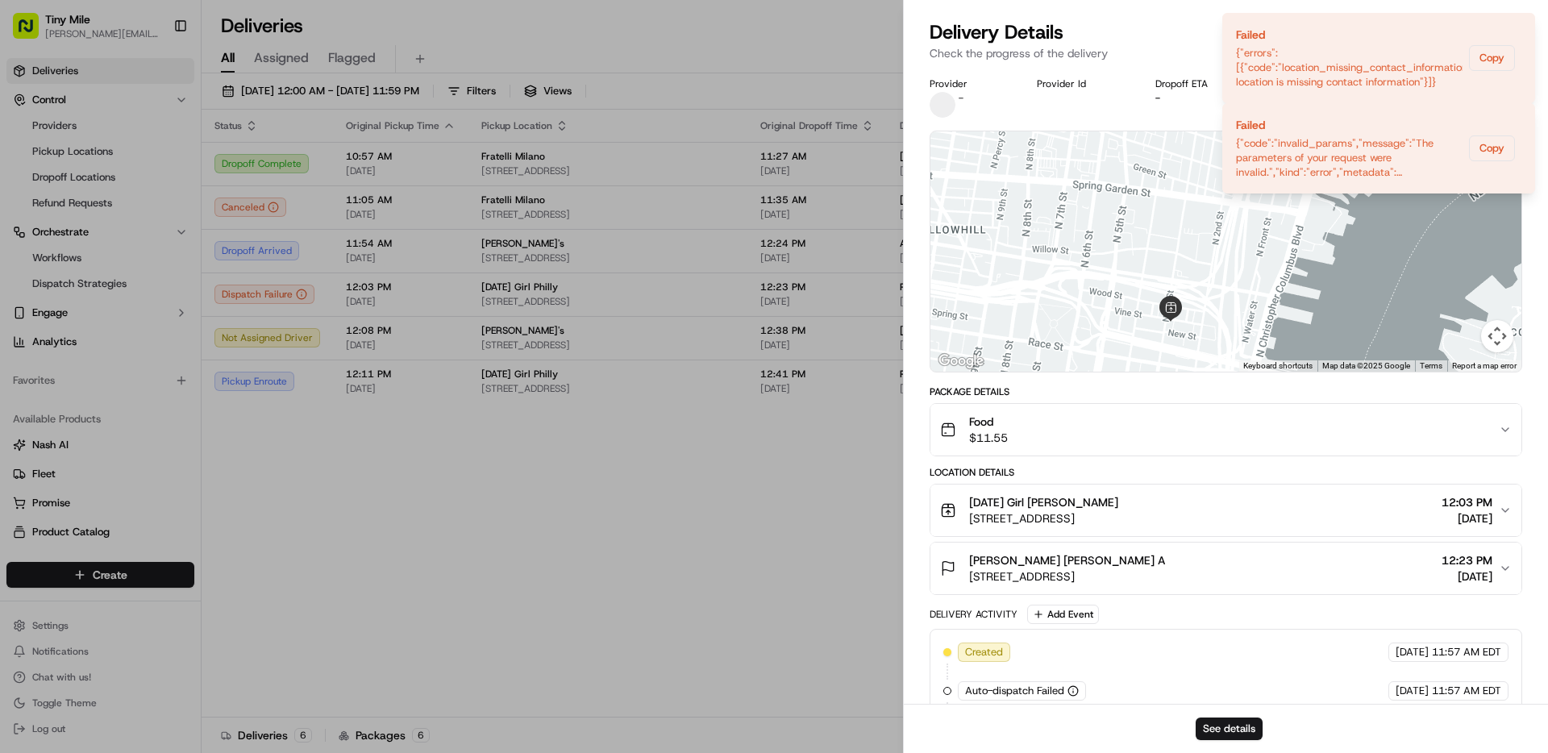
click at [1118, 510] on span "[STREET_ADDRESS]" at bounding box center [1043, 518] width 149 height 16
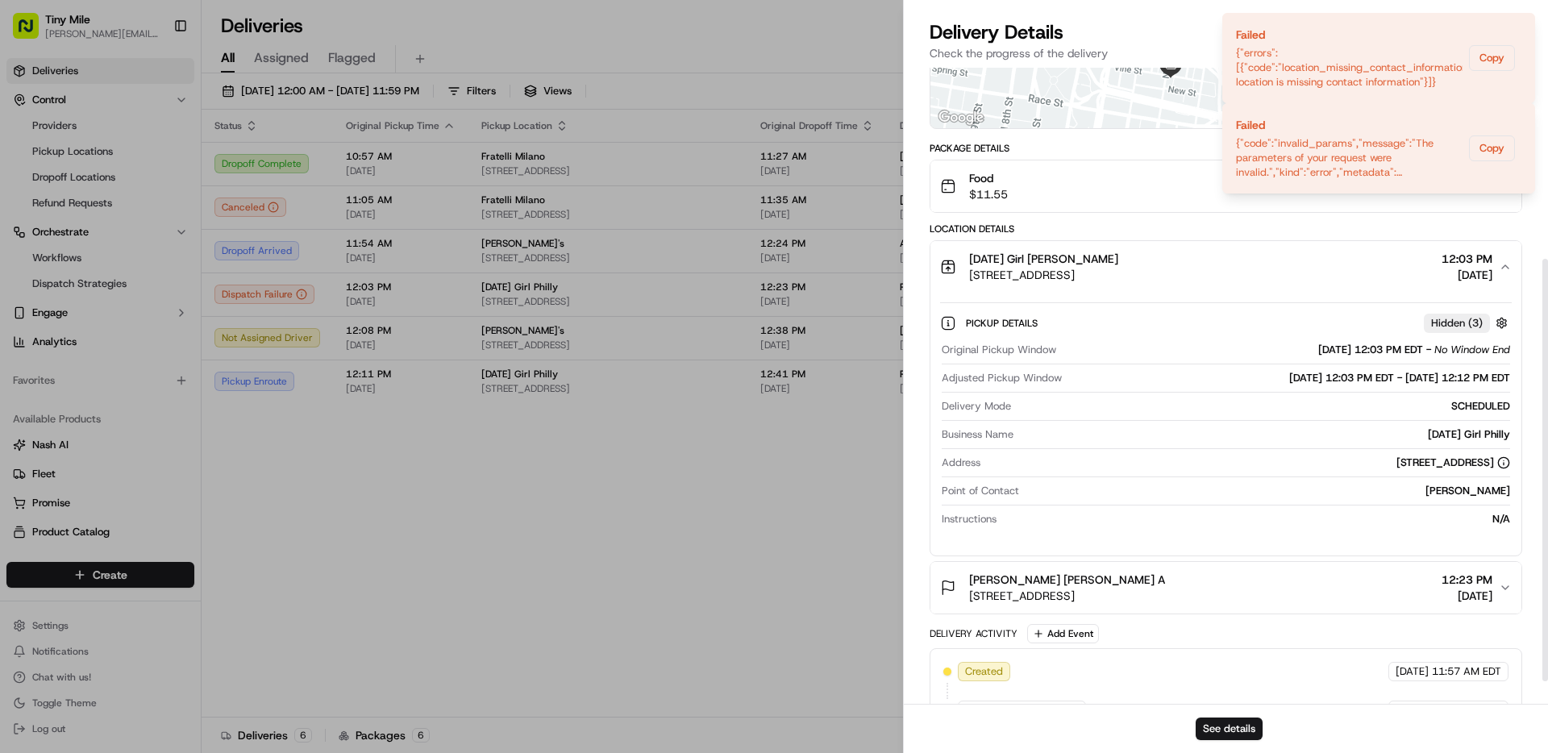
scroll to position [298, 0]
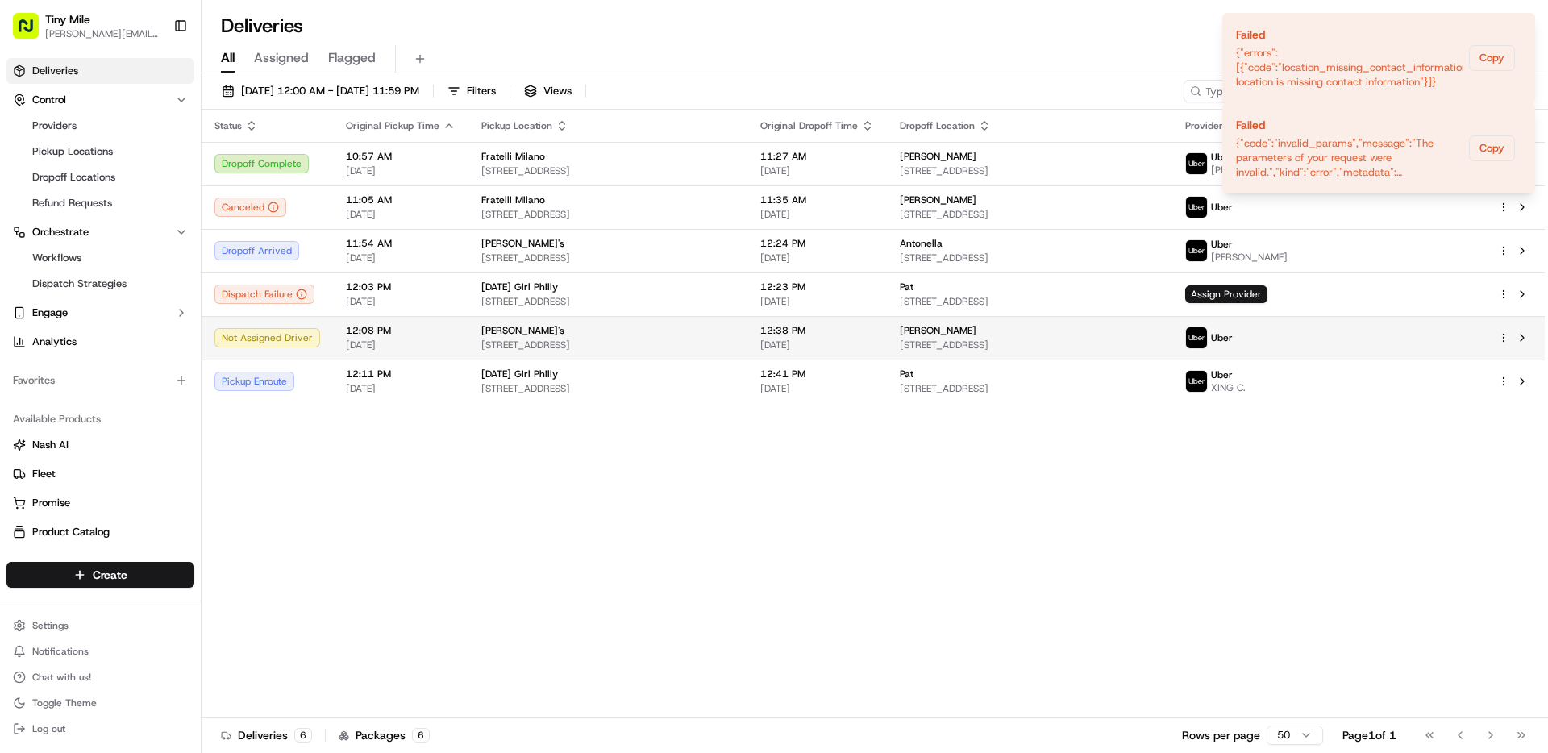
click at [1449, 339] on div "Uber" at bounding box center [1328, 337] width 287 height 23
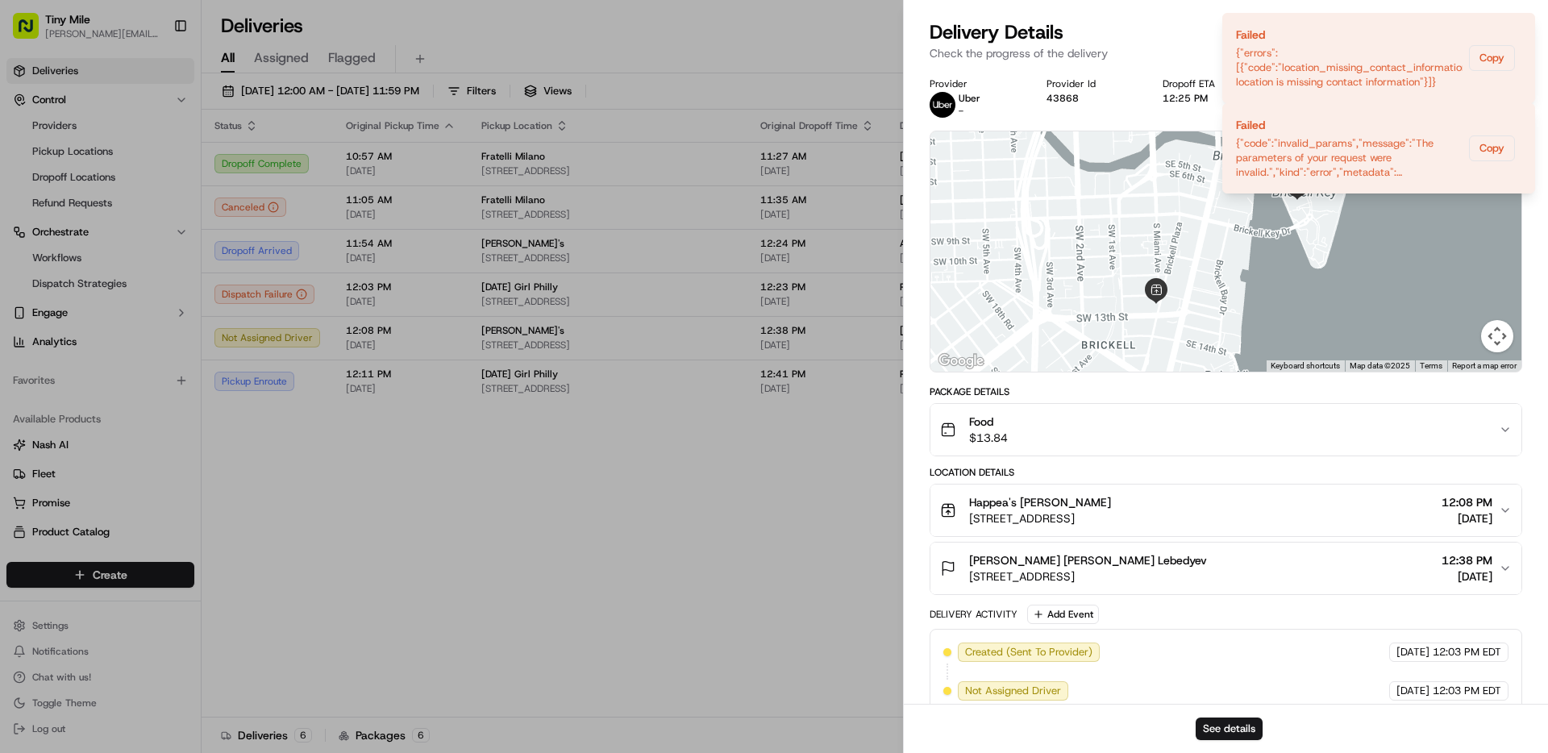
click at [1111, 494] on div "Happea's Dmitri Lebedyev" at bounding box center [1040, 502] width 142 height 16
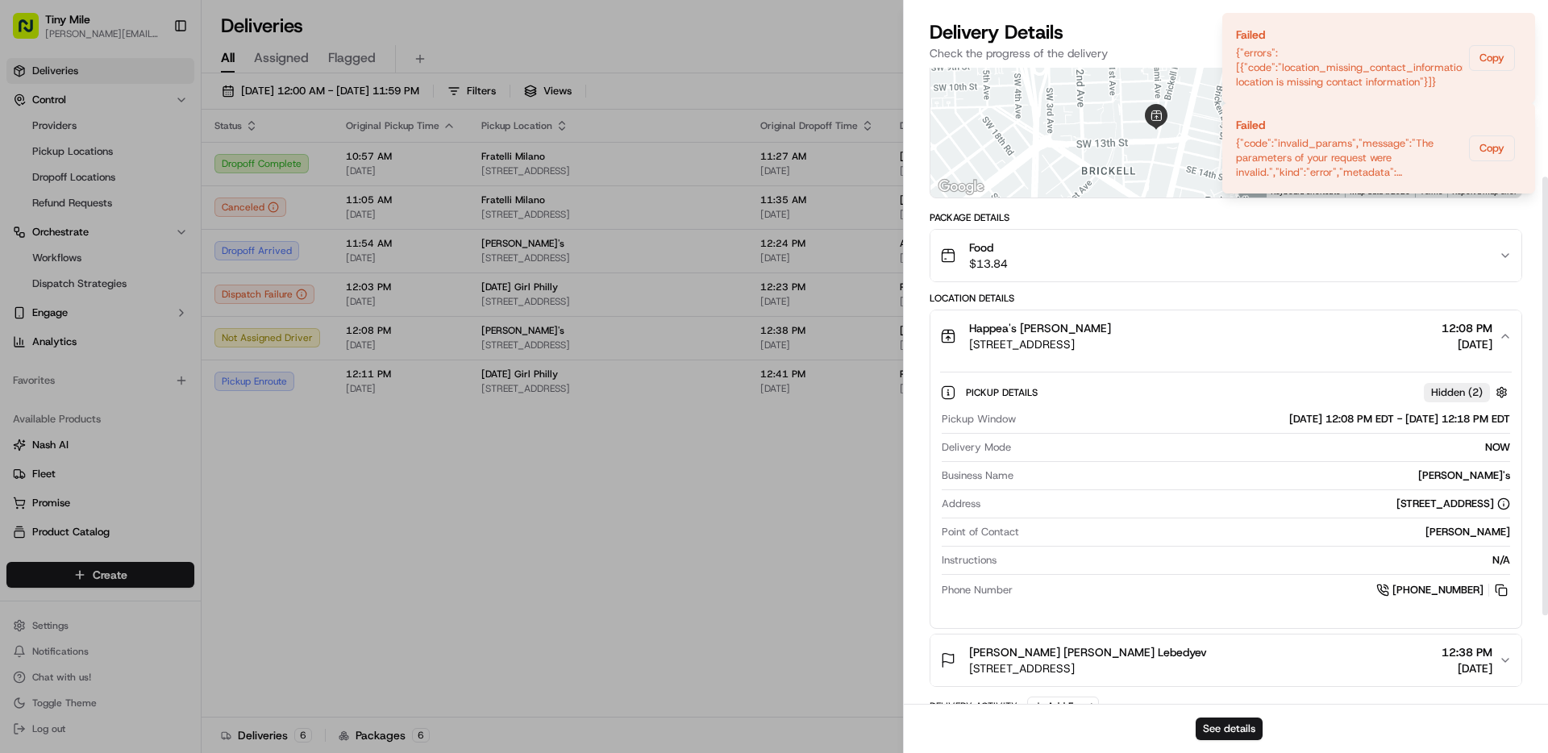
scroll to position [207, 0]
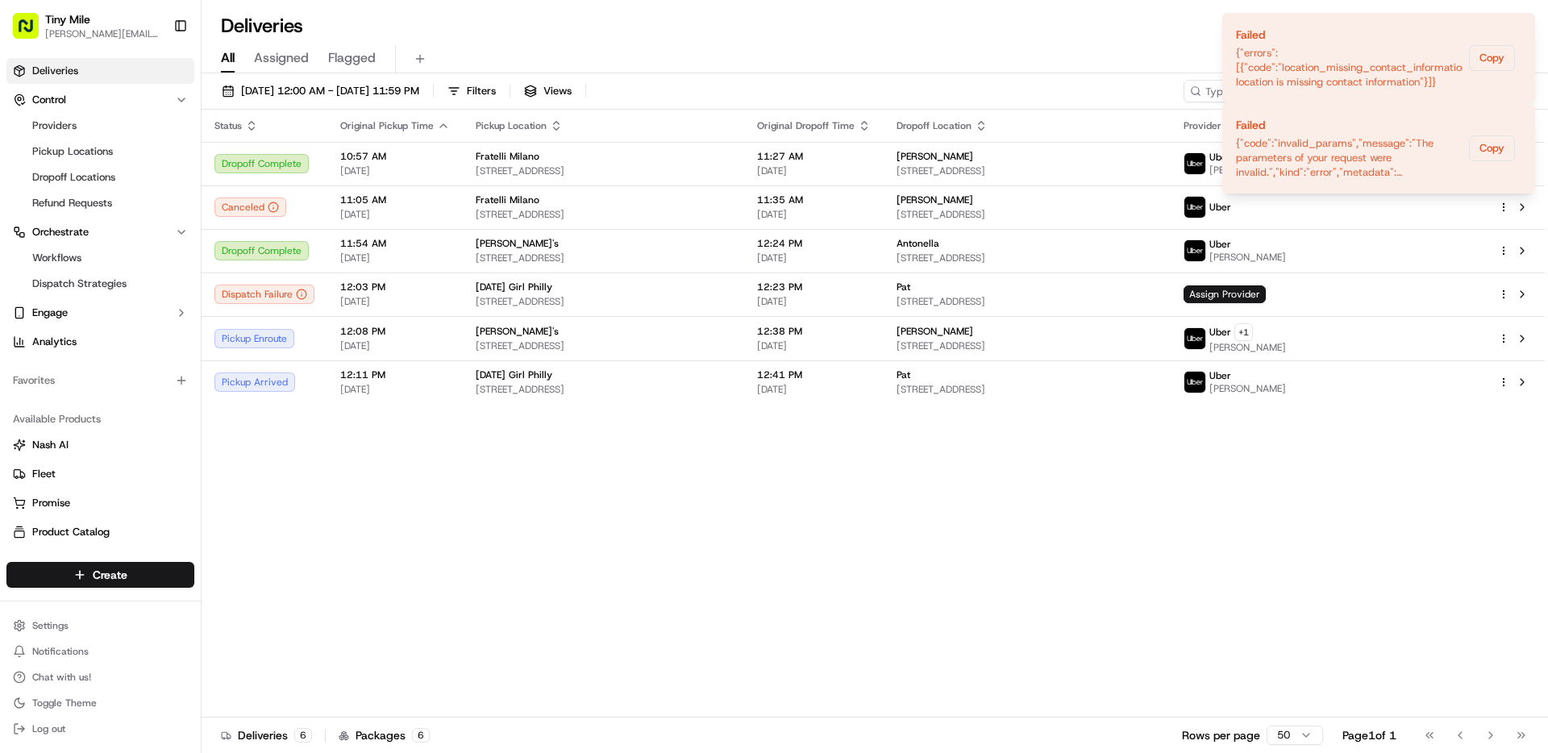
click at [1274, 538] on div "Status Original Pickup Time Pickup Location Original Dropoff Time Dropoff Locat…" at bounding box center [873, 414] width 1343 height 608
click at [1522, 22] on icon "Notifications (F8)" at bounding box center [1520, 26] width 13 height 13
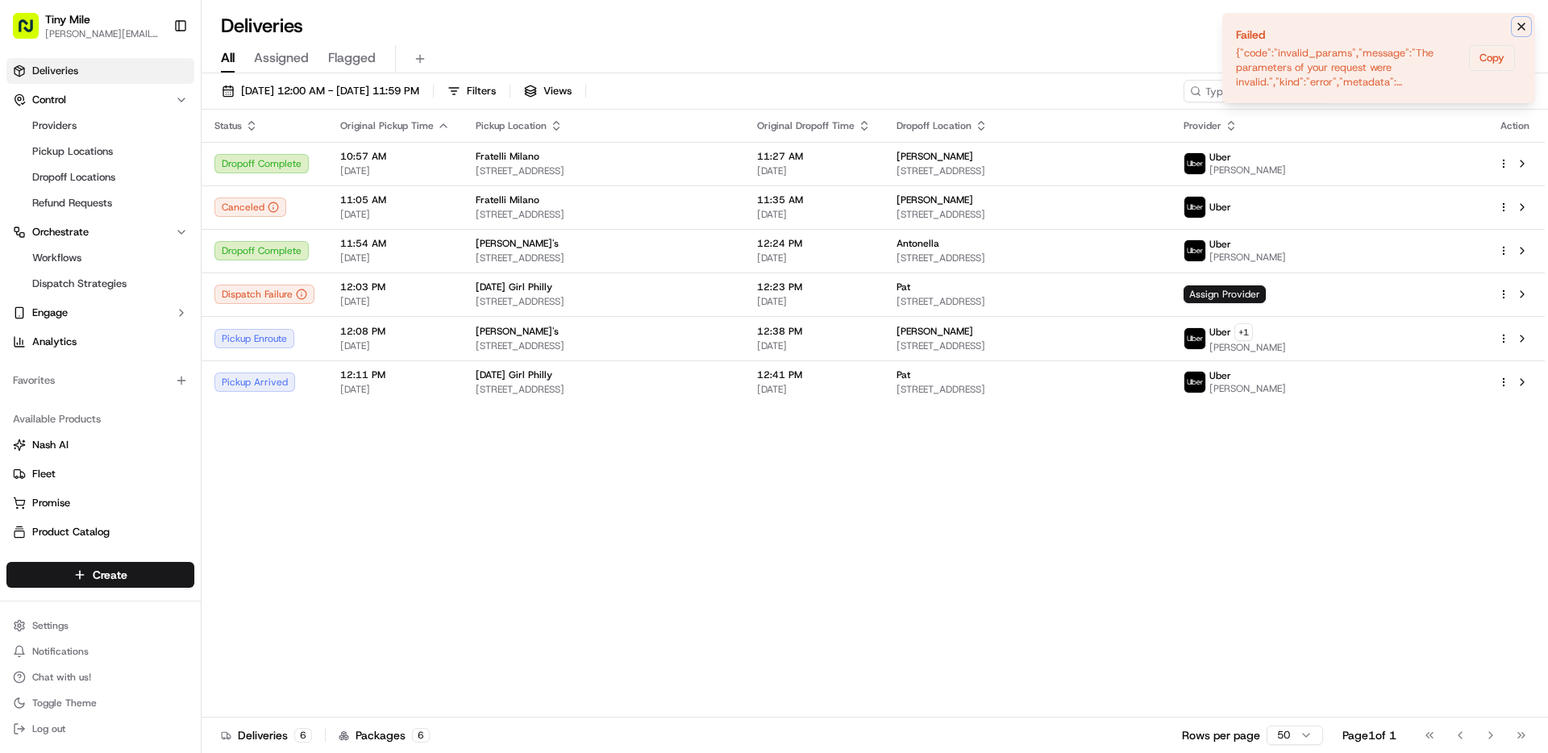
click at [1523, 25] on icon "Notifications (F8)" at bounding box center [1520, 26] width 13 height 13
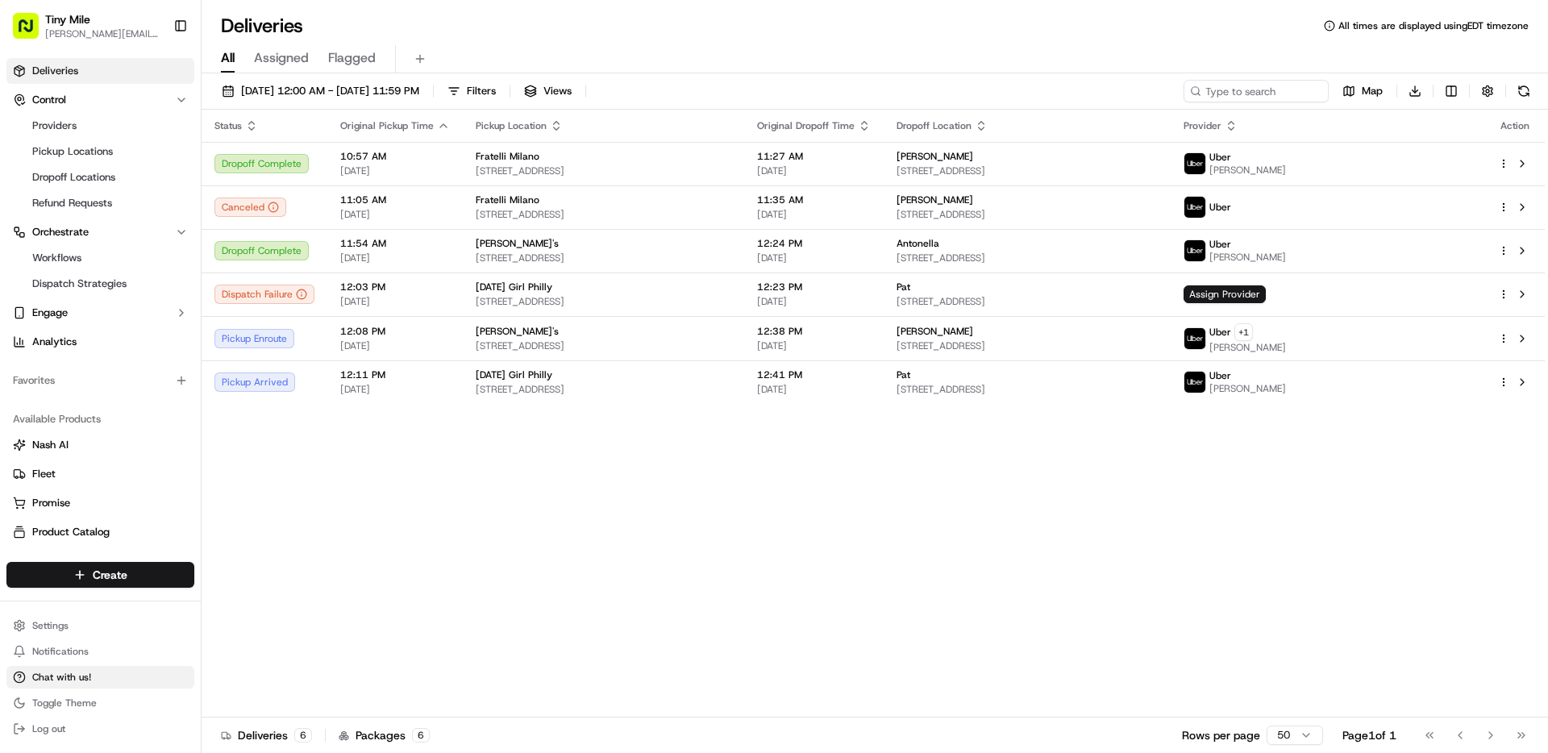
click at [52, 678] on span "Chat with us!" at bounding box center [61, 677] width 59 height 13
click at [69, 678] on span "Chat with us!" at bounding box center [61, 677] width 59 height 13
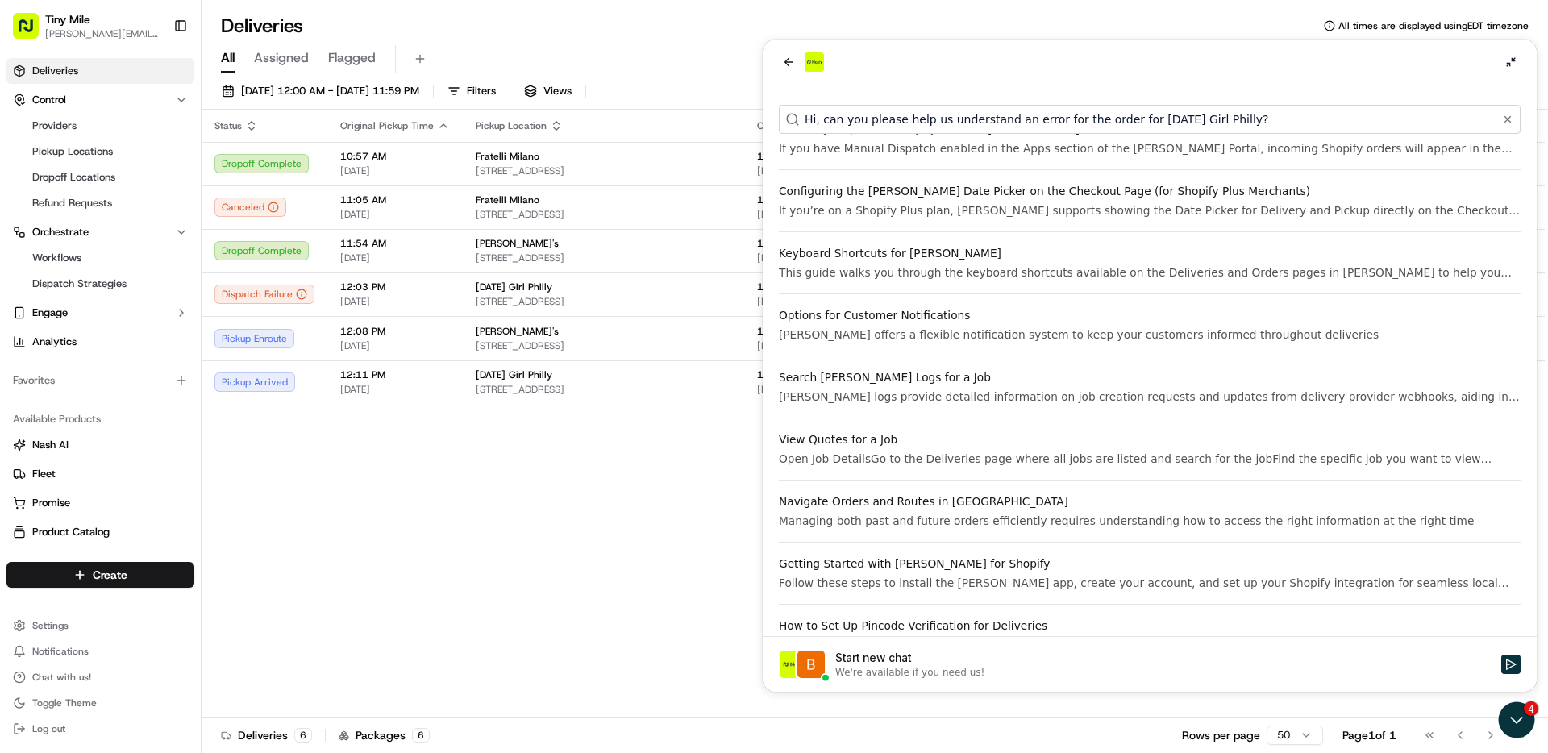
scroll to position [0, 0]
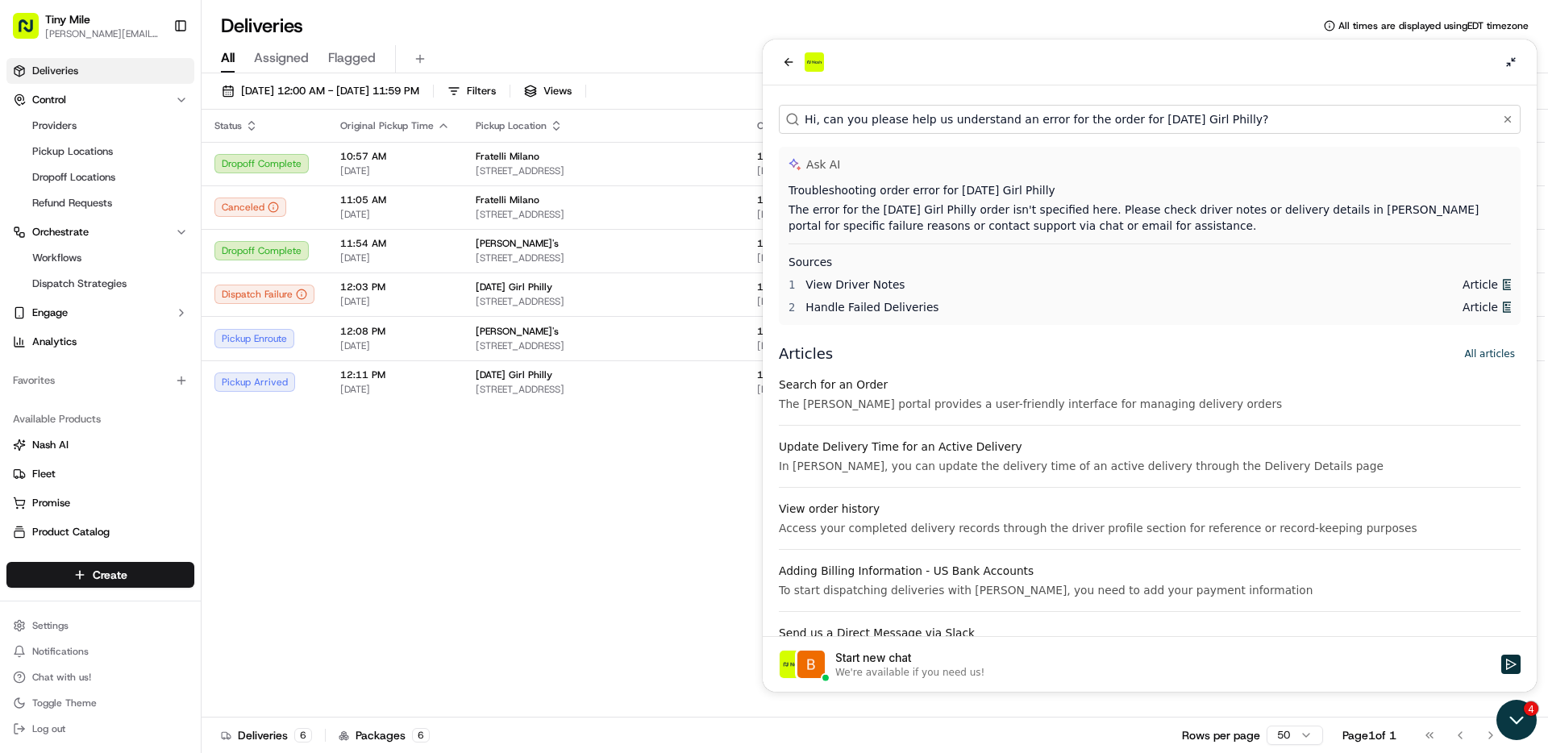
click at [1525, 719] on icon "Open customer support" at bounding box center [1516, 720] width 40 height 40
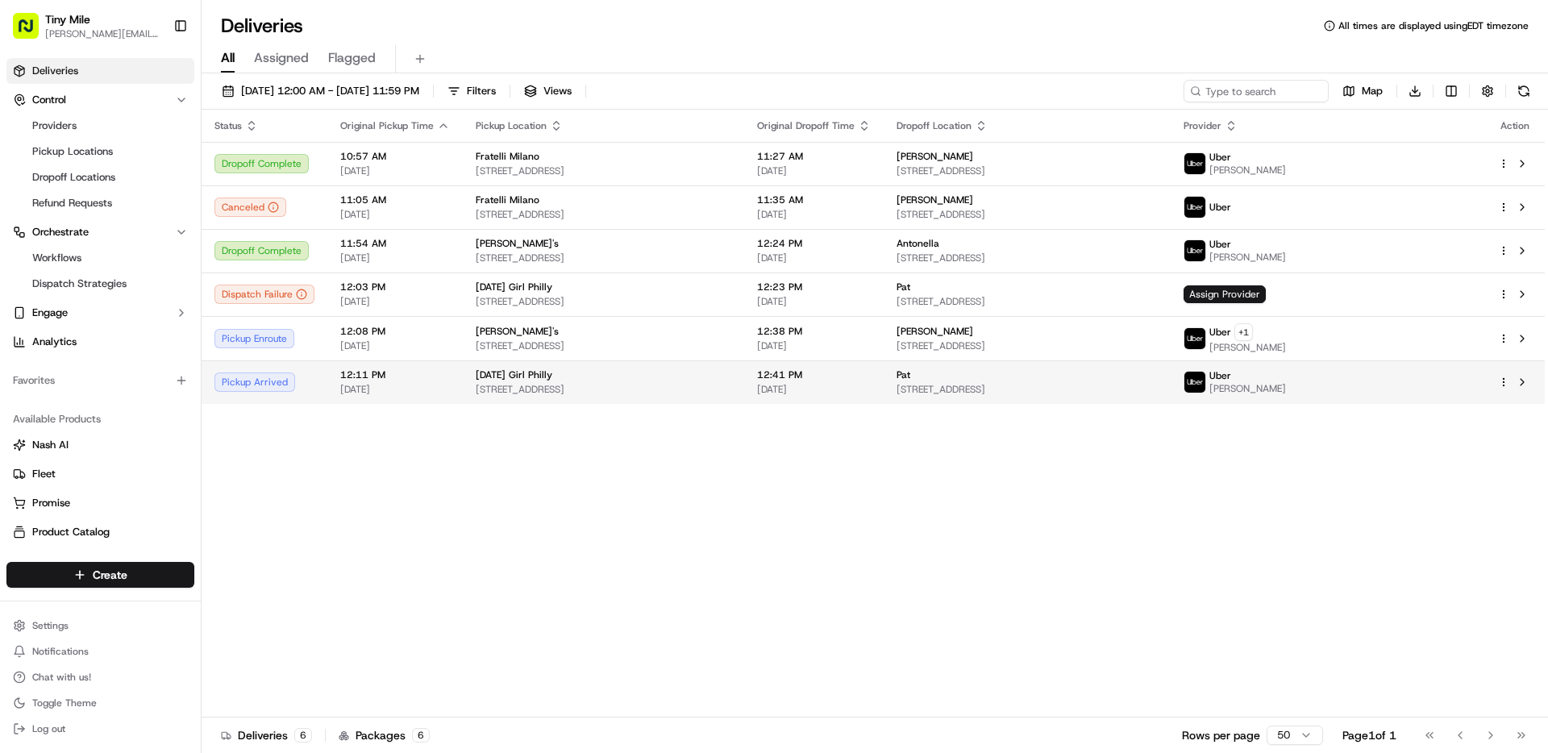
click at [1155, 377] on div "Pat" at bounding box center [1026, 374] width 261 height 13
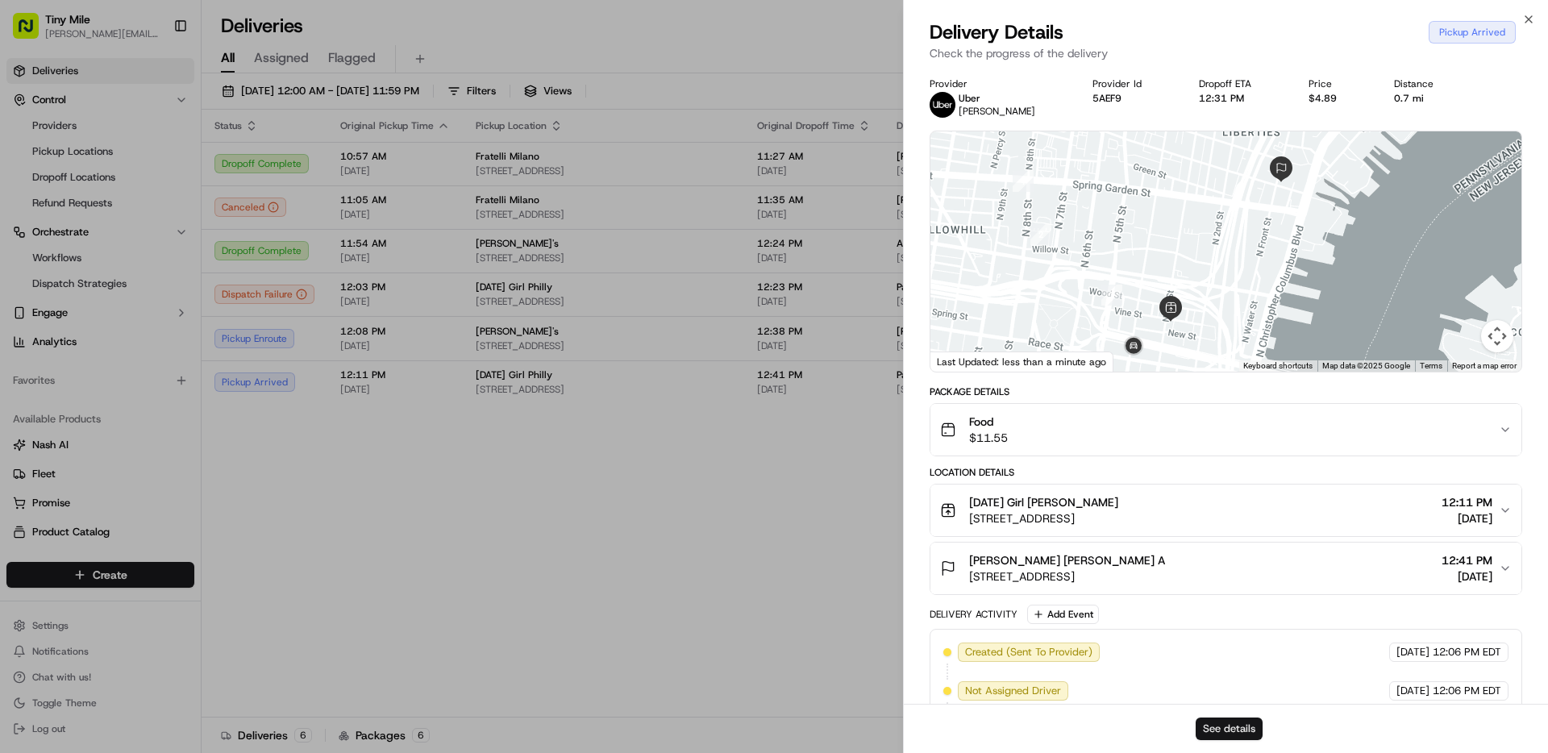
click at [1219, 729] on button "See details" at bounding box center [1228, 728] width 67 height 23
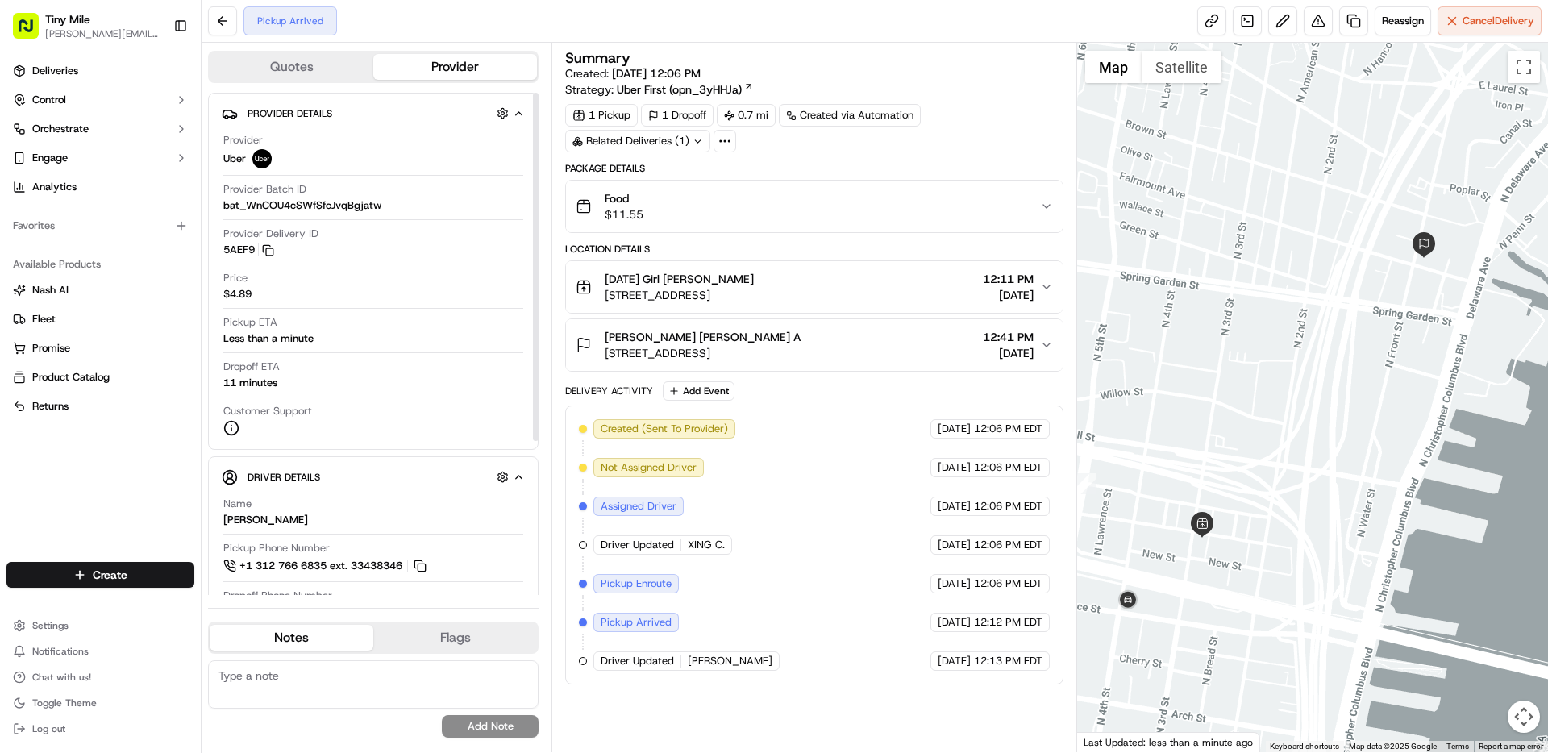
click at [322, 66] on button "Quotes" at bounding box center [292, 67] width 164 height 26
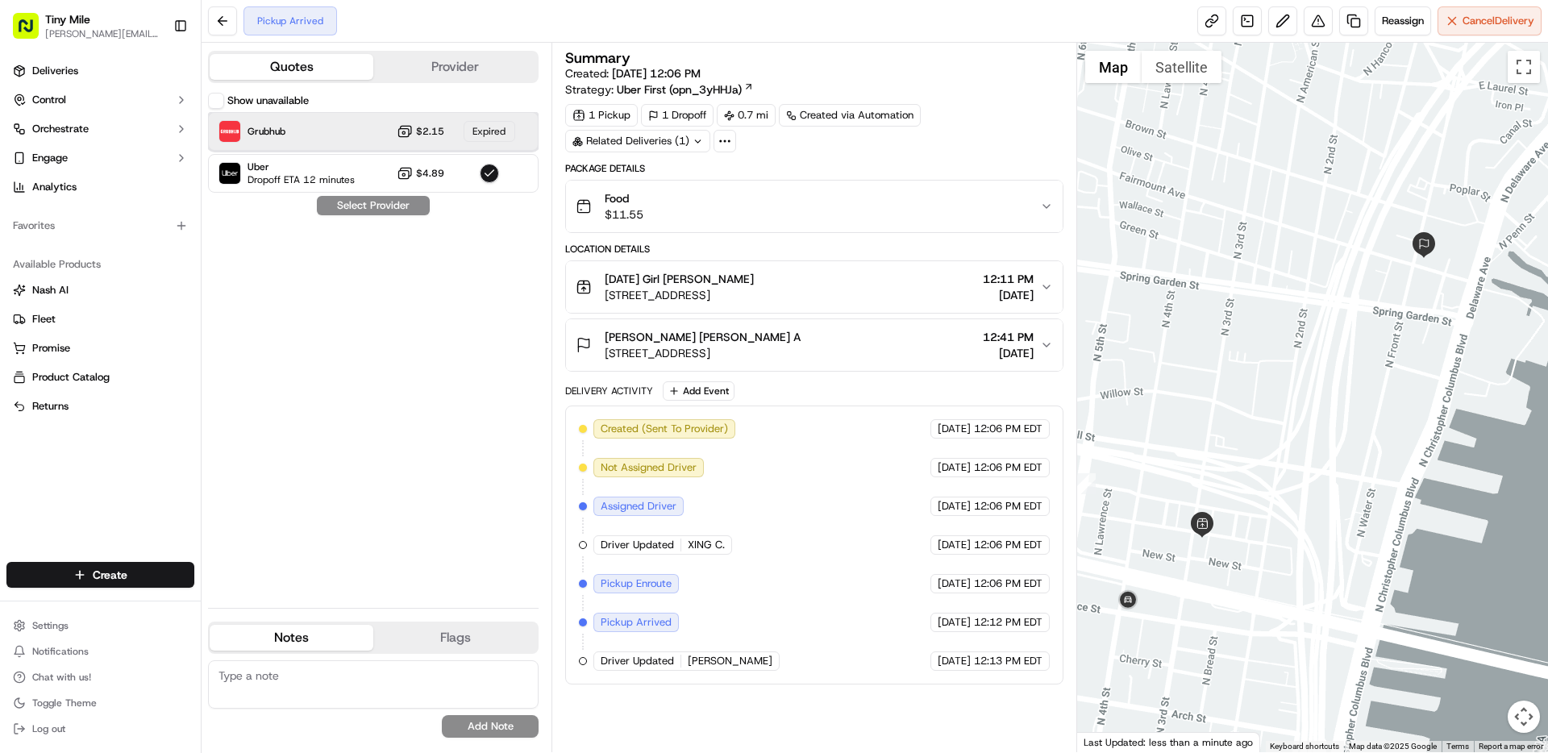
click at [349, 141] on div "Grubhub $2.15 Expired" at bounding box center [373, 131] width 330 height 39
click at [236, 98] on label "Show unavailable" at bounding box center [267, 100] width 81 height 15
click at [224, 98] on button "Show unavailable" at bounding box center [216, 101] width 16 height 16
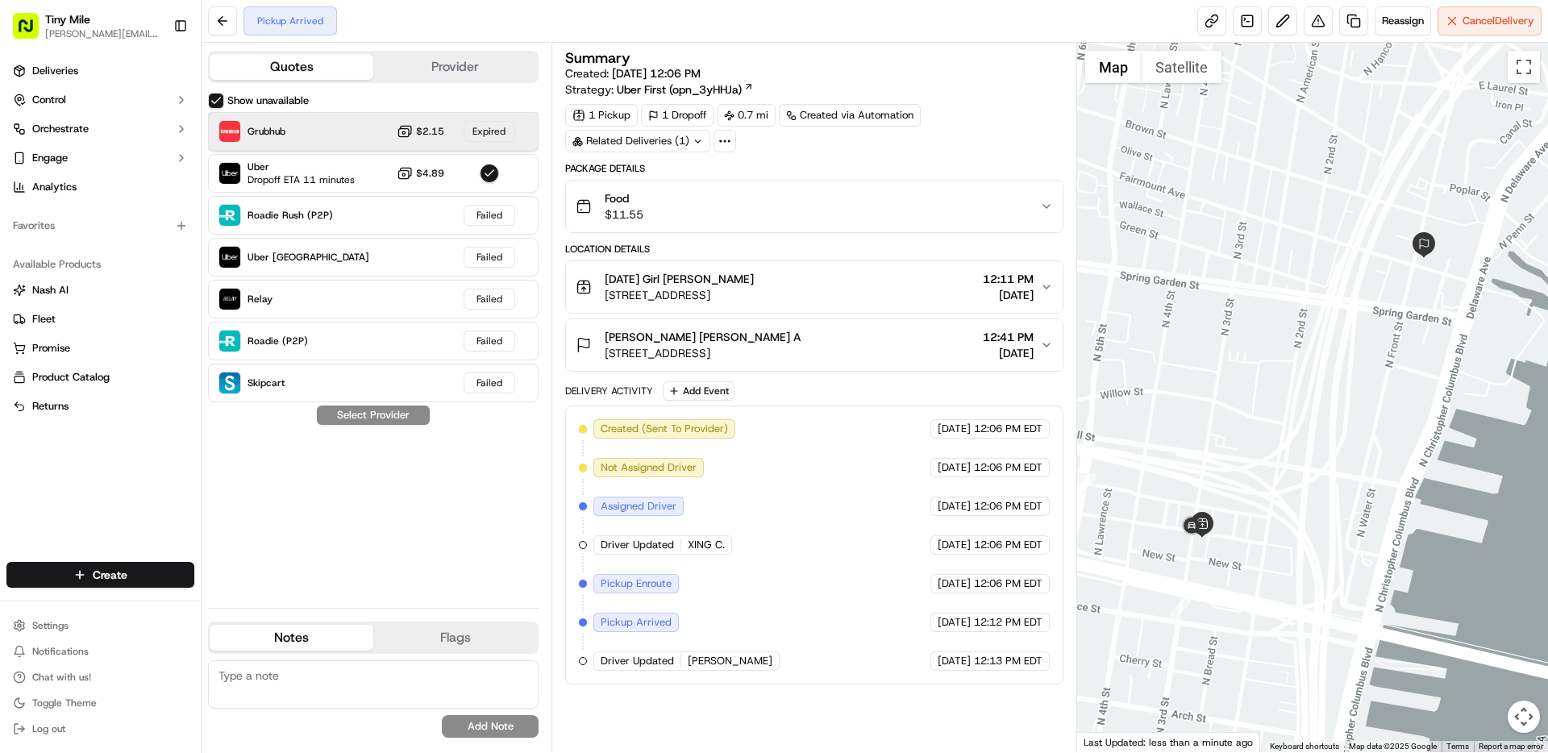
click at [373, 134] on div "Grubhub $2.15 Expired" at bounding box center [373, 131] width 330 height 39
click at [373, 534] on div "Show unavailable Grubhub $2.15 Expired Uber Dropoff ETA 11 minutes $4.89 Roadie…" at bounding box center [373, 344] width 330 height 502
click at [928, 210] on div "Food $11.55" at bounding box center [806, 206] width 463 height 32
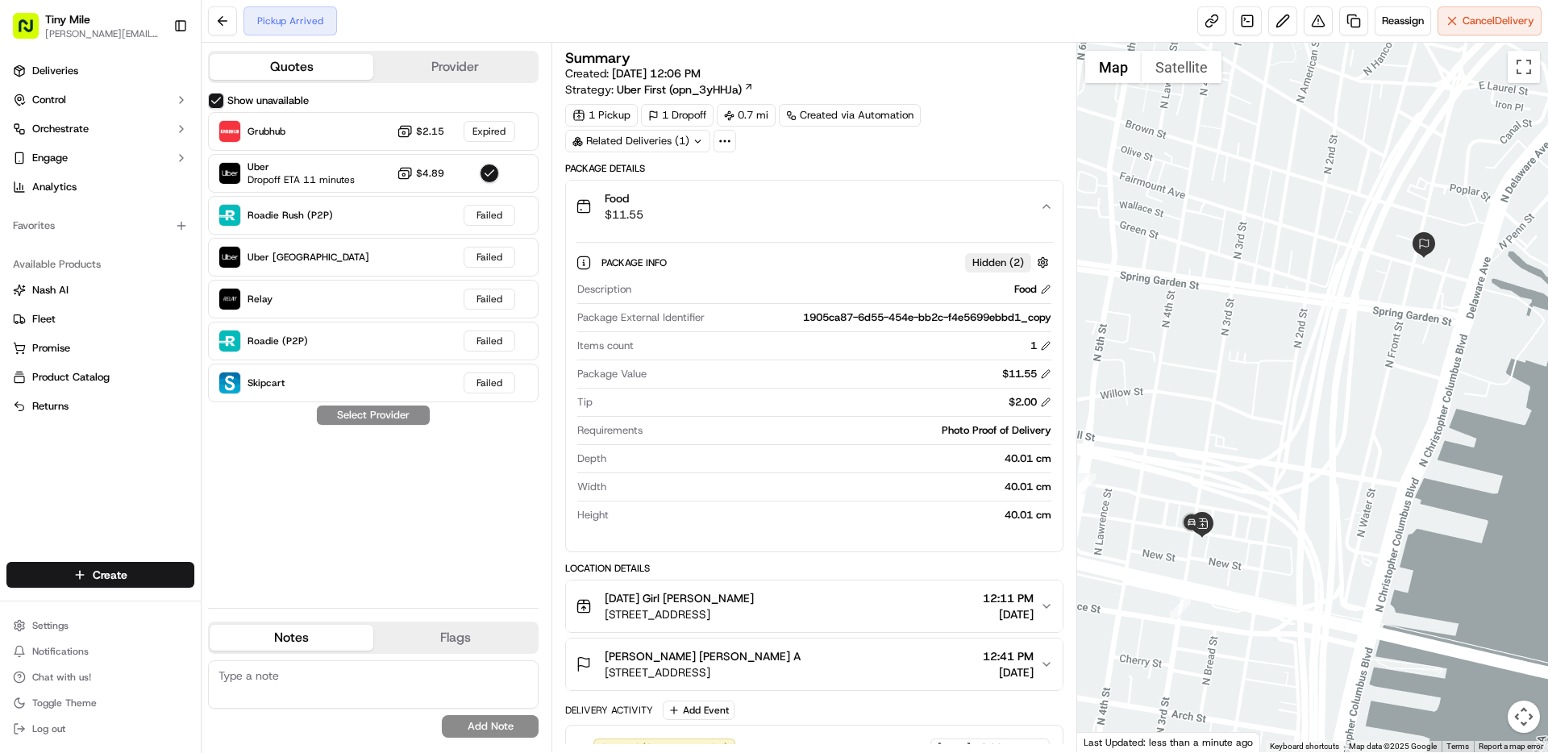
click at [928, 210] on div "Food $11.55" at bounding box center [806, 206] width 463 height 32
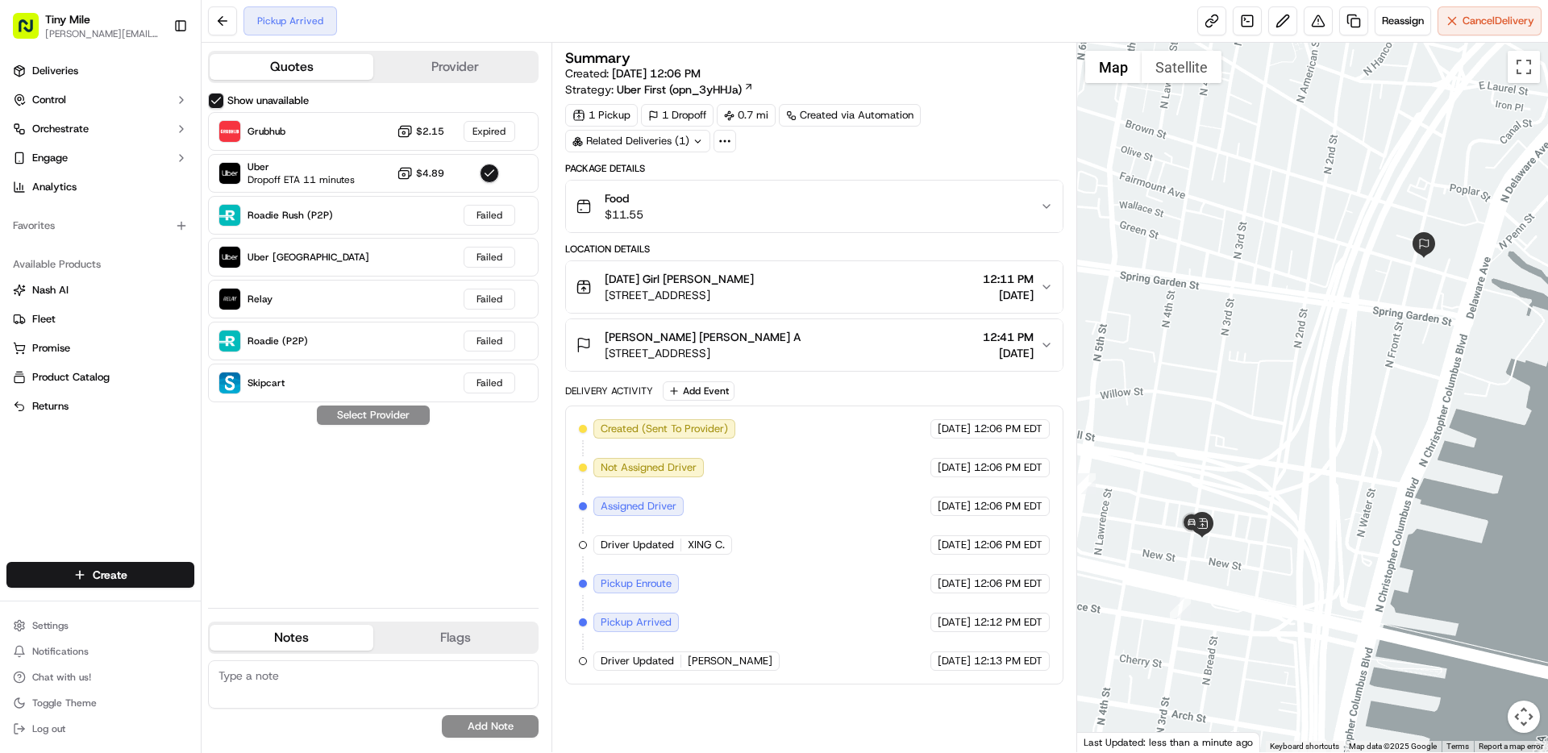
click at [905, 302] on div "Sunday Girl Philly Pat A 263 N 3rd St, Philadelphia, PA 19106, USA 12:11 PM 09/…" at bounding box center [806, 287] width 463 height 32
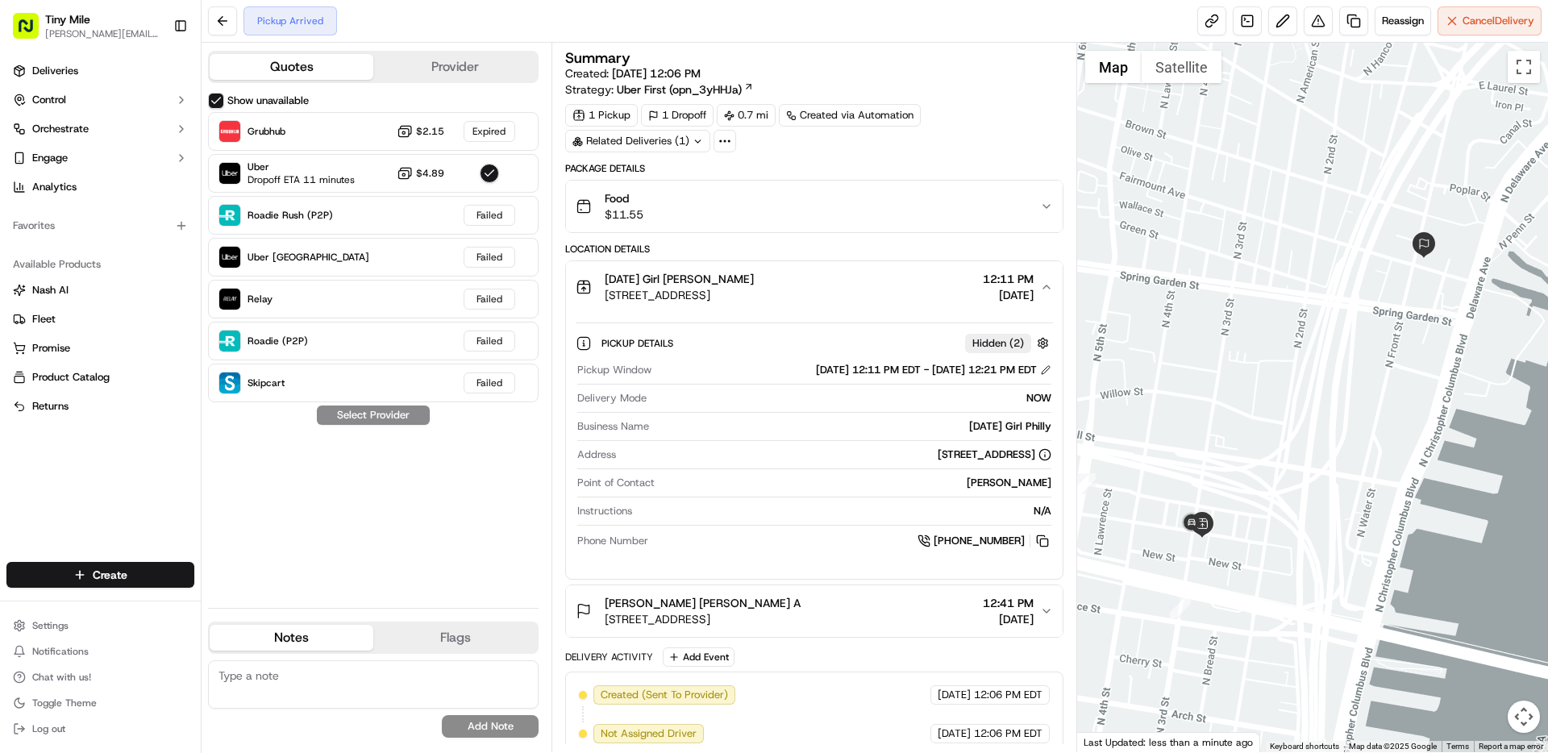
click at [905, 302] on div "Sunday Girl Philly Pat A 263 N 3rd St, Philadelphia, PA 19106, USA 12:11 PM 09/…" at bounding box center [806, 287] width 463 height 32
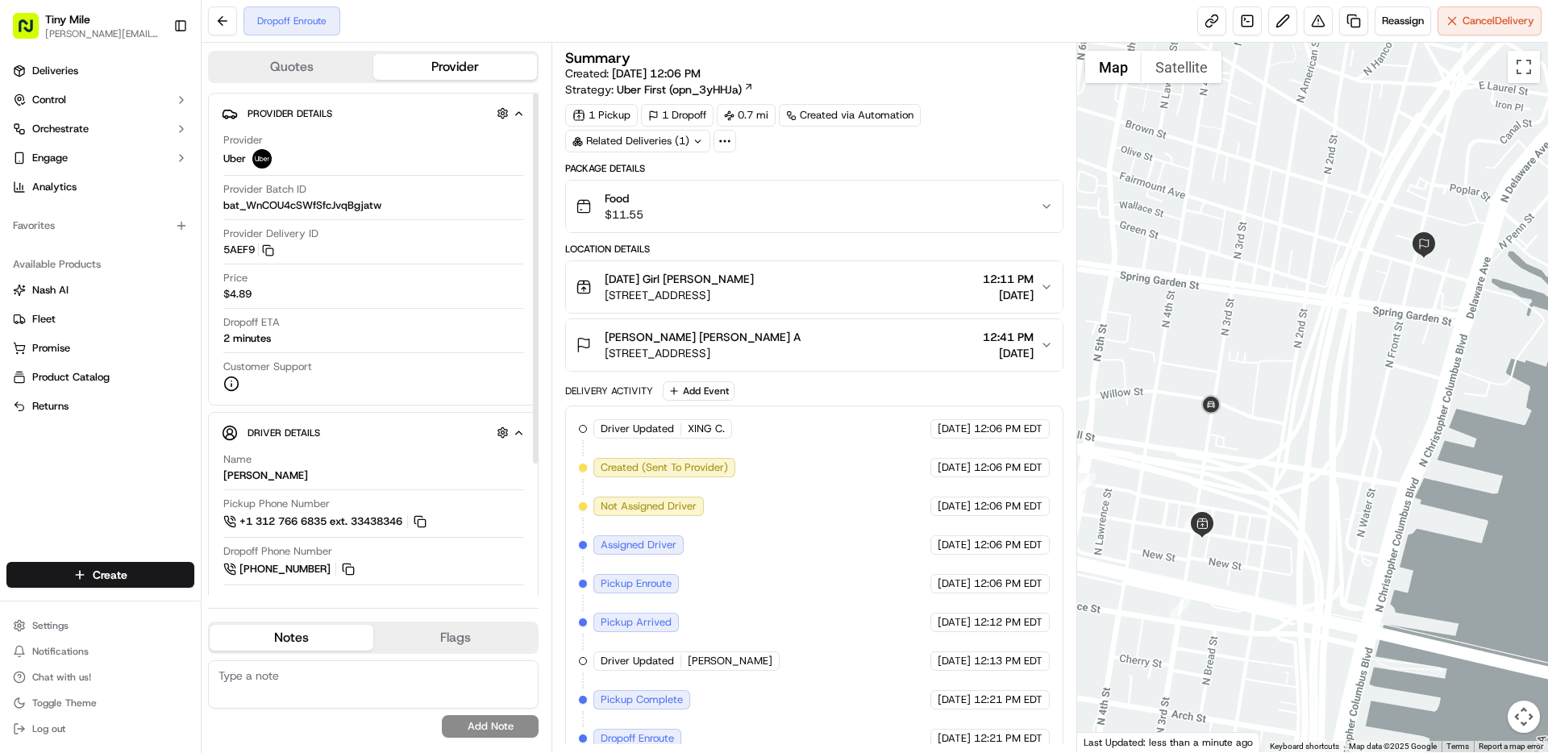
click at [289, 57] on button "Quotes" at bounding box center [292, 67] width 164 height 26
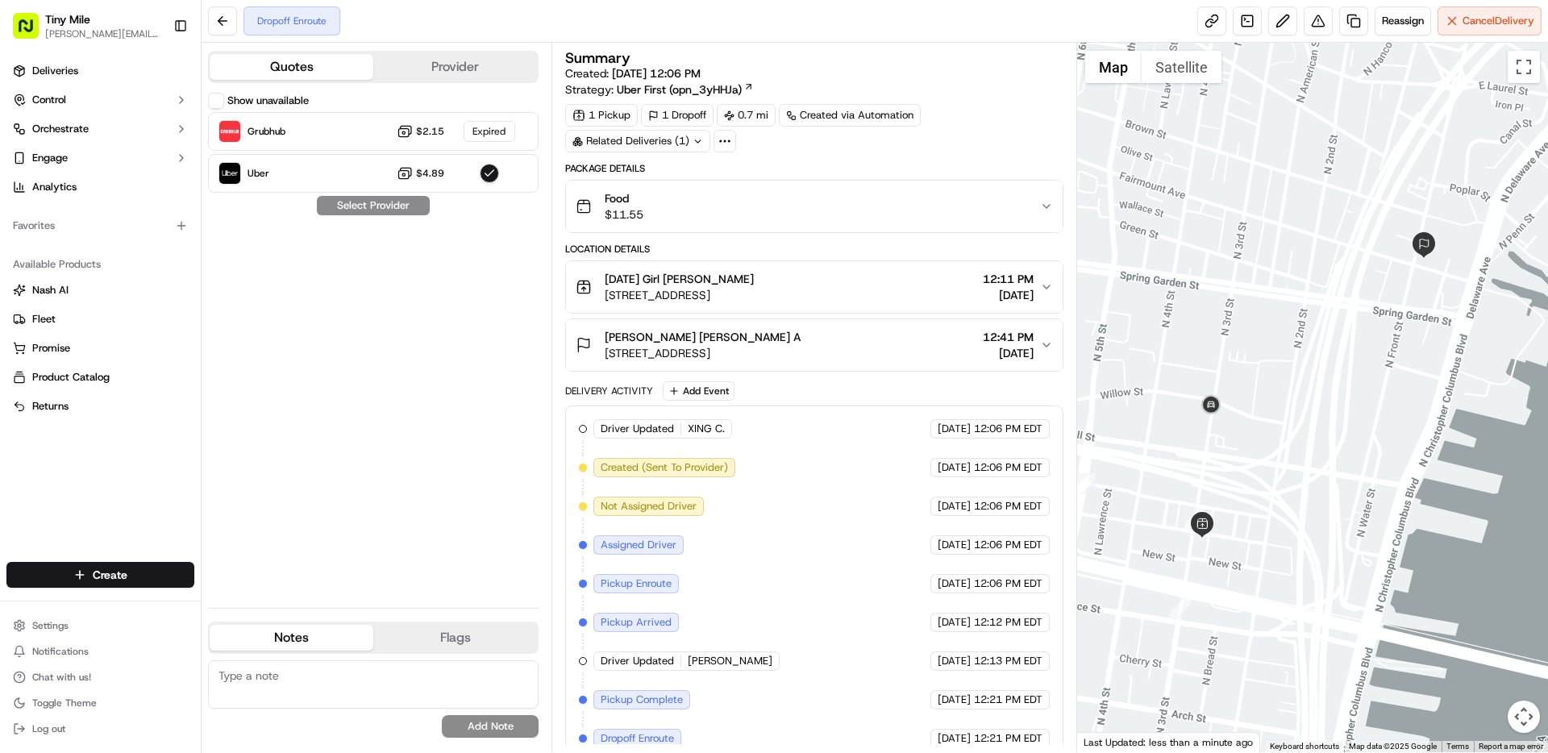
click at [737, 216] on div "Food $11.55" at bounding box center [806, 206] width 463 height 32
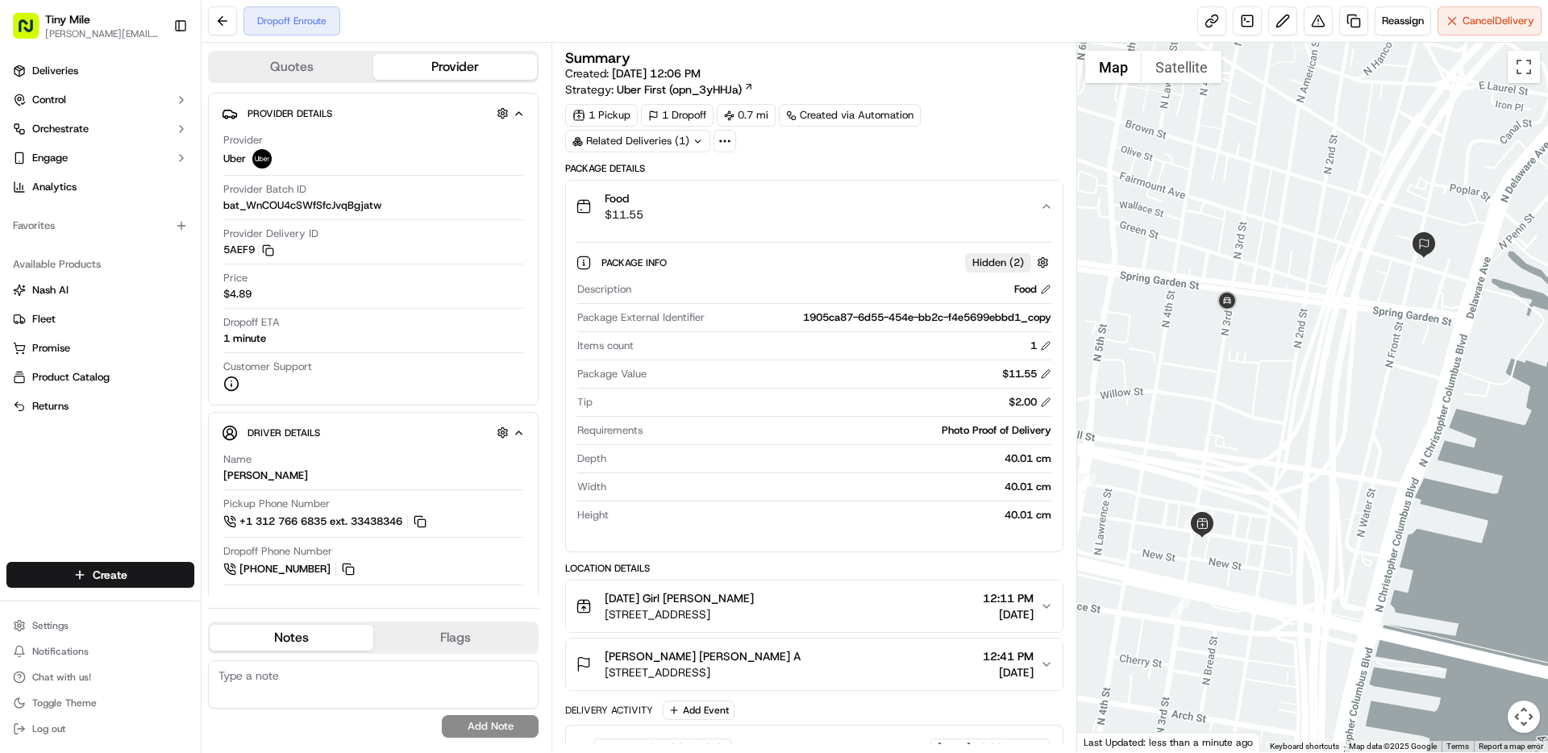
click at [459, 68] on button "Provider" at bounding box center [455, 67] width 164 height 26
click at [277, 69] on button "Quotes" at bounding box center [292, 67] width 164 height 26
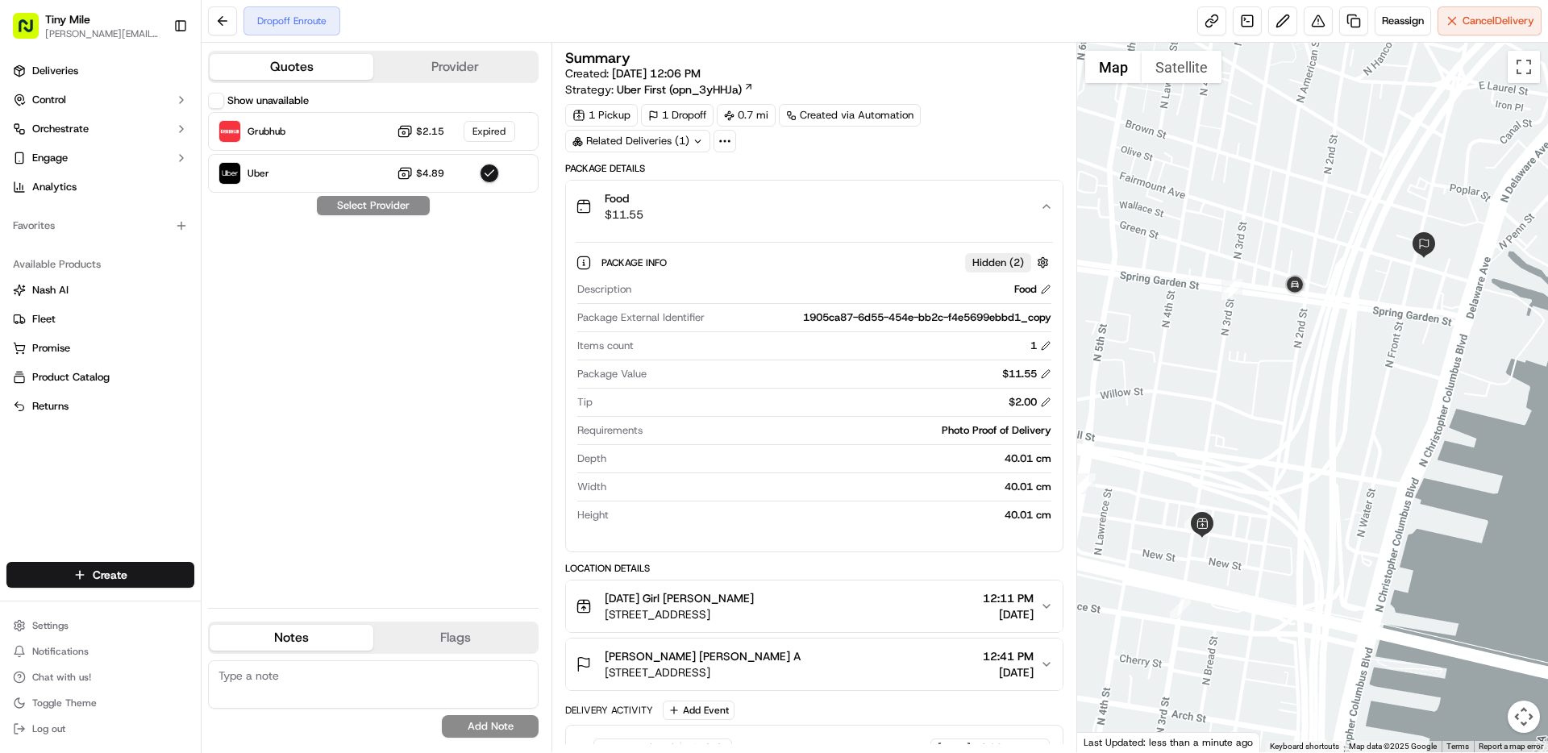
click at [401, 454] on div "Show unavailable Grubhub $2.15 Expired Uber $4.89 Select Provider" at bounding box center [373, 344] width 330 height 502
click at [1030, 213] on div "Food $11.55" at bounding box center [806, 206] width 463 height 32
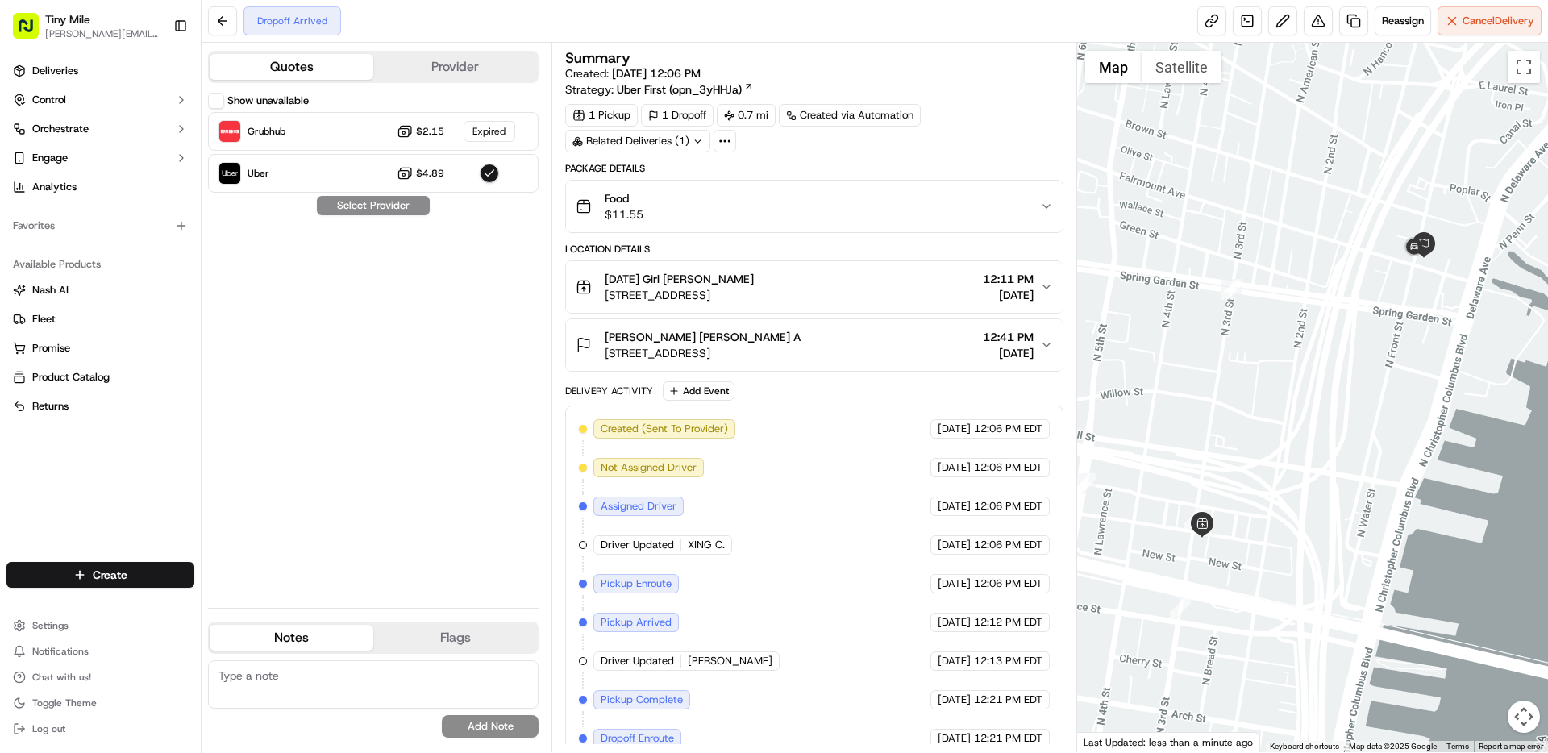
scroll to position [56, 0]
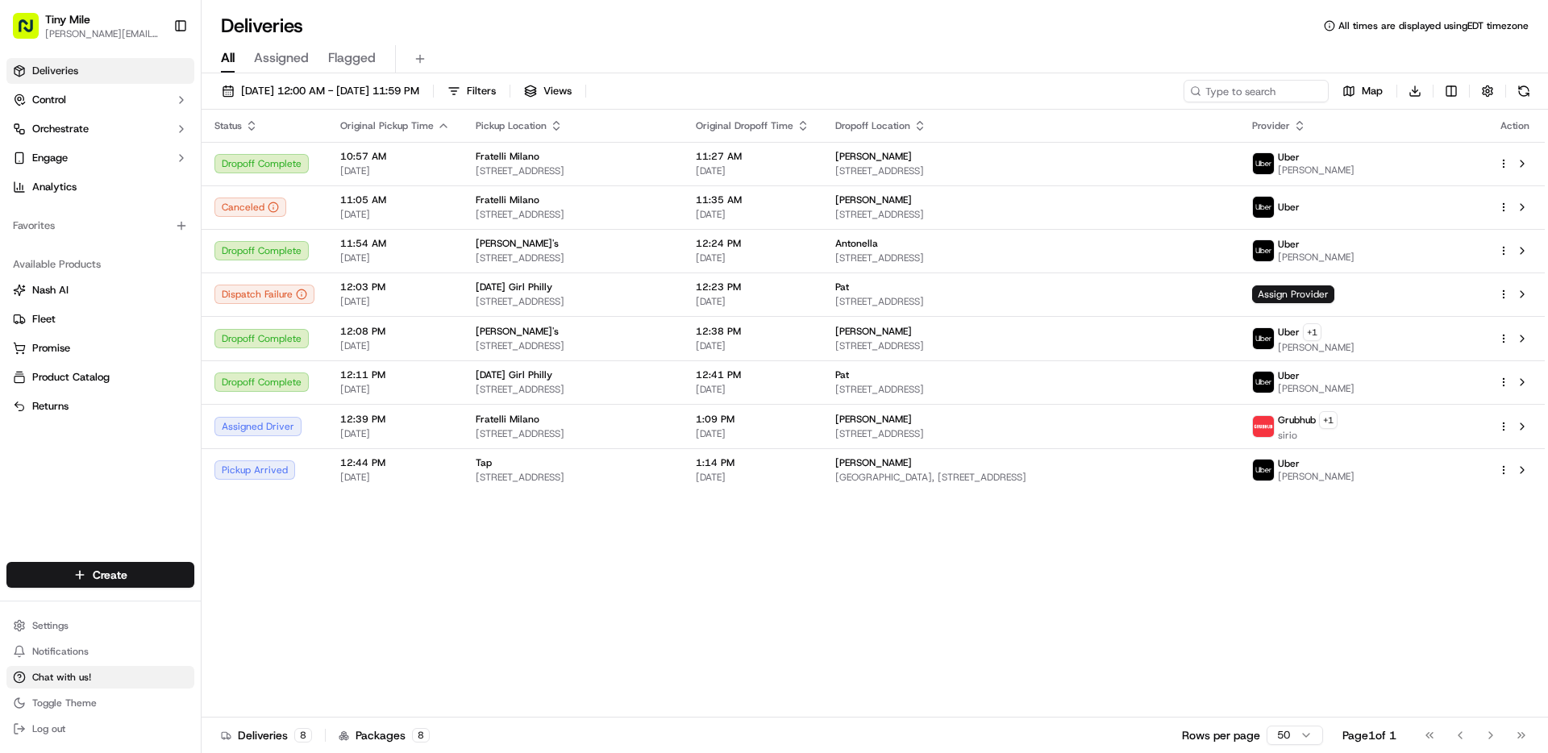
click at [78, 687] on button "Chat with us!" at bounding box center [100, 677] width 188 height 23
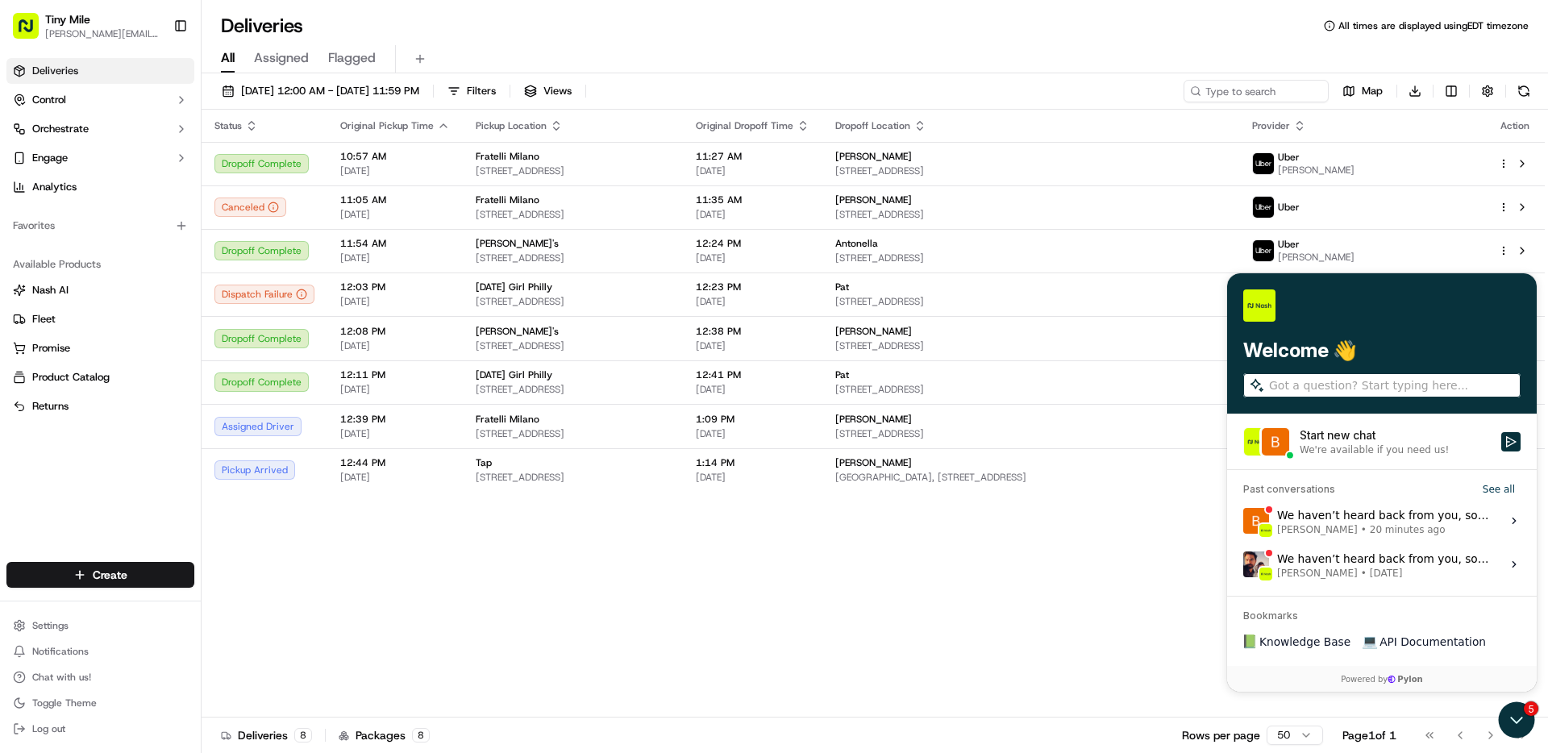
click at [1370, 521] on div "We haven’t heard back from you, so I’ll go ahead and close this chat for now. I…" at bounding box center [1384, 520] width 214 height 31
click at [1243, 521] on button "View issue" at bounding box center [1242, 521] width 1 height 1
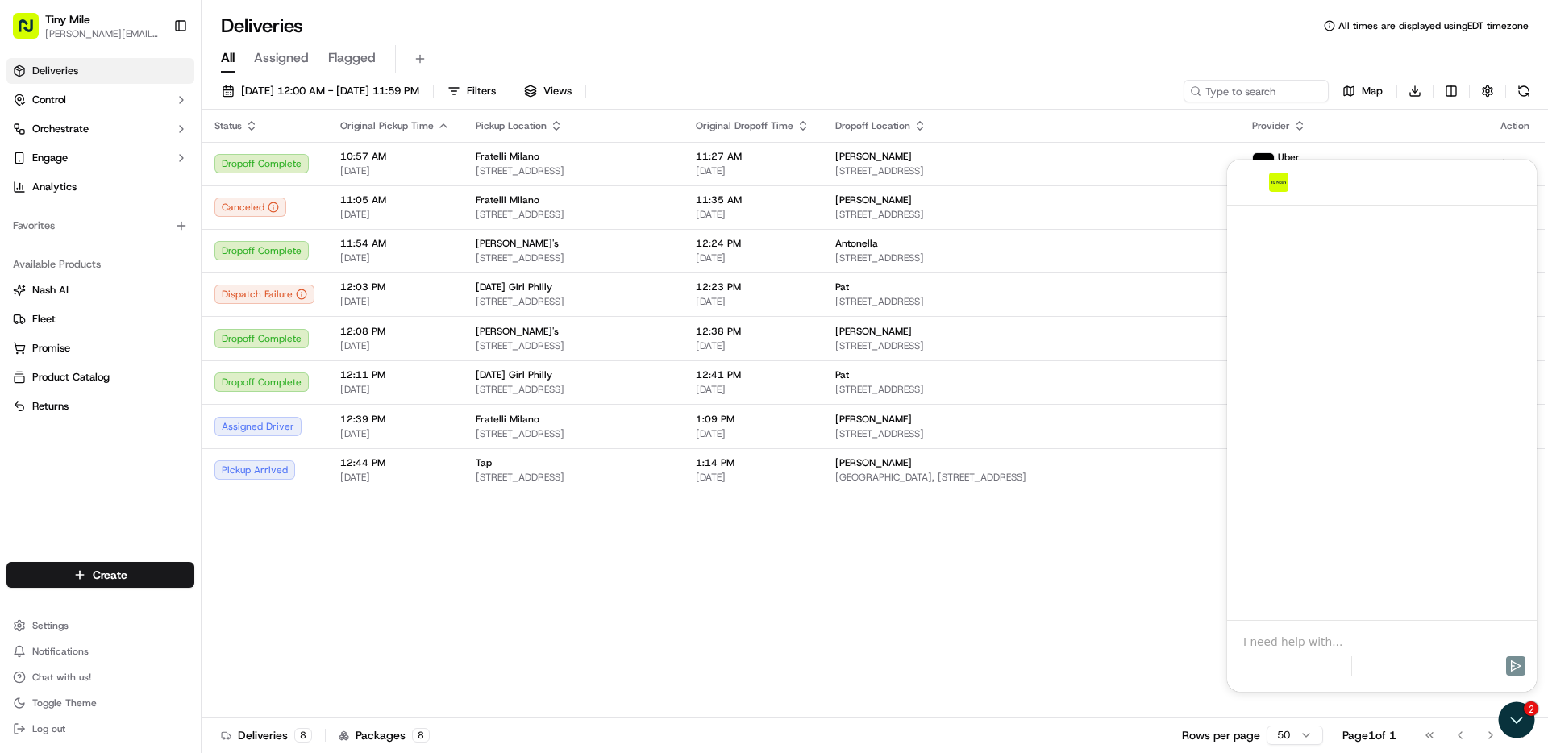
scroll to position [482, 0]
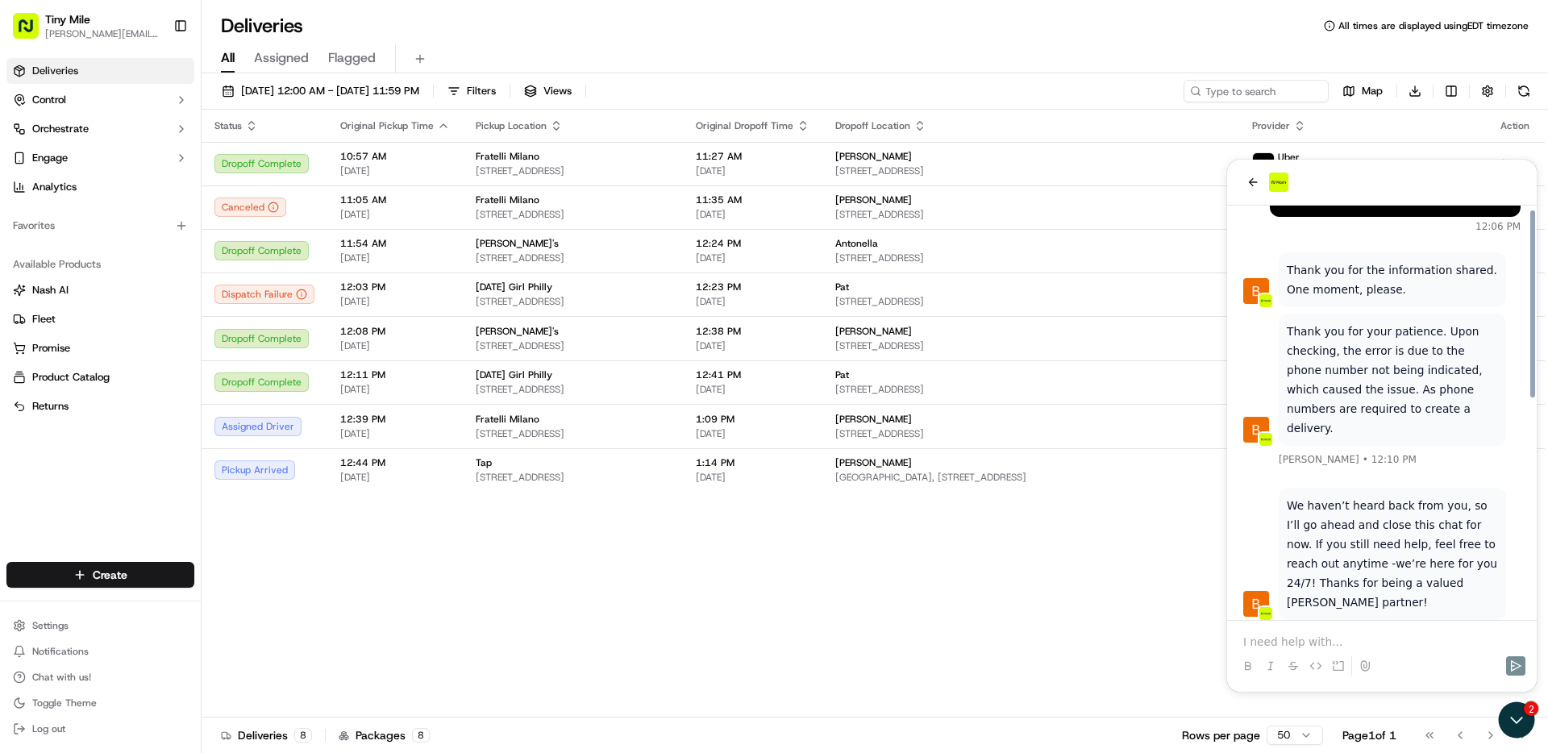
click at [1333, 649] on p at bounding box center [1381, 642] width 277 height 16
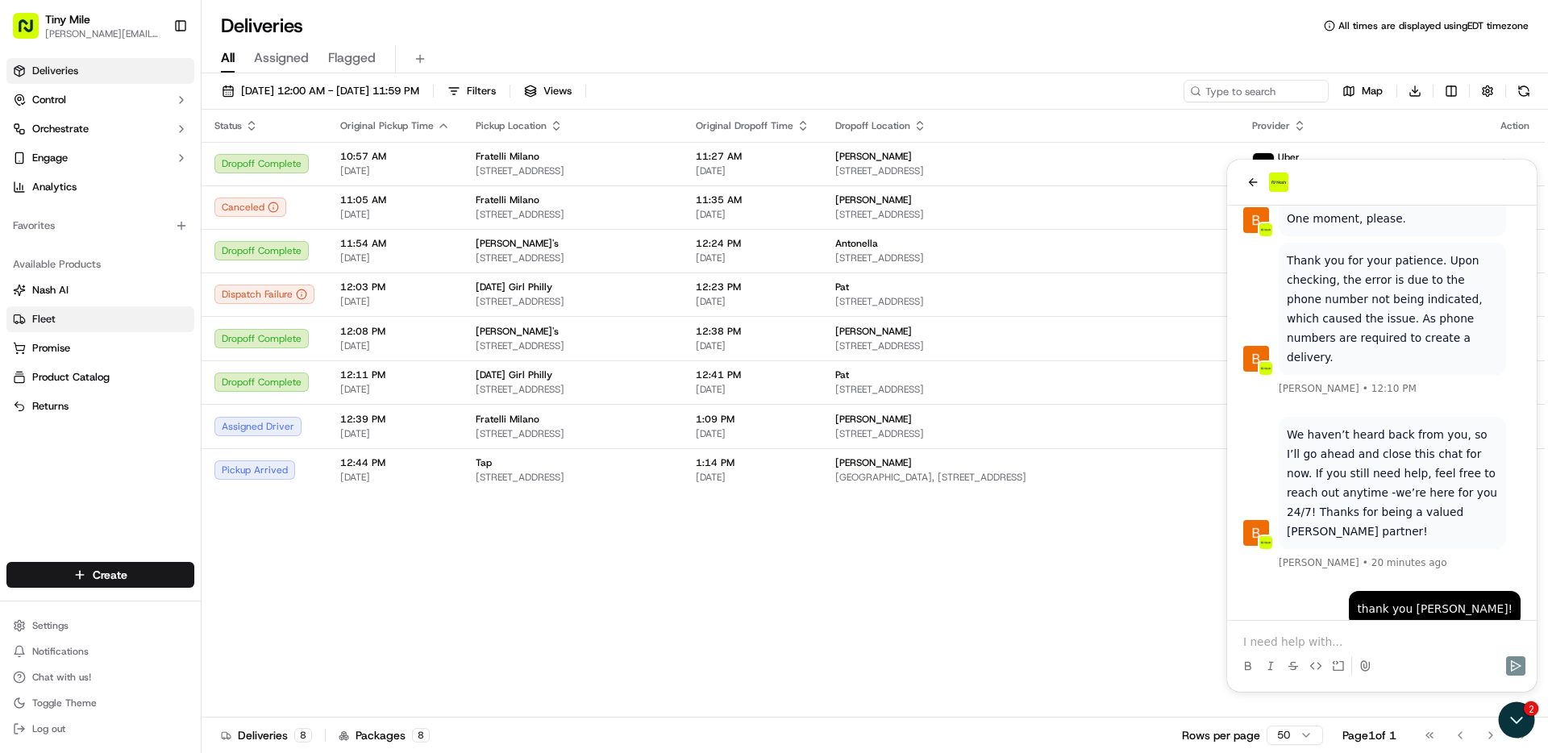
scroll to position [566, 0]
